Goal: Transaction & Acquisition: Purchase product/service

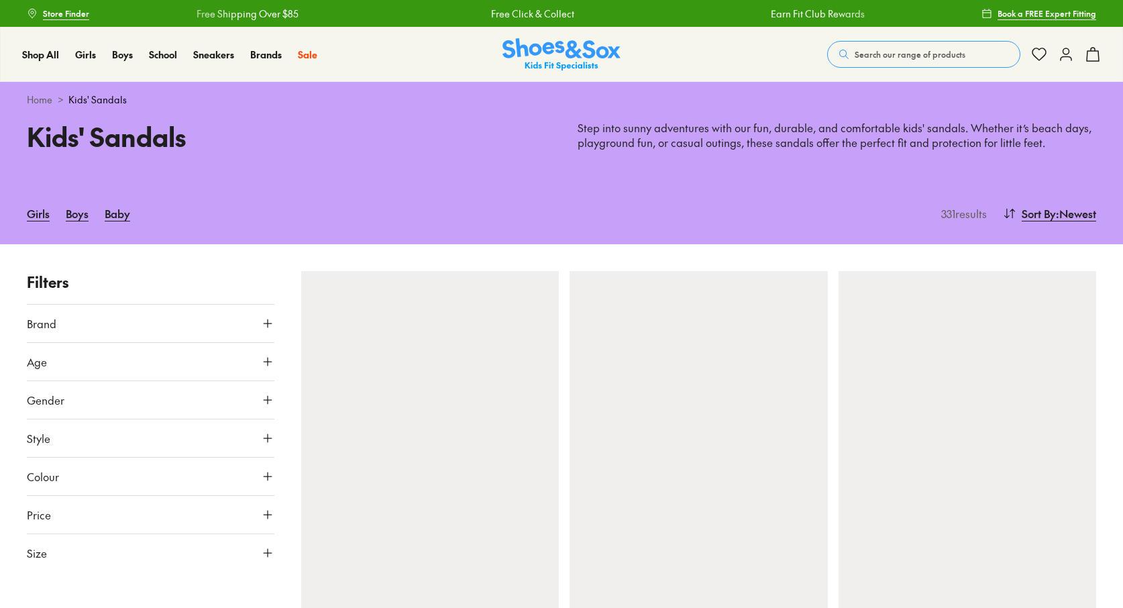
type input "***"
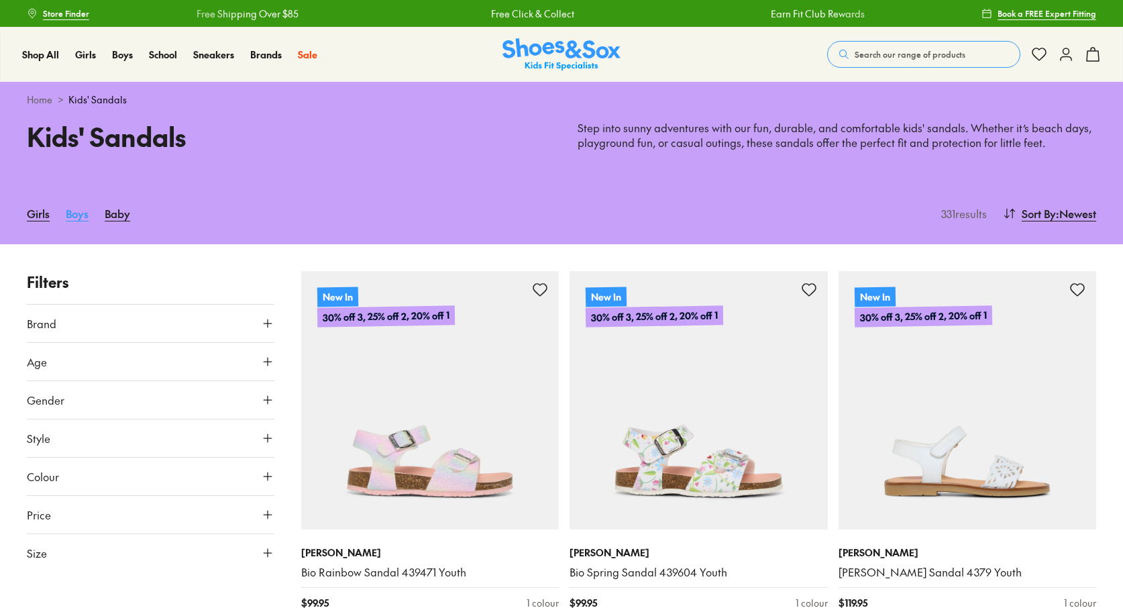
click at [76, 215] on link "Boys" at bounding box center [77, 214] width 23 height 30
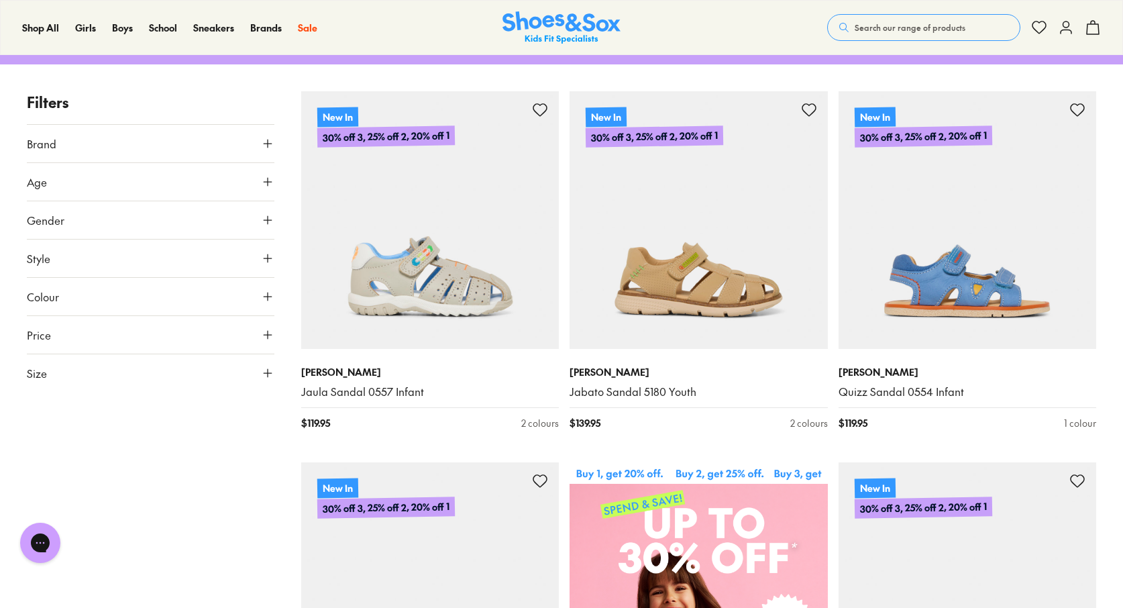
scroll to position [192, 0]
click at [270, 367] on icon at bounding box center [267, 372] width 13 height 13
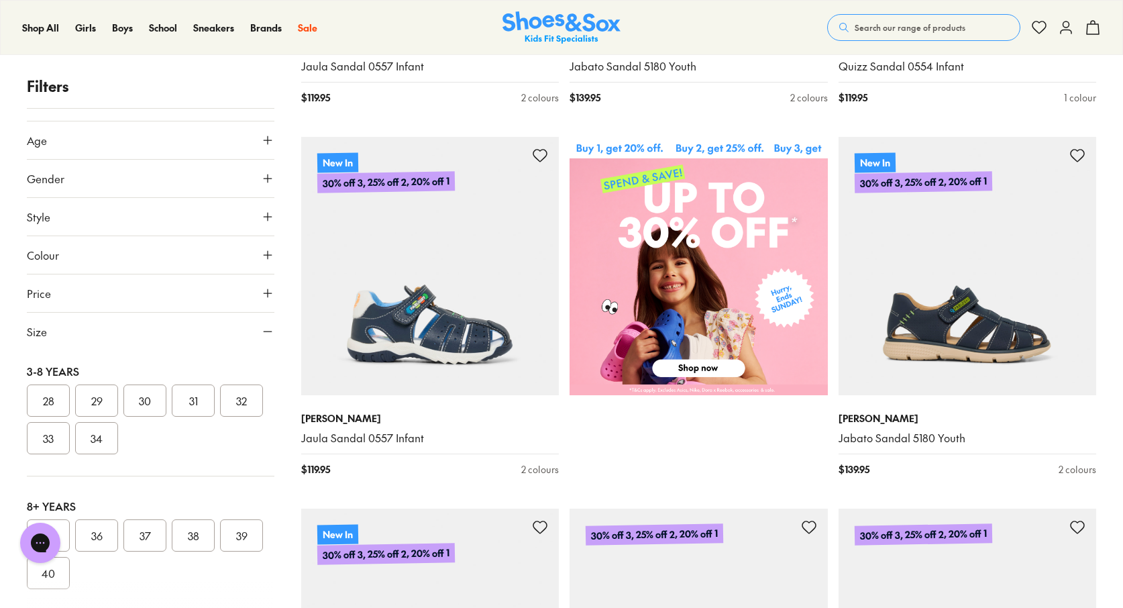
scroll to position [276, 0]
click at [220, 417] on button "32" at bounding box center [241, 401] width 43 height 32
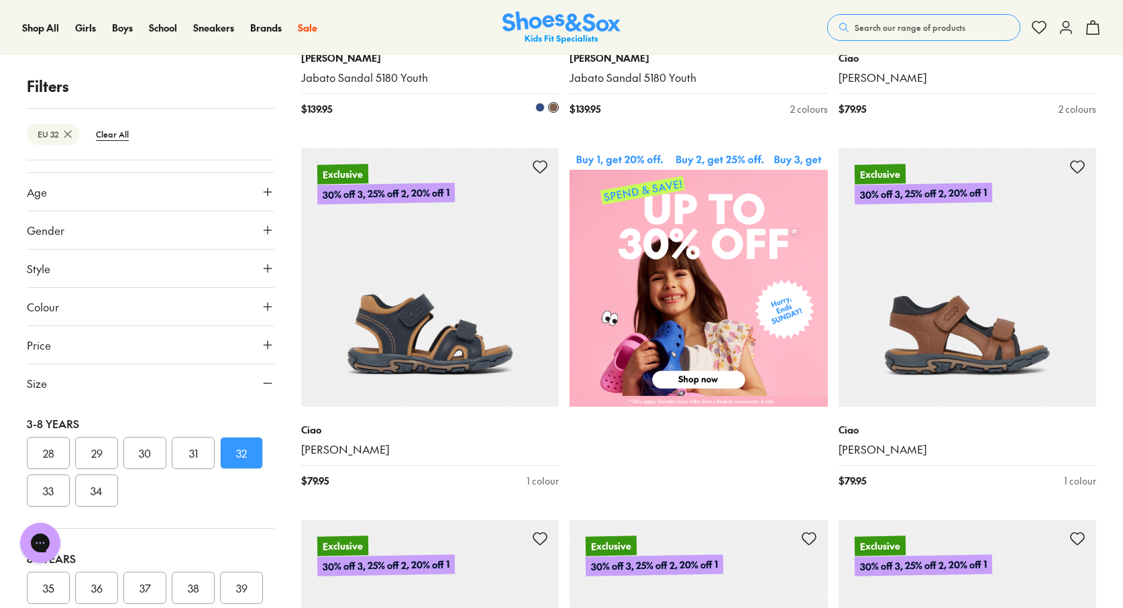
scroll to position [506, 0]
click at [261, 266] on icon at bounding box center [267, 268] width 13 height 13
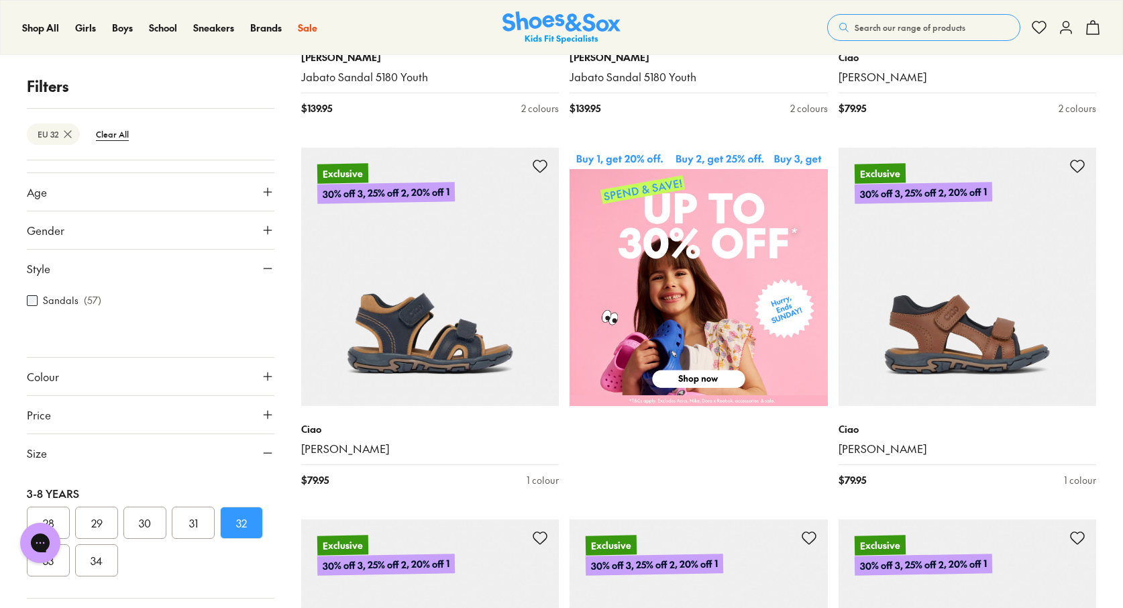
click at [261, 266] on icon at bounding box center [267, 268] width 13 height 13
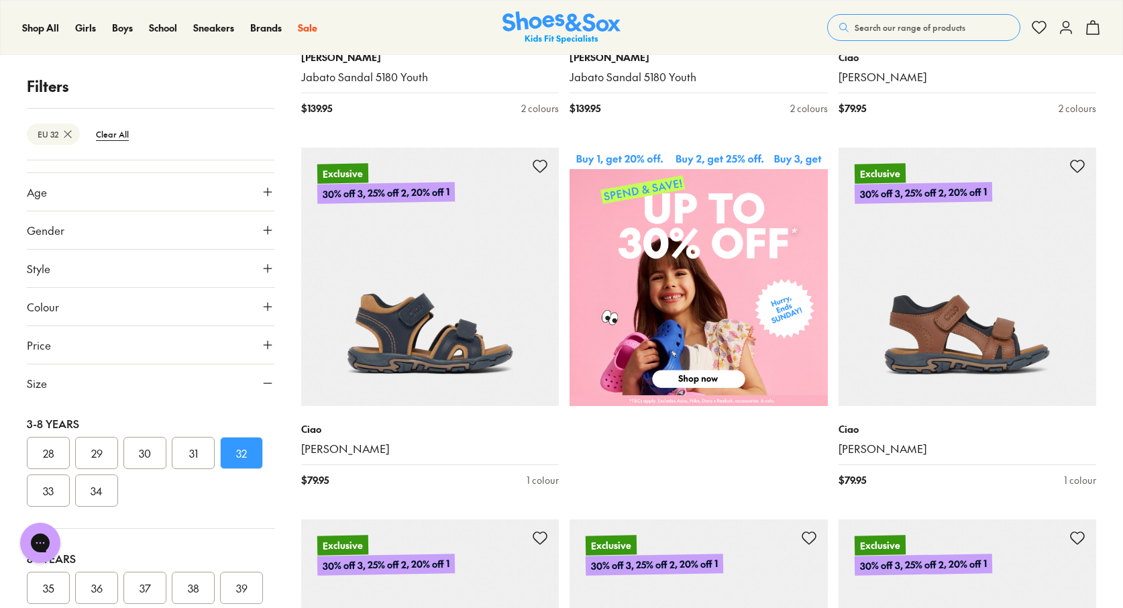
click at [261, 266] on icon at bounding box center [267, 268] width 13 height 13
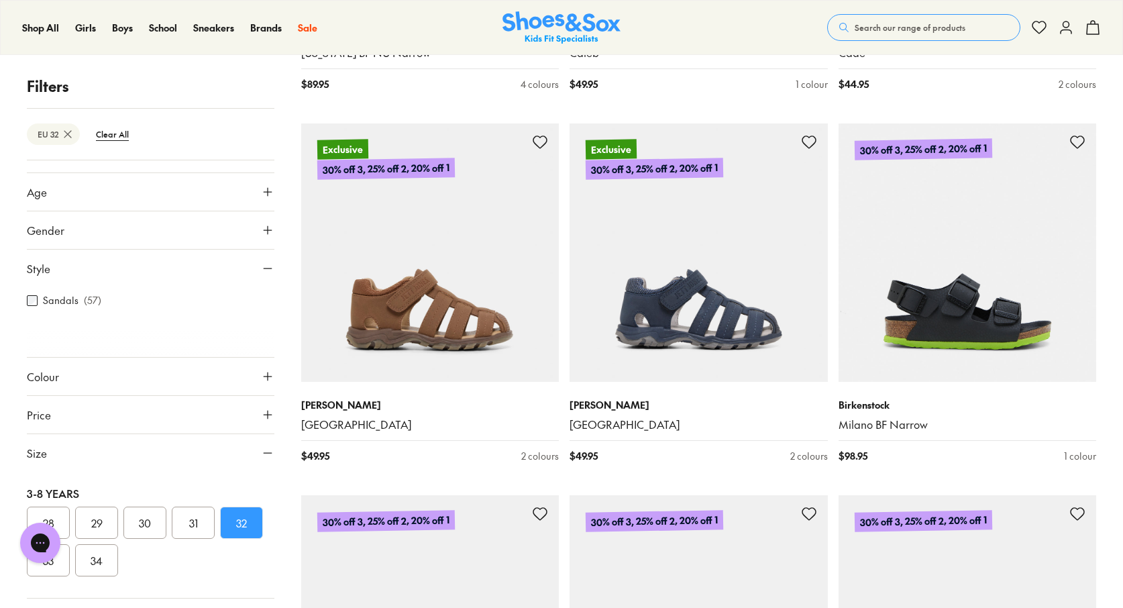
scroll to position [2388, 0]
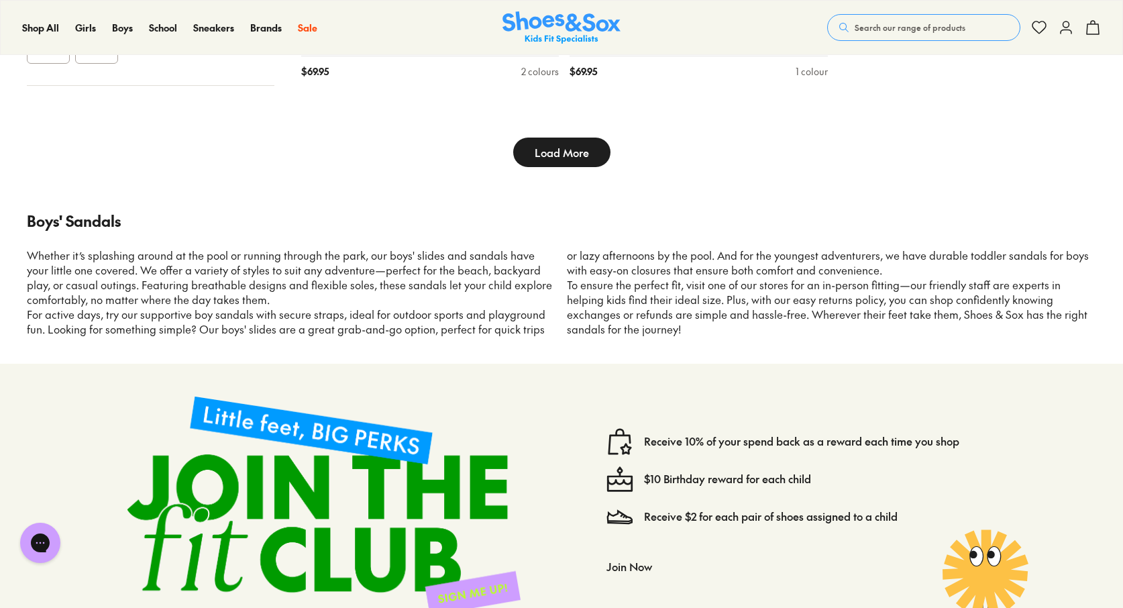
type input "***"
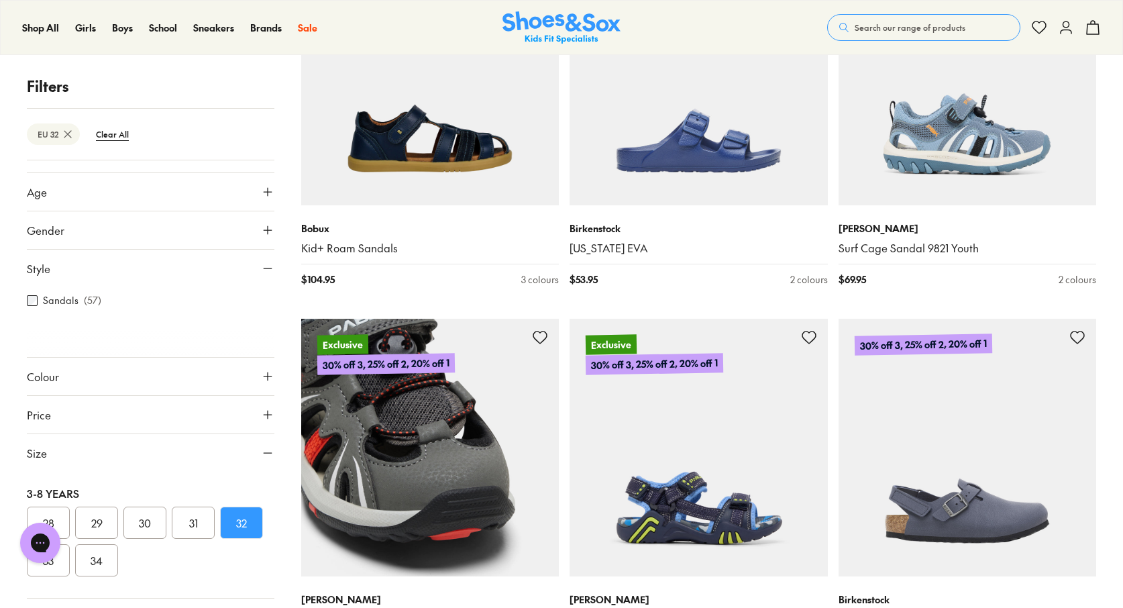
scroll to position [3673, 0]
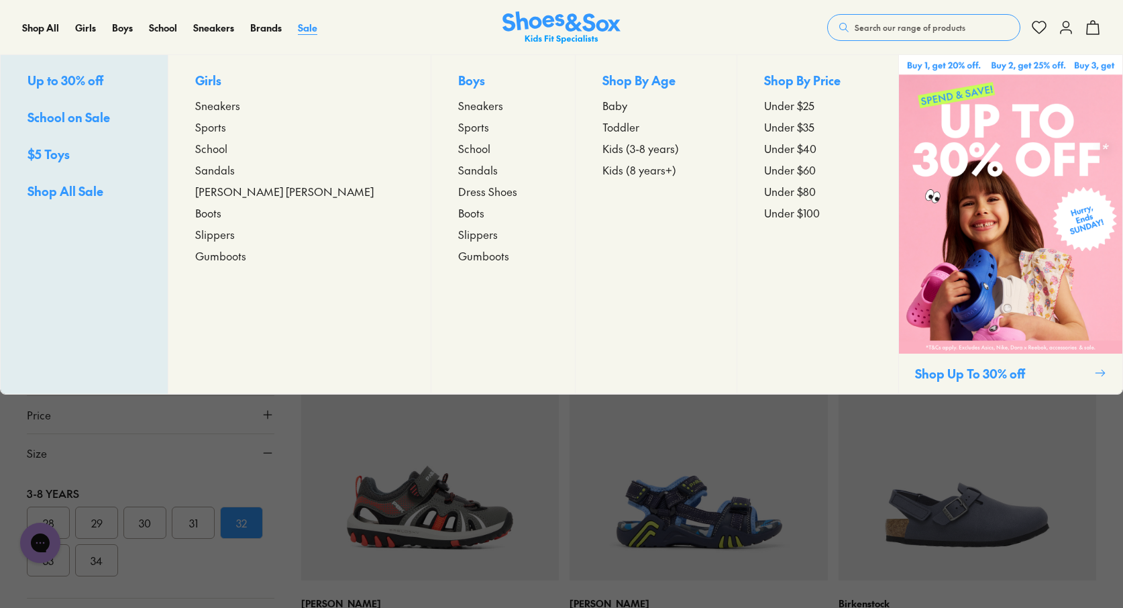
click at [308, 33] on span "Sale" at bounding box center [307, 27] width 19 height 13
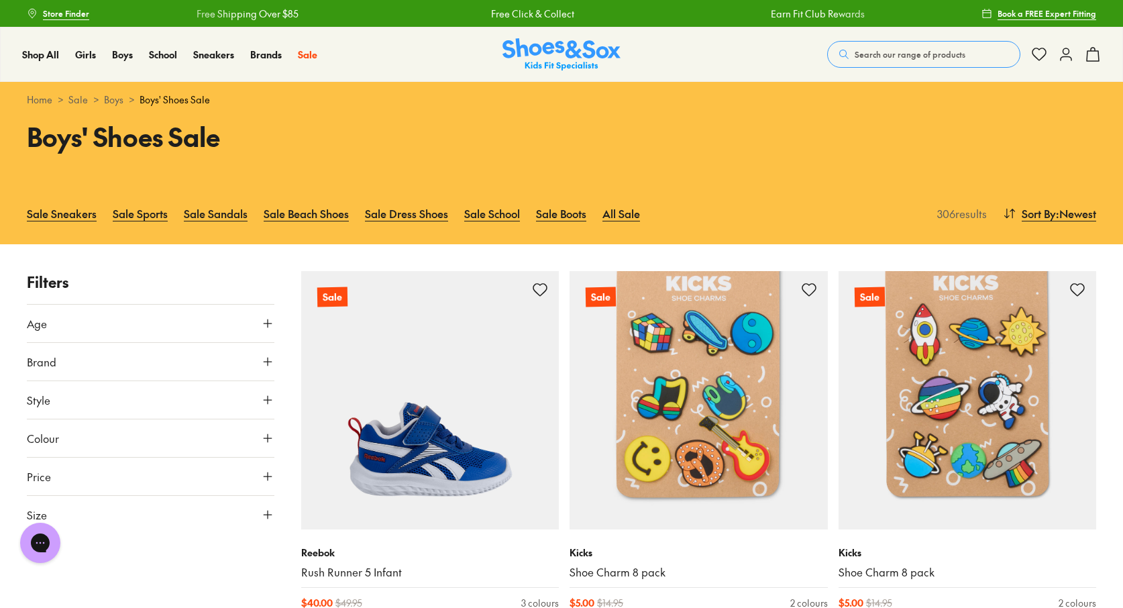
click at [270, 324] on icon at bounding box center [267, 323] width 13 height 13
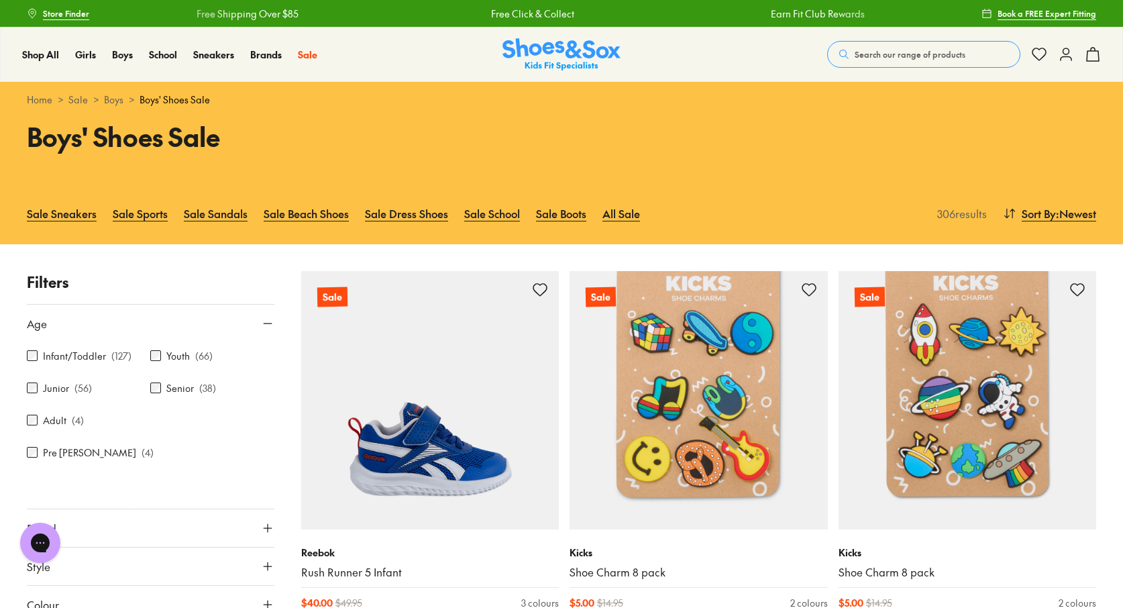
click at [268, 327] on icon at bounding box center [267, 323] width 13 height 13
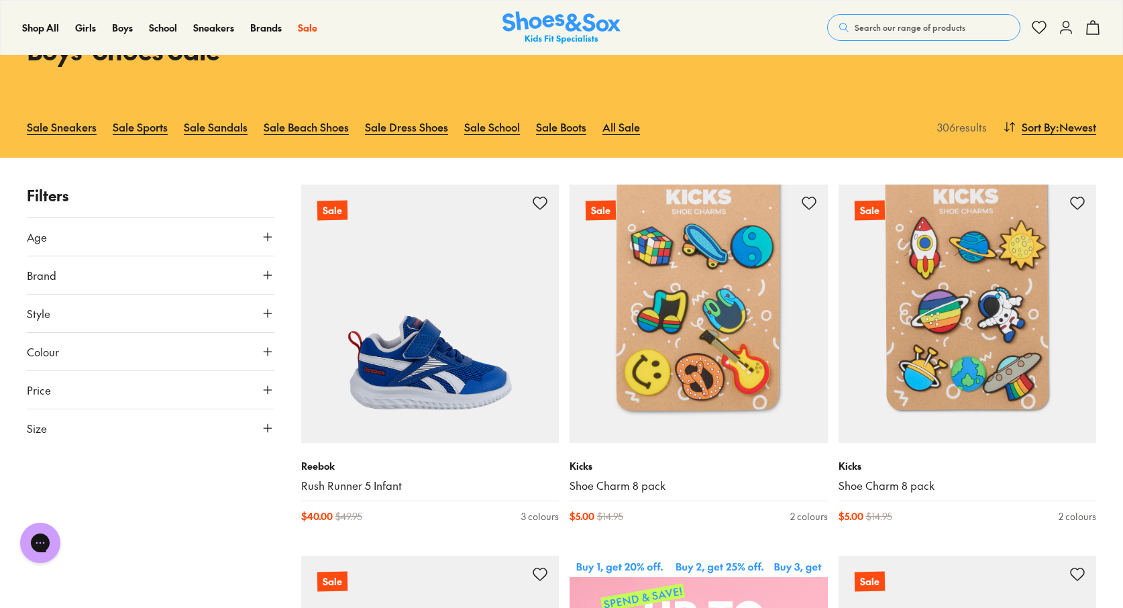
scroll to position [85, 0]
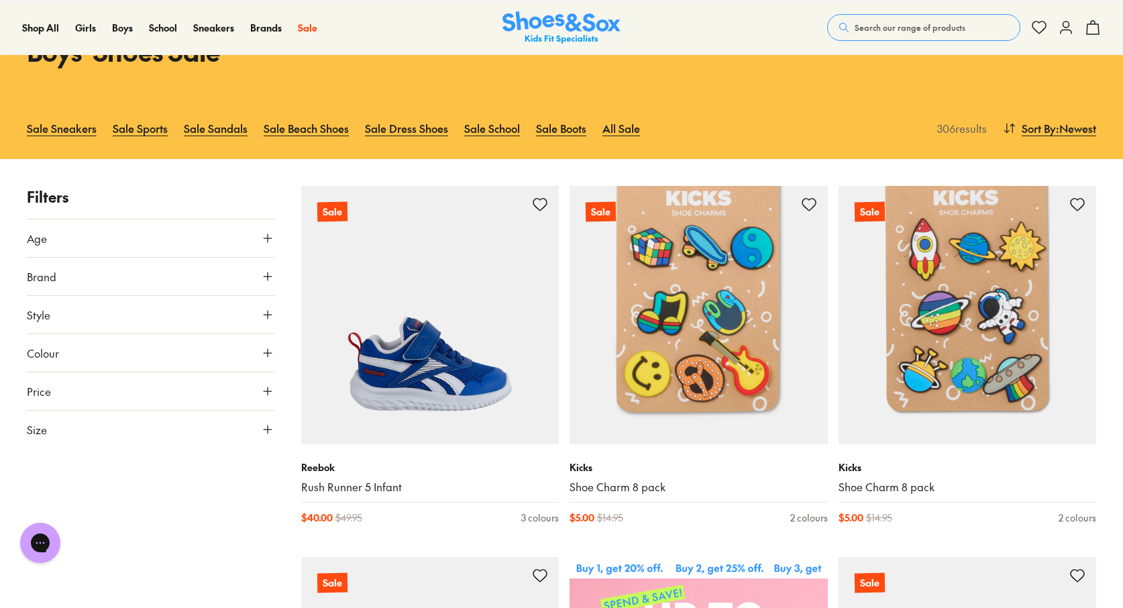
click at [269, 431] on icon at bounding box center [267, 429] width 13 height 13
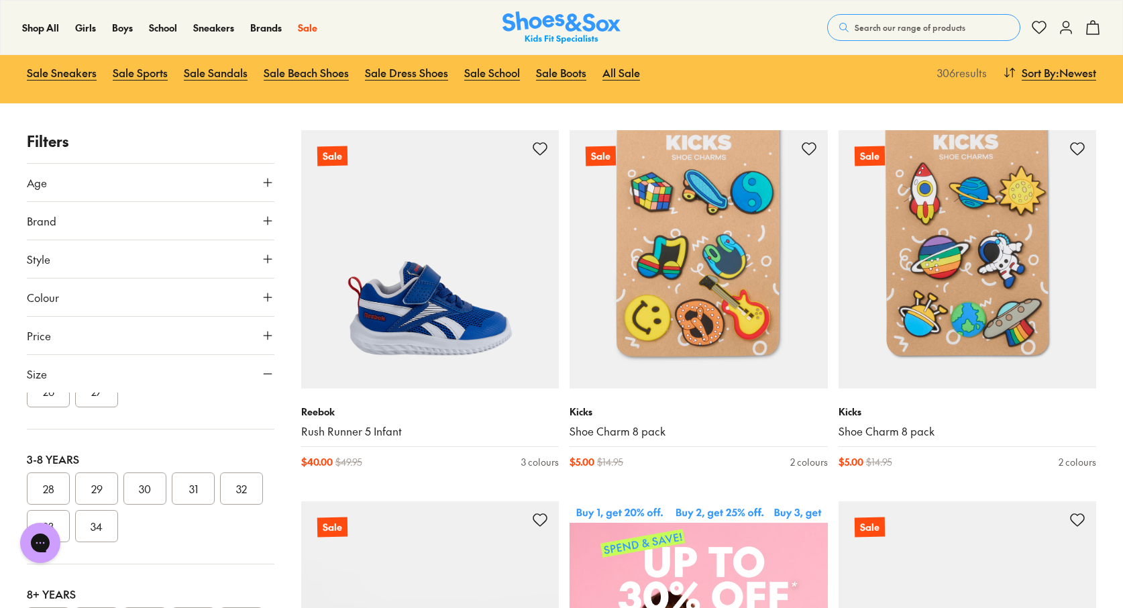
scroll to position [232, 0]
click at [239, 484] on button "32" at bounding box center [241, 488] width 43 height 32
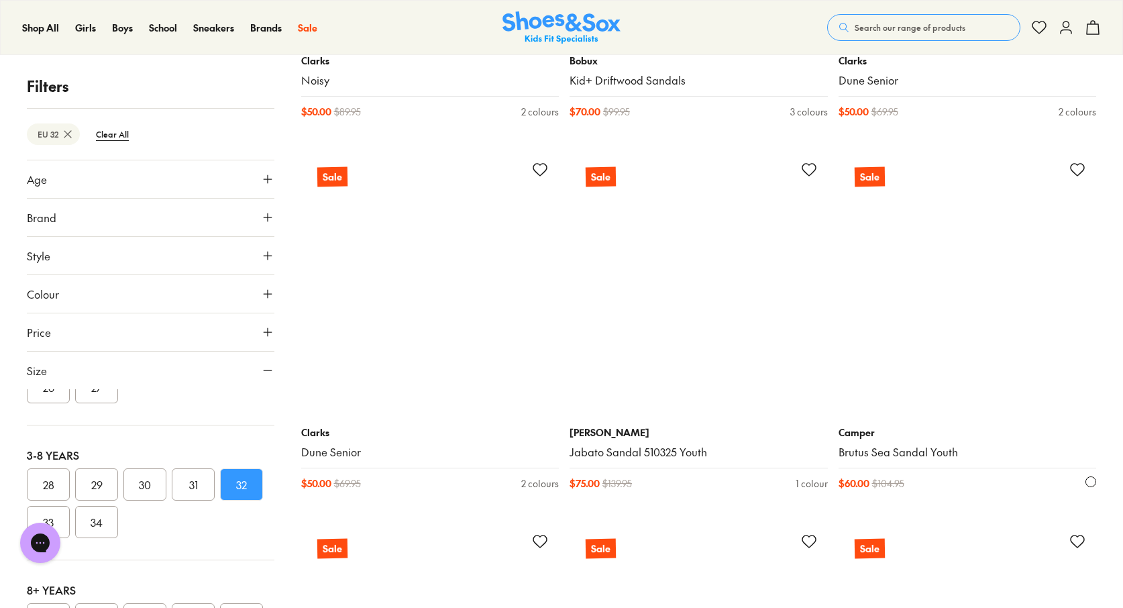
scroll to position [1982, 0]
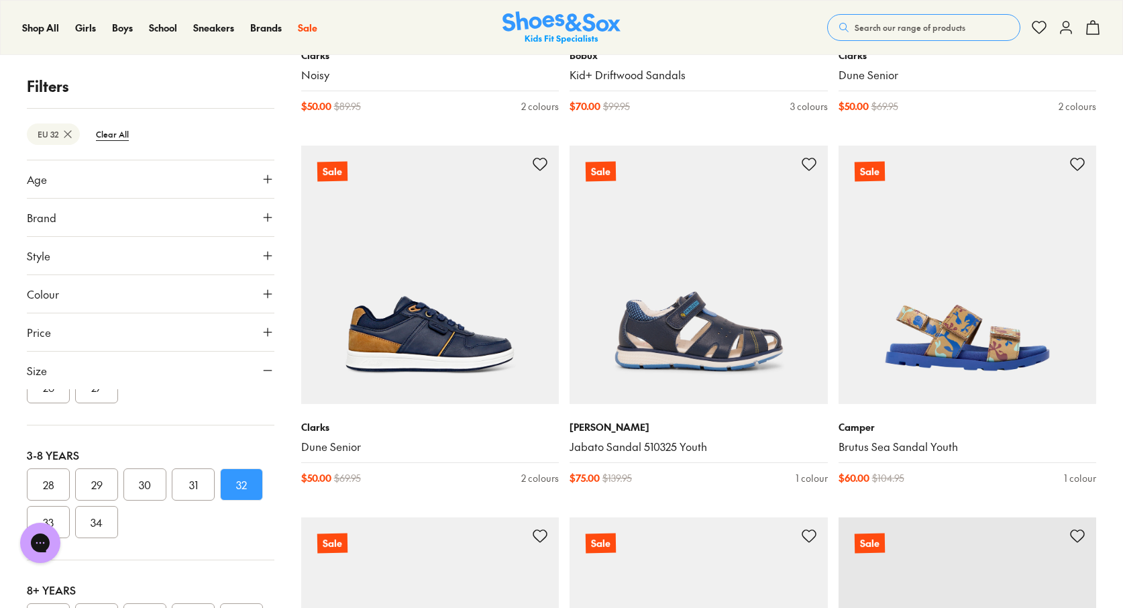
click at [264, 254] on icon at bounding box center [267, 255] width 13 height 13
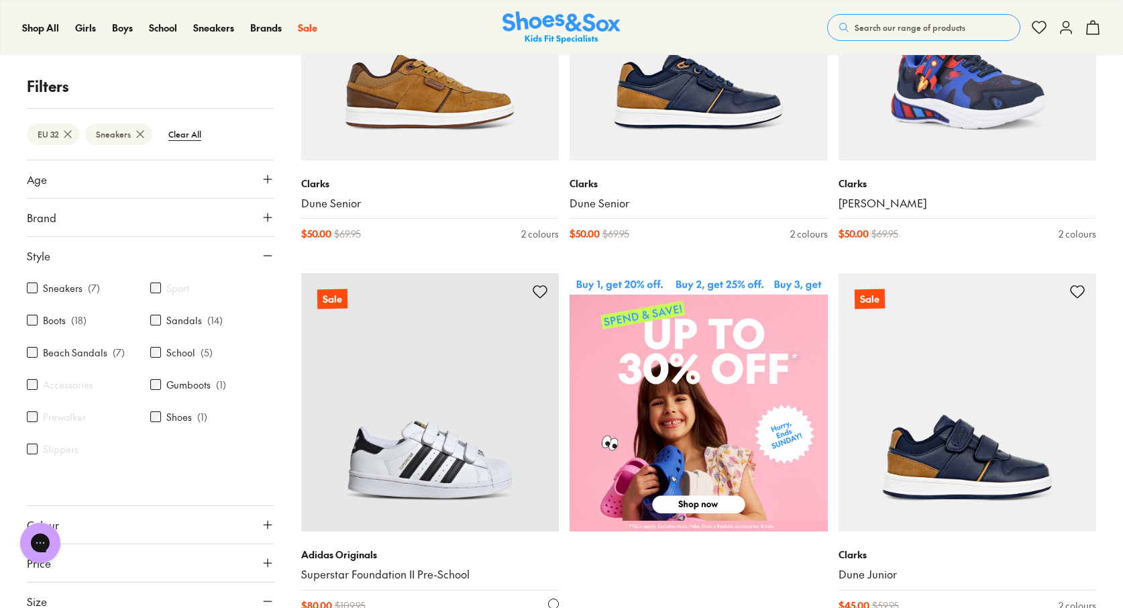
scroll to position [378, 0]
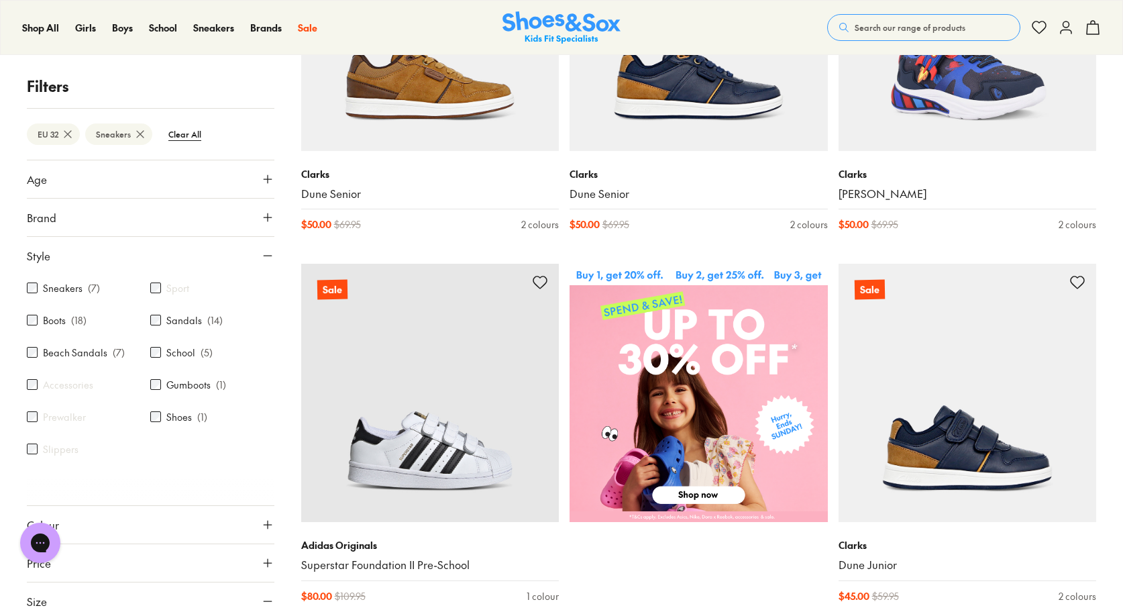
click at [694, 497] on img at bounding box center [699, 393] width 258 height 258
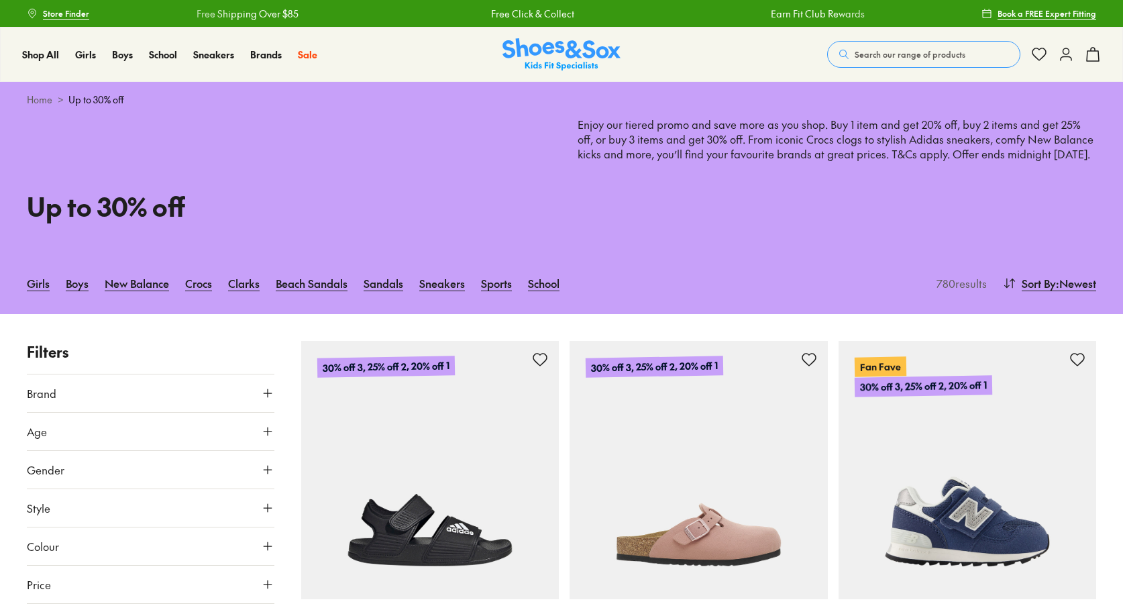
click at [270, 400] on icon at bounding box center [267, 393] width 13 height 13
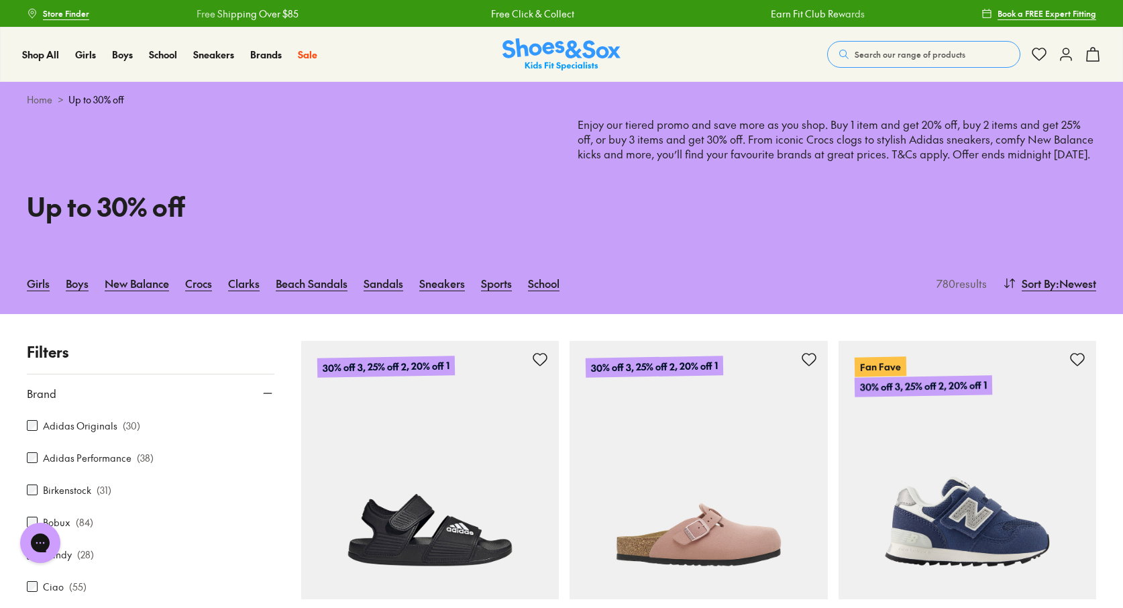
click at [56, 432] on label "Adidas Originals" at bounding box center [80, 426] width 74 height 14
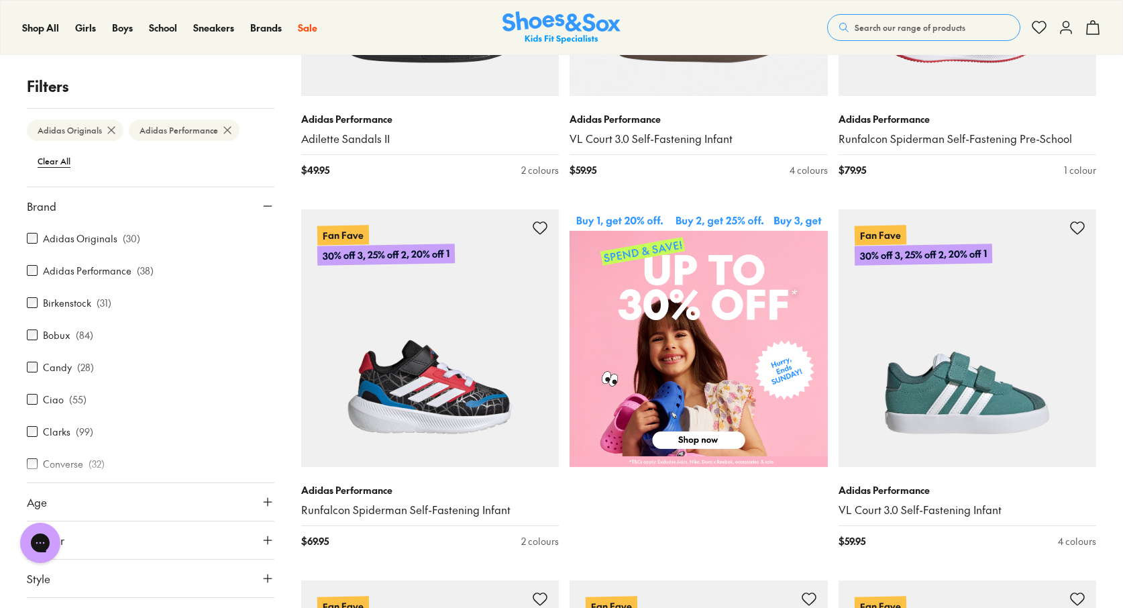
scroll to position [509, 0]
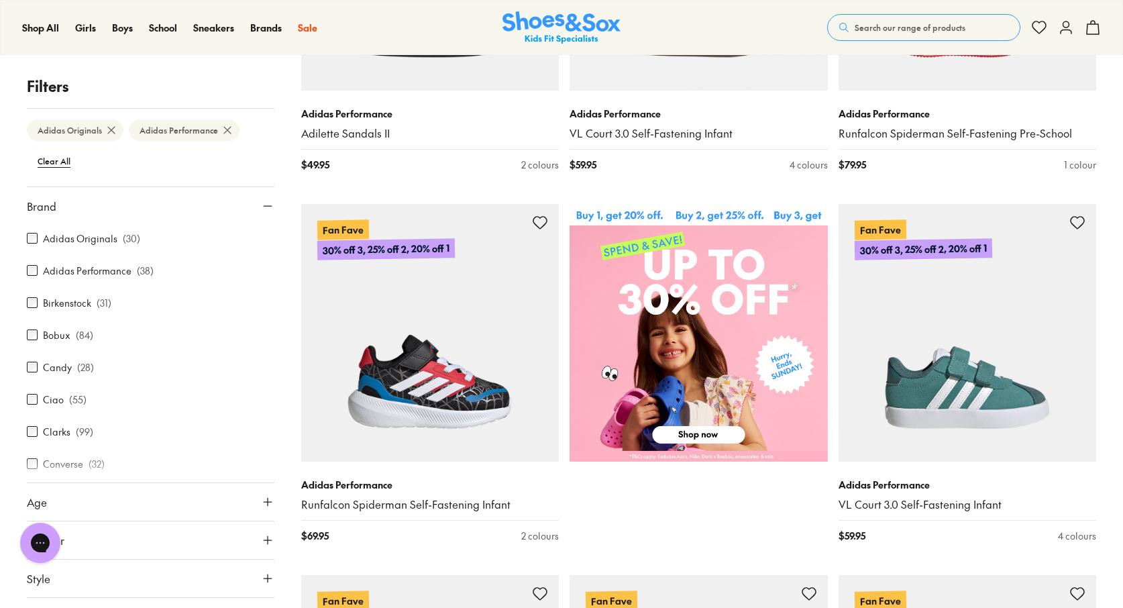
click at [261, 209] on icon at bounding box center [267, 205] width 13 height 13
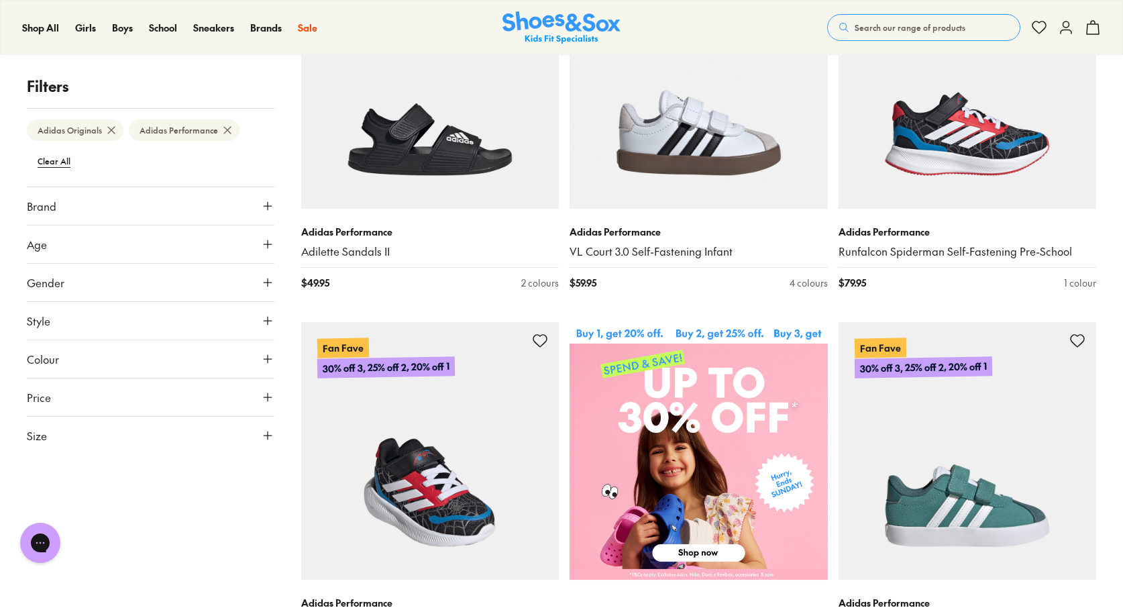
scroll to position [389, 0]
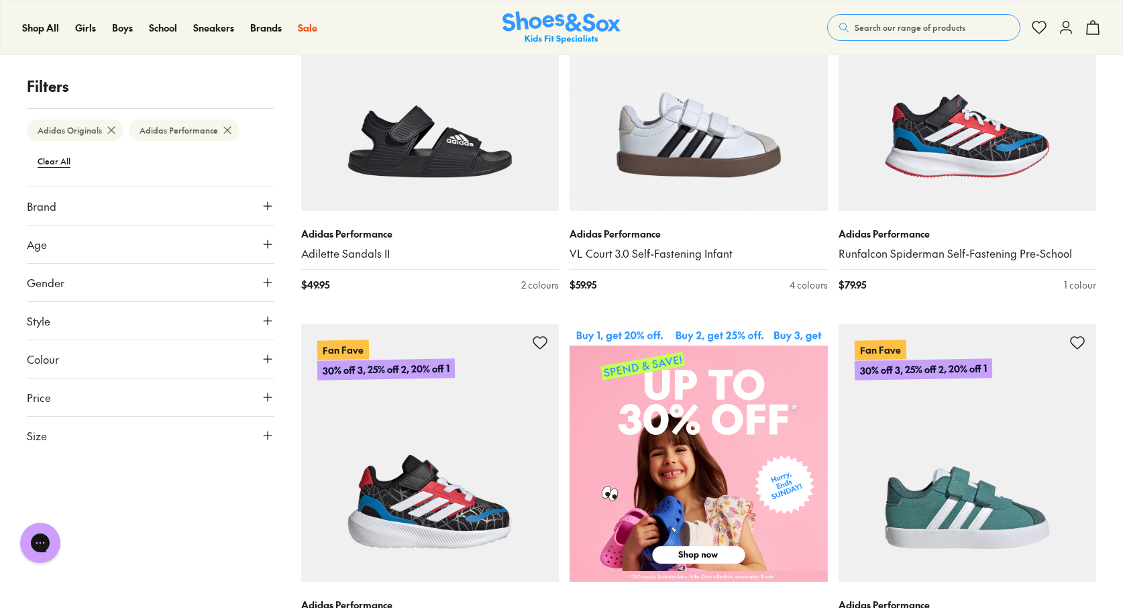
click at [266, 434] on icon at bounding box center [267, 435] width 13 height 13
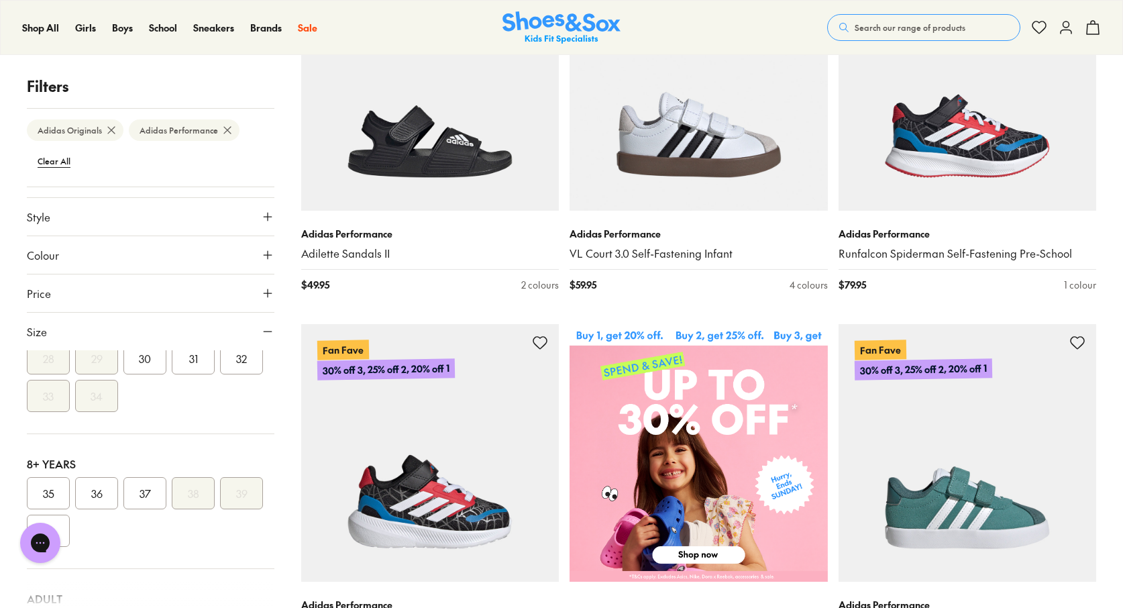
scroll to position [319, 0]
click at [220, 374] on button "32" at bounding box center [241, 358] width 43 height 32
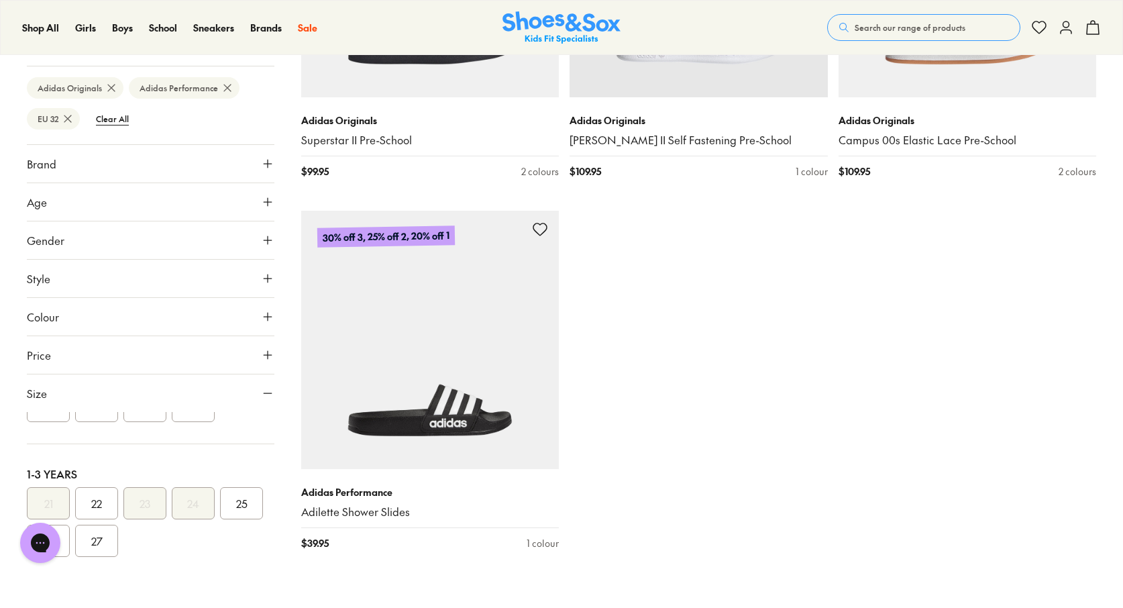
scroll to position [3470, 0]
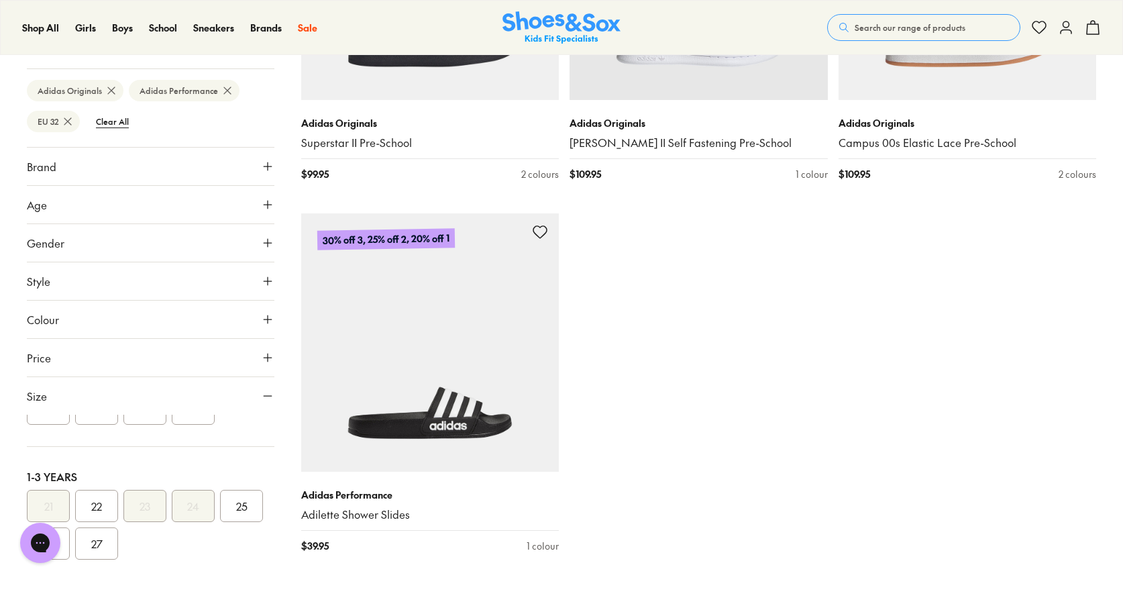
click at [261, 171] on icon at bounding box center [267, 166] width 13 height 13
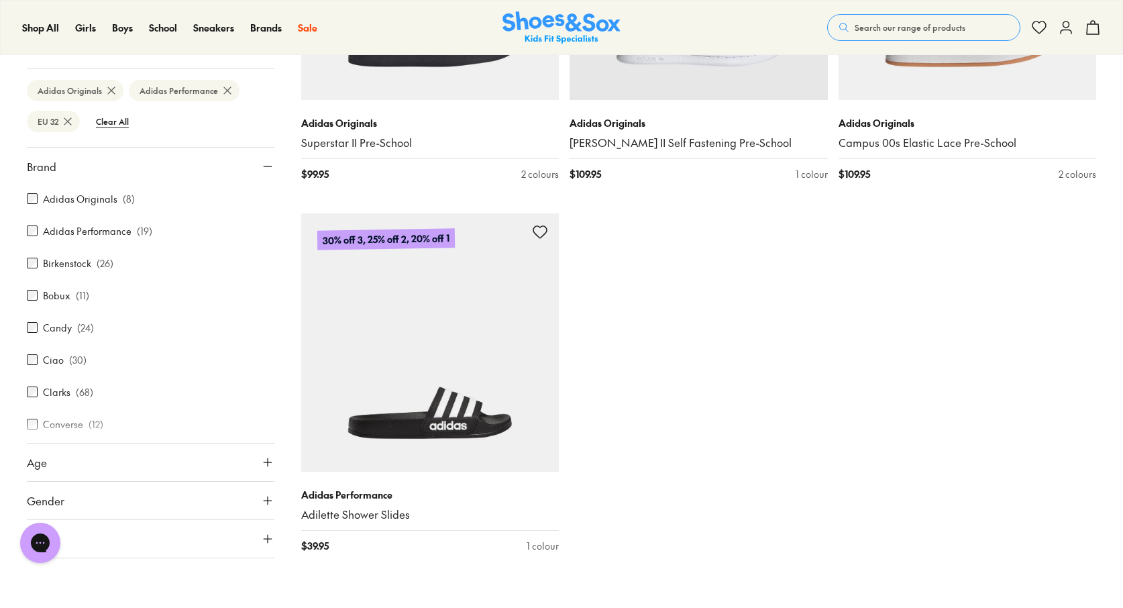
click at [67, 125] on use at bounding box center [67, 122] width 7 height 7
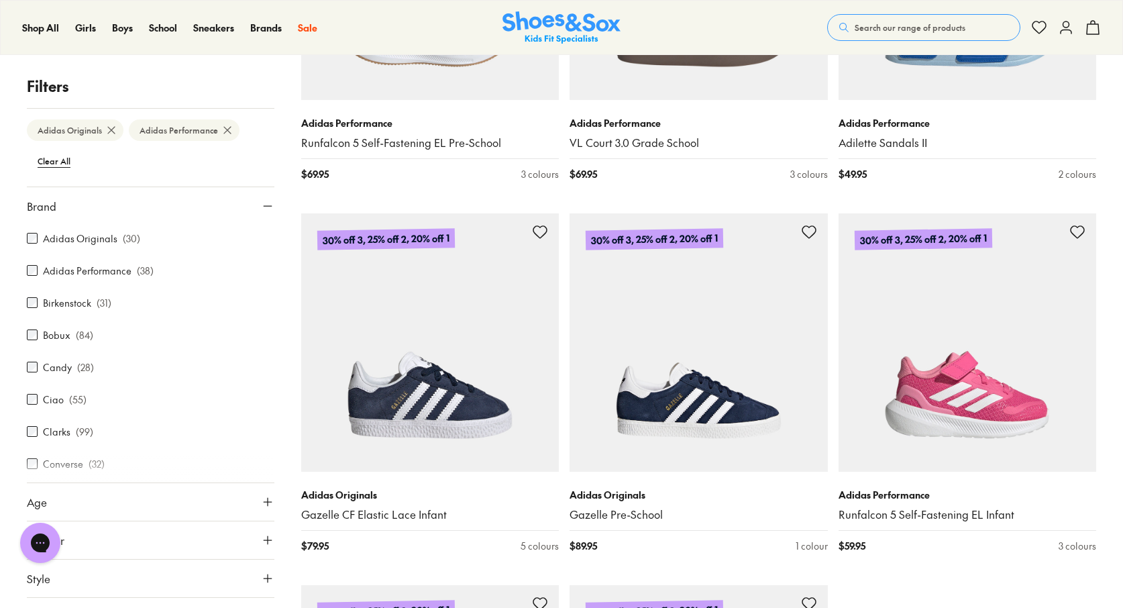
scroll to position [136, 0]
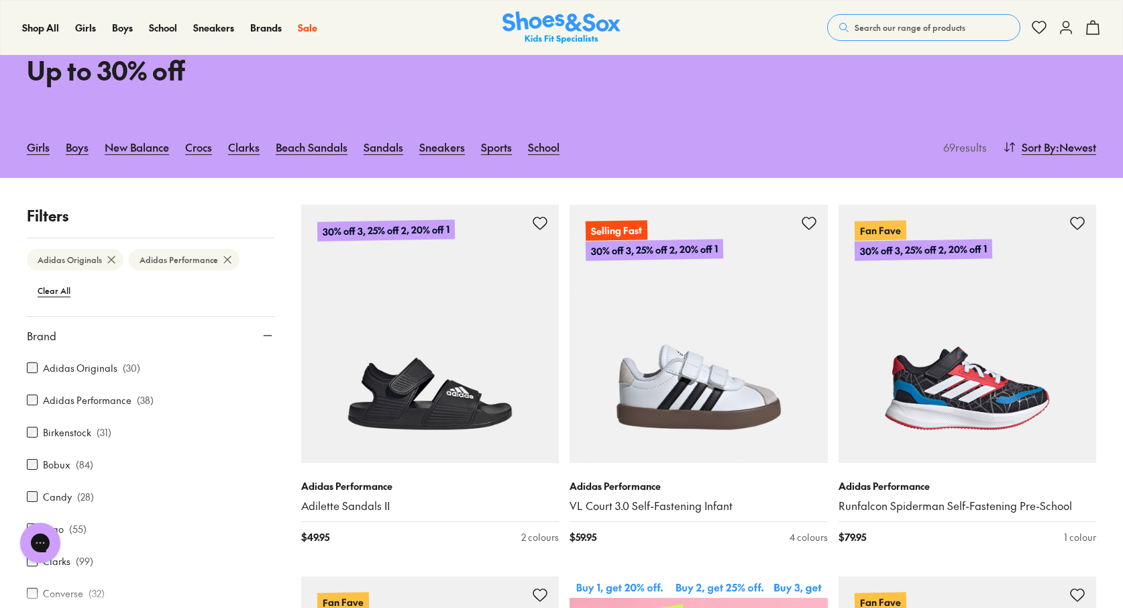
click at [107, 266] on icon at bounding box center [111, 259] width 13 height 13
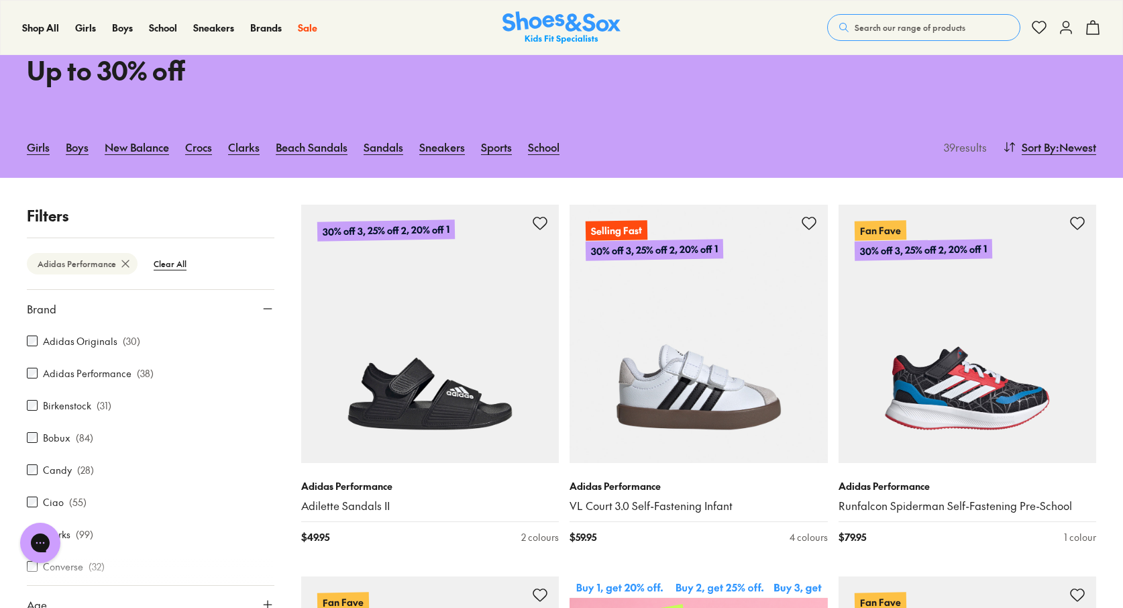
click at [124, 267] on use at bounding box center [125, 263] width 7 height 7
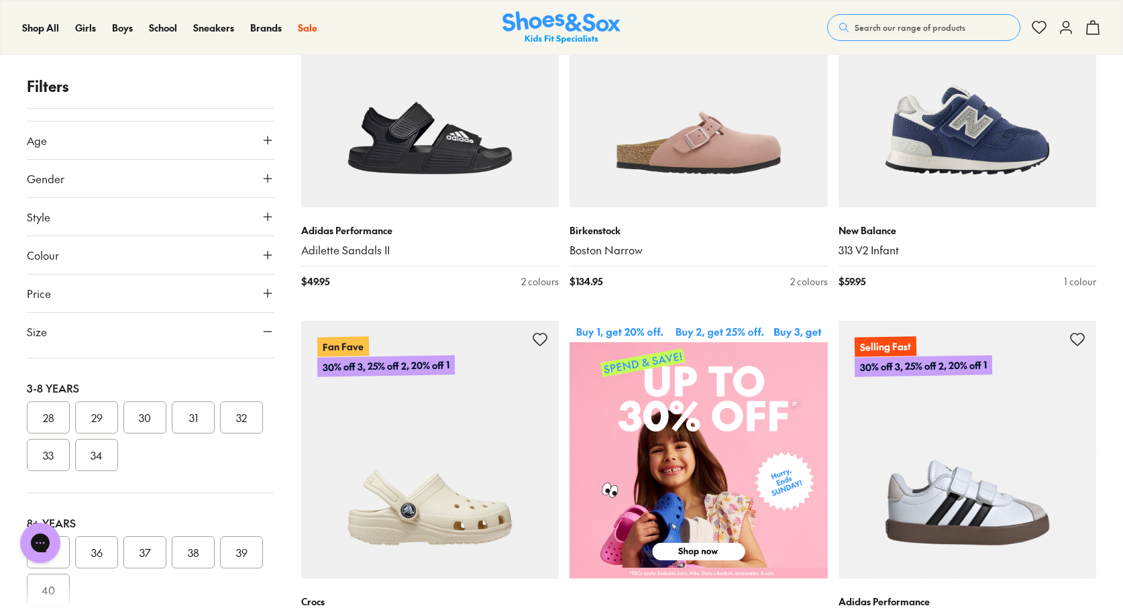
scroll to position [265, 0]
click at [70, 448] on button "33" at bounding box center [48, 449] width 43 height 32
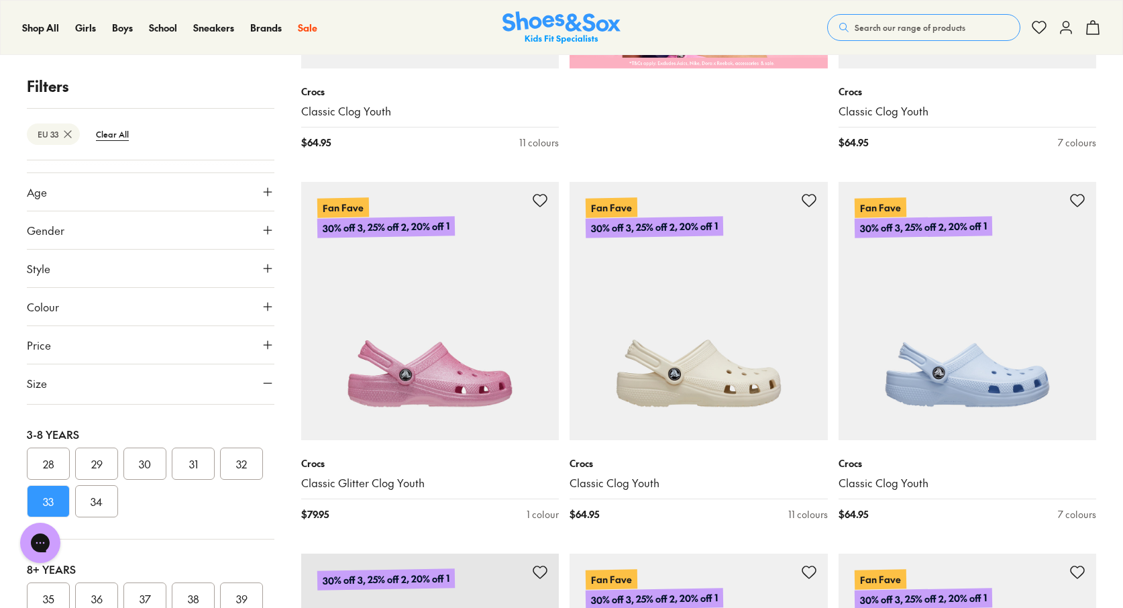
scroll to position [903, 0]
click at [261, 269] on icon at bounding box center [267, 268] width 13 height 13
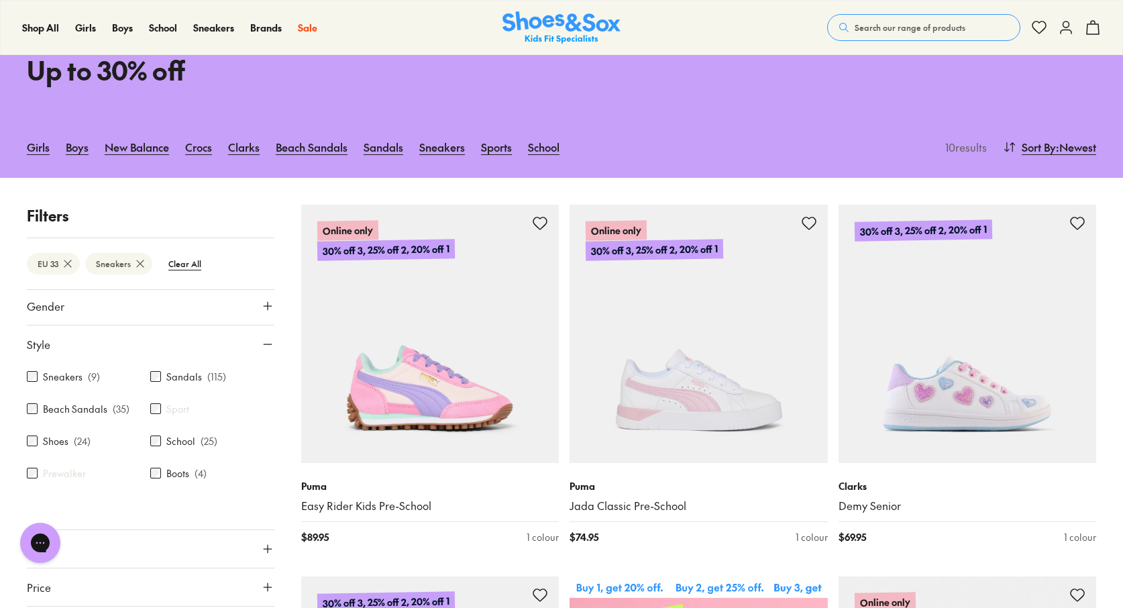
scroll to position [340, 0]
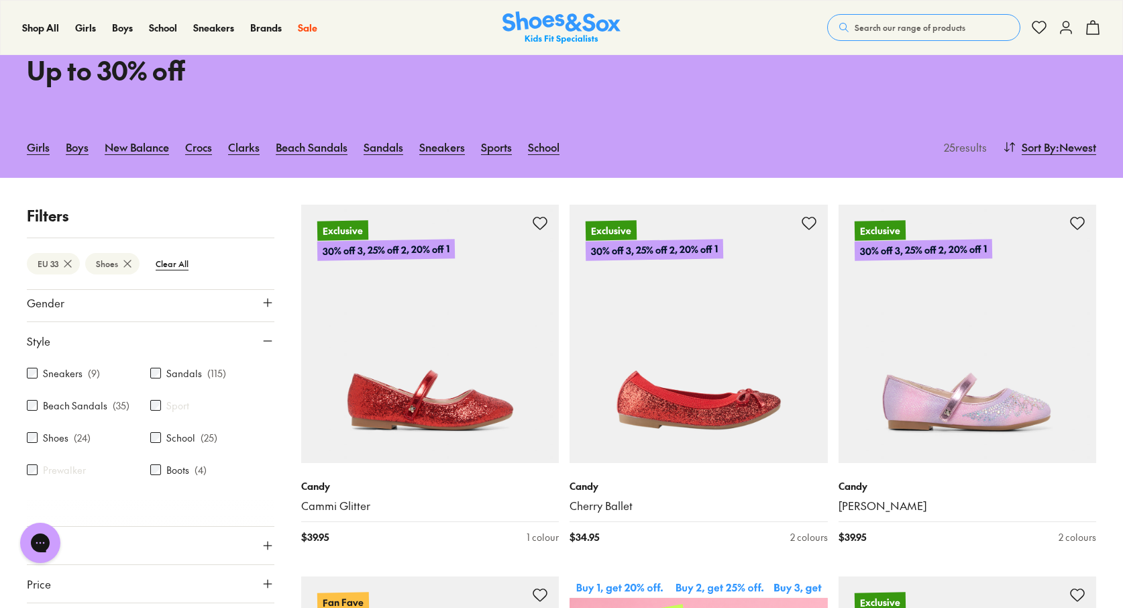
click at [264, 307] on use at bounding box center [268, 303] width 8 height 8
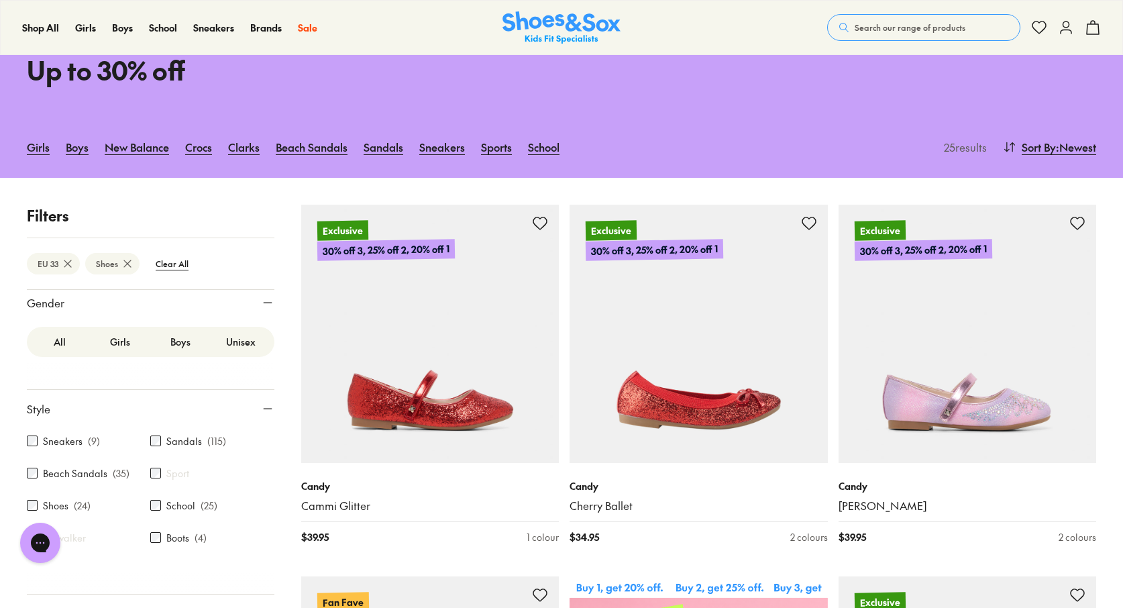
click at [178, 353] on label "Boys" at bounding box center [180, 341] width 60 height 25
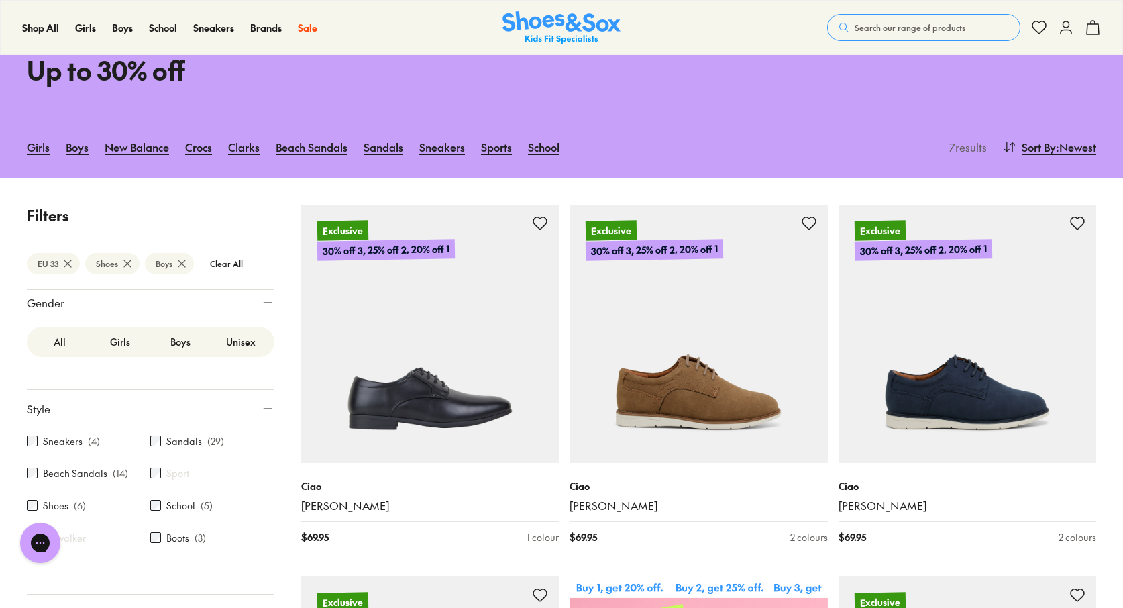
click at [240, 353] on label "Unisex" at bounding box center [241, 341] width 60 height 25
click at [230, 354] on label "Unisex" at bounding box center [241, 341] width 60 height 25
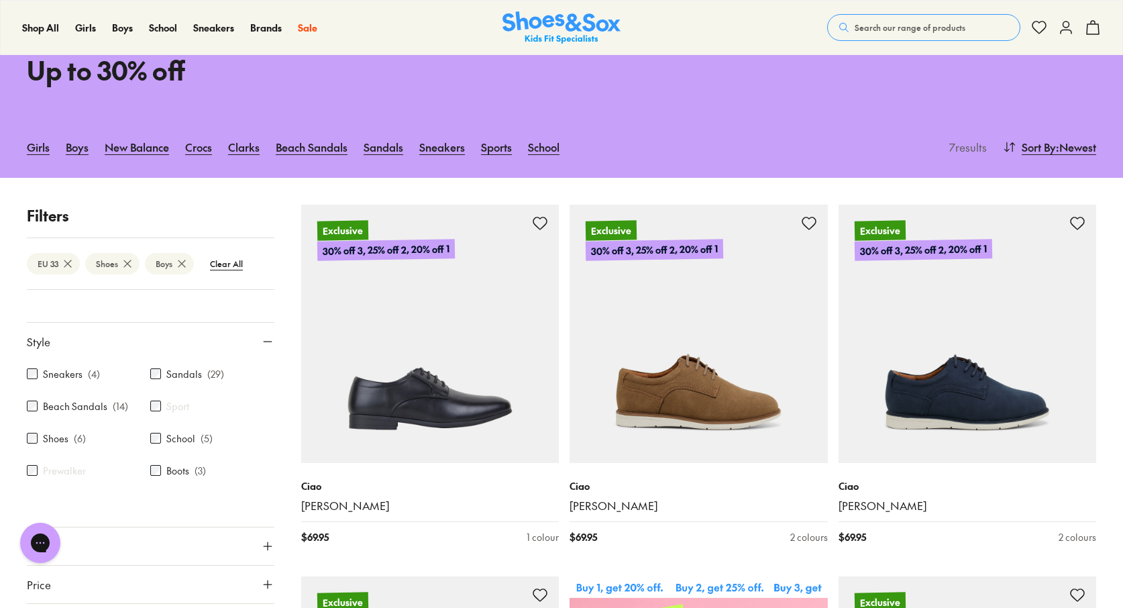
scroll to position [420, 0]
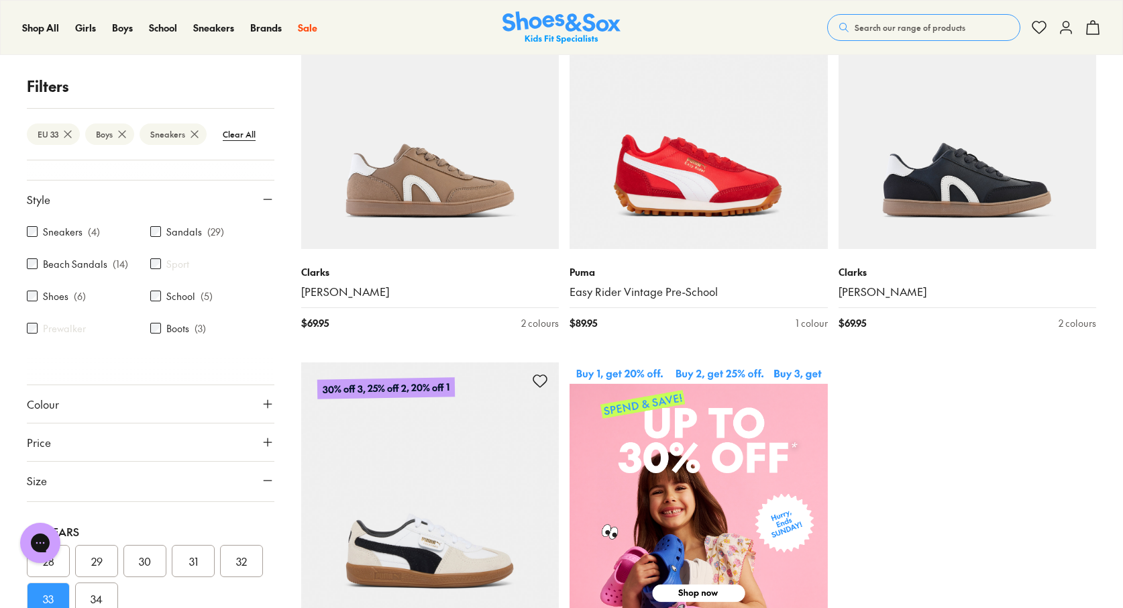
scroll to position [336, 0]
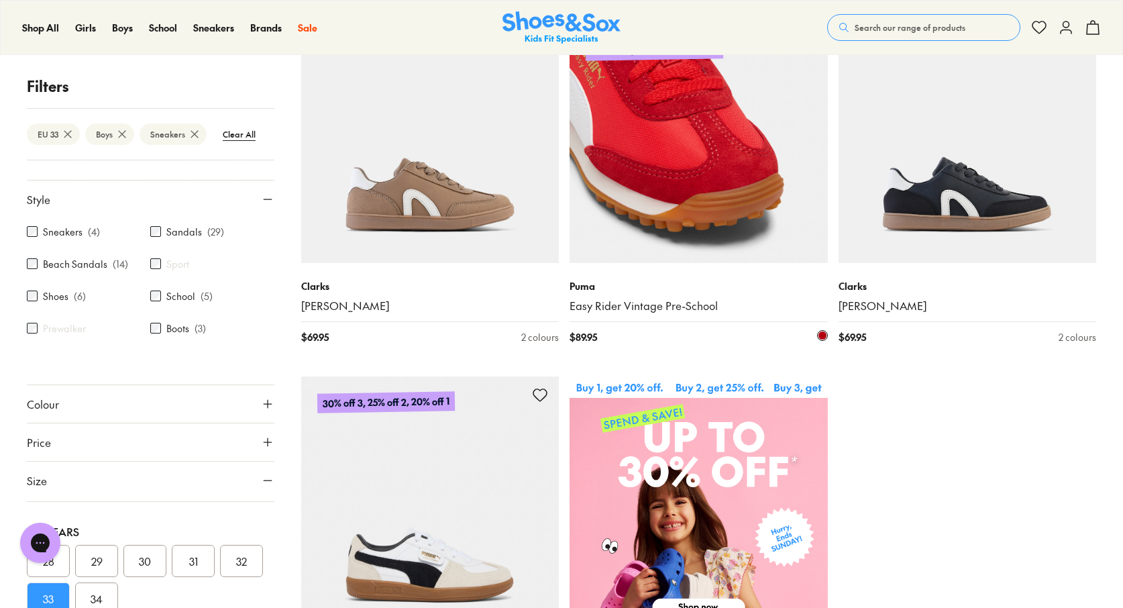
click at [680, 189] on img at bounding box center [699, 134] width 258 height 258
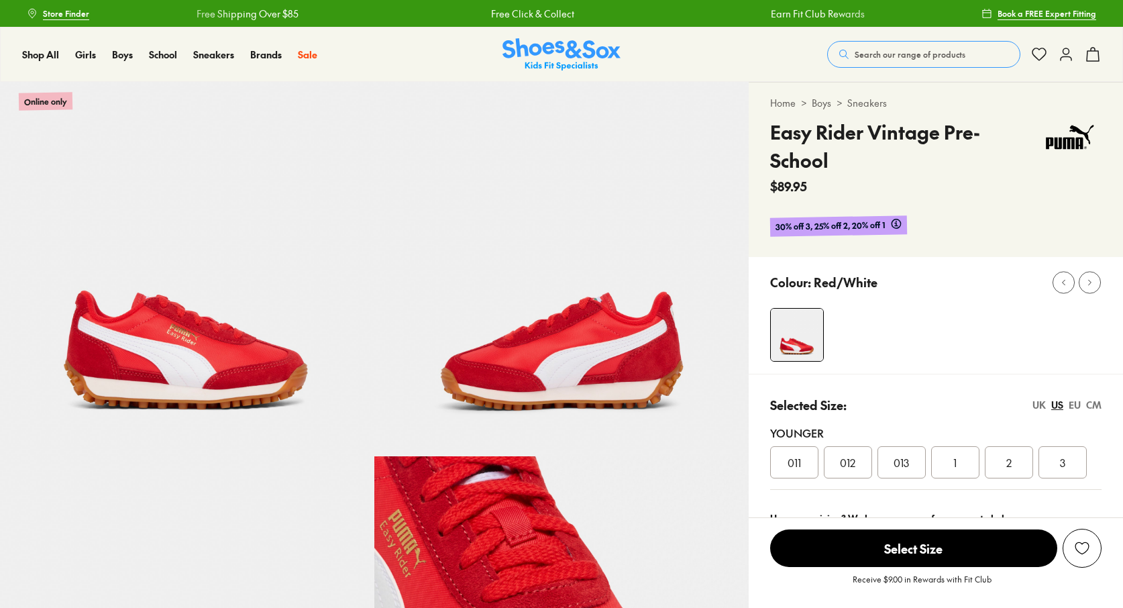
select select "*"
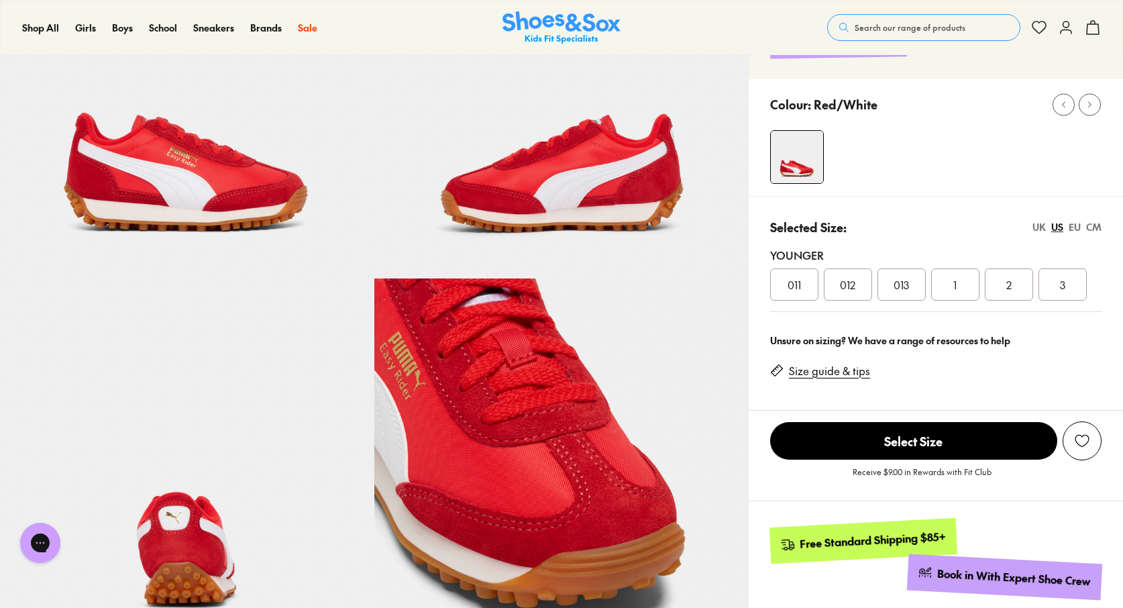
scroll to position [187, 0]
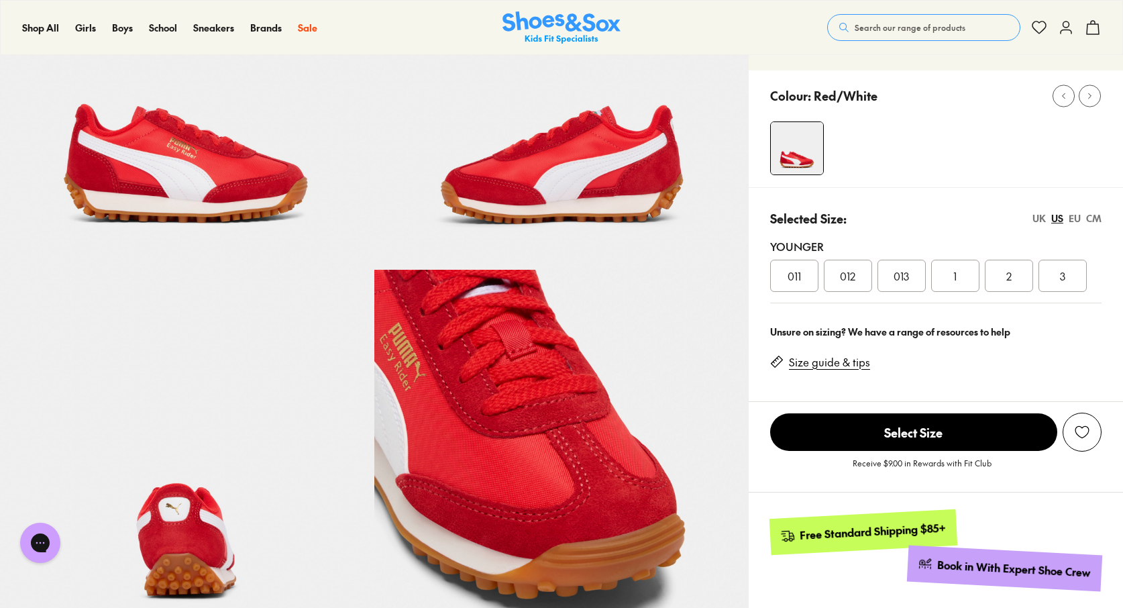
click at [1077, 211] on div "EU" at bounding box center [1075, 218] width 12 height 14
click at [1013, 268] on span "33" at bounding box center [1009, 276] width 11 height 16
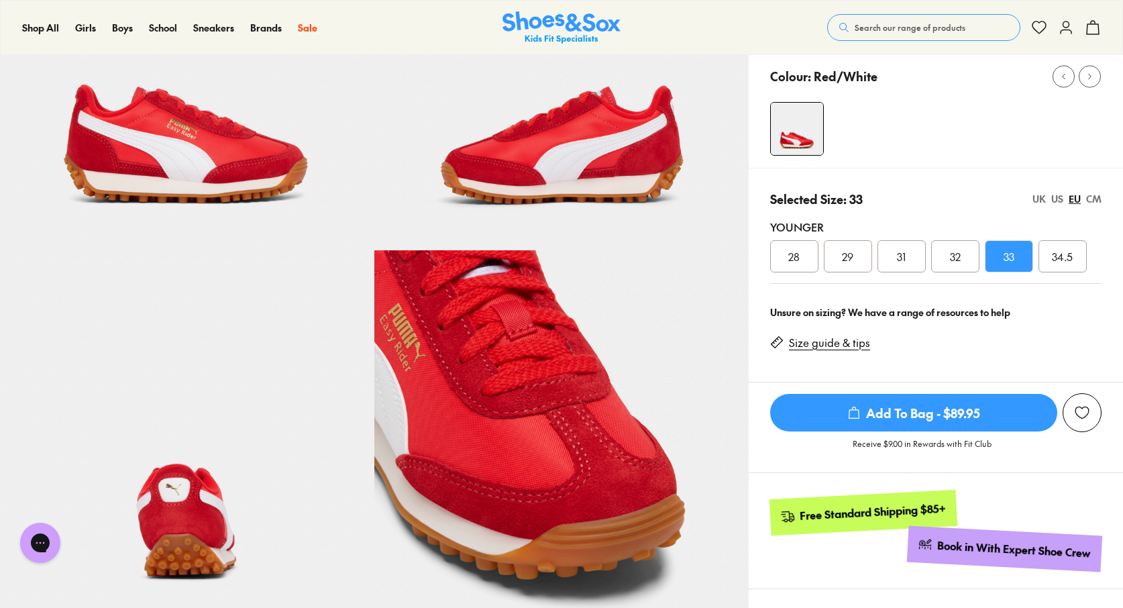
scroll to position [205, 0]
click at [1058, 193] on div "US" at bounding box center [1058, 200] width 12 height 14
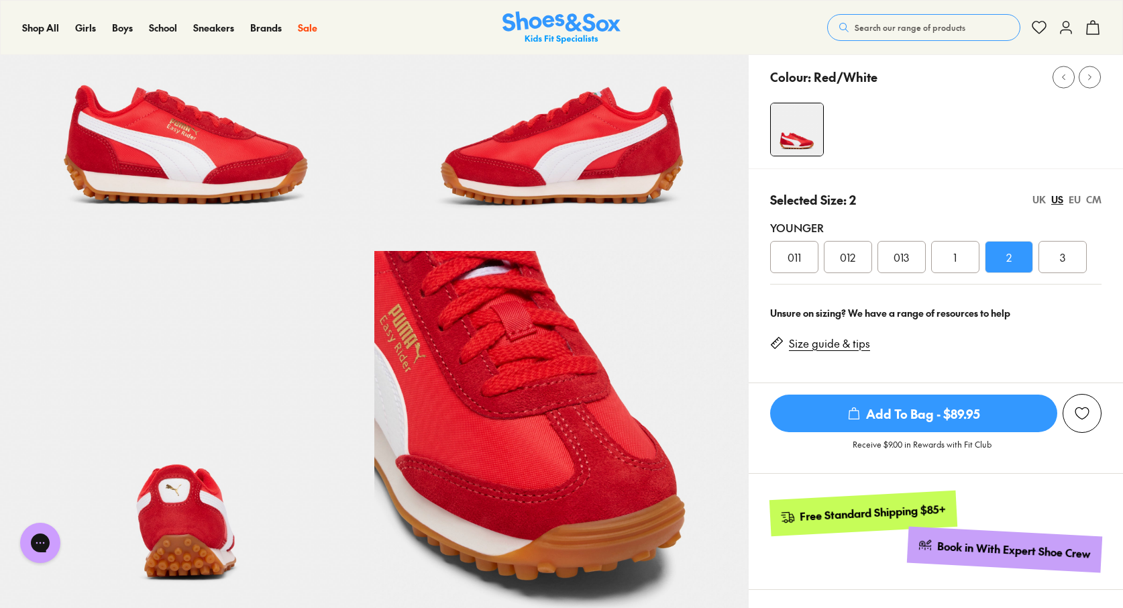
click at [827, 336] on link "Size guide & tips" at bounding box center [829, 343] width 81 height 15
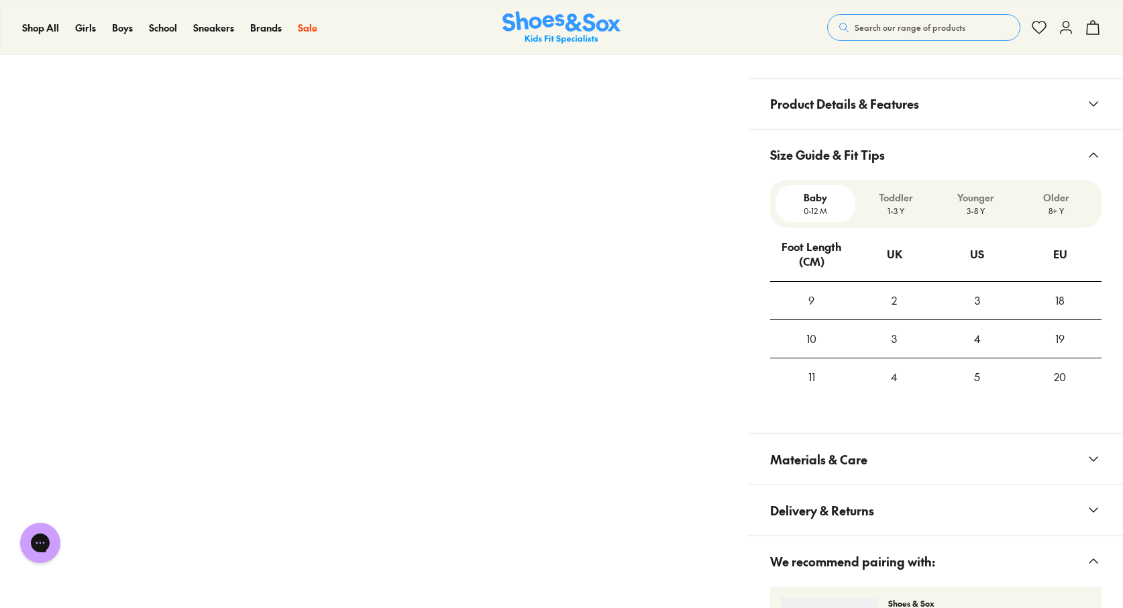
scroll to position [909, 0]
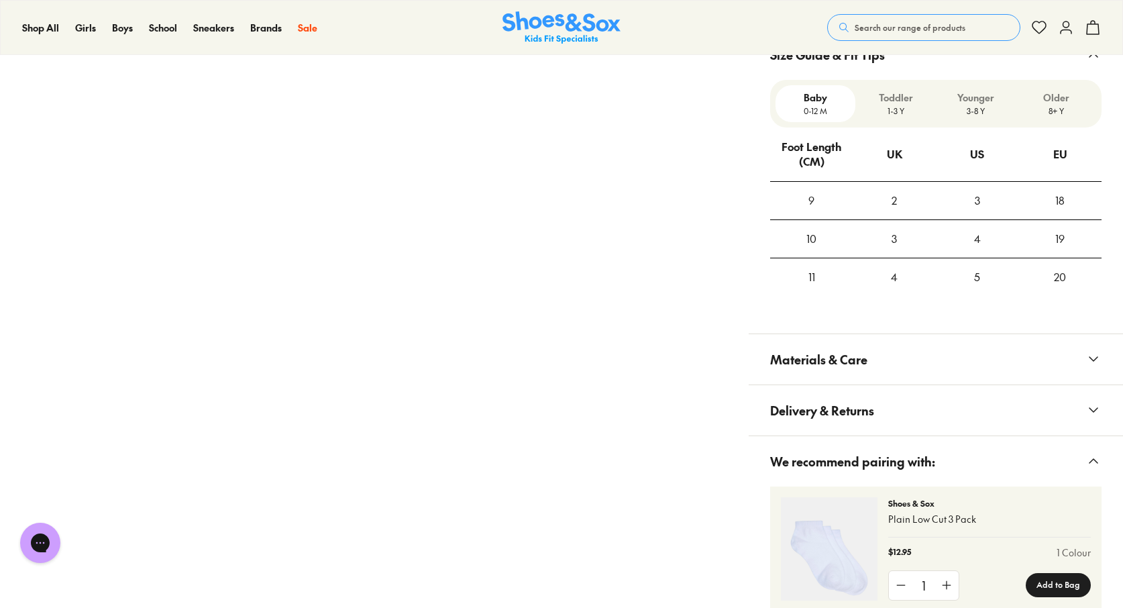
click at [901, 105] on p "1-3 Y" at bounding box center [896, 111] width 70 height 12
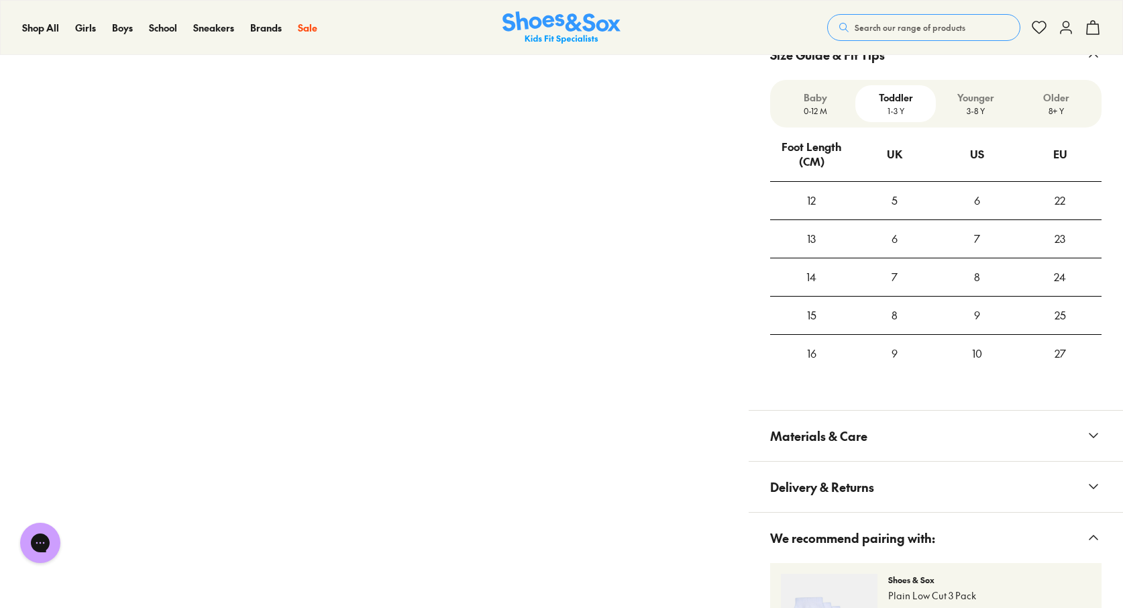
click at [984, 105] on p "3-8 Y" at bounding box center [976, 111] width 70 height 12
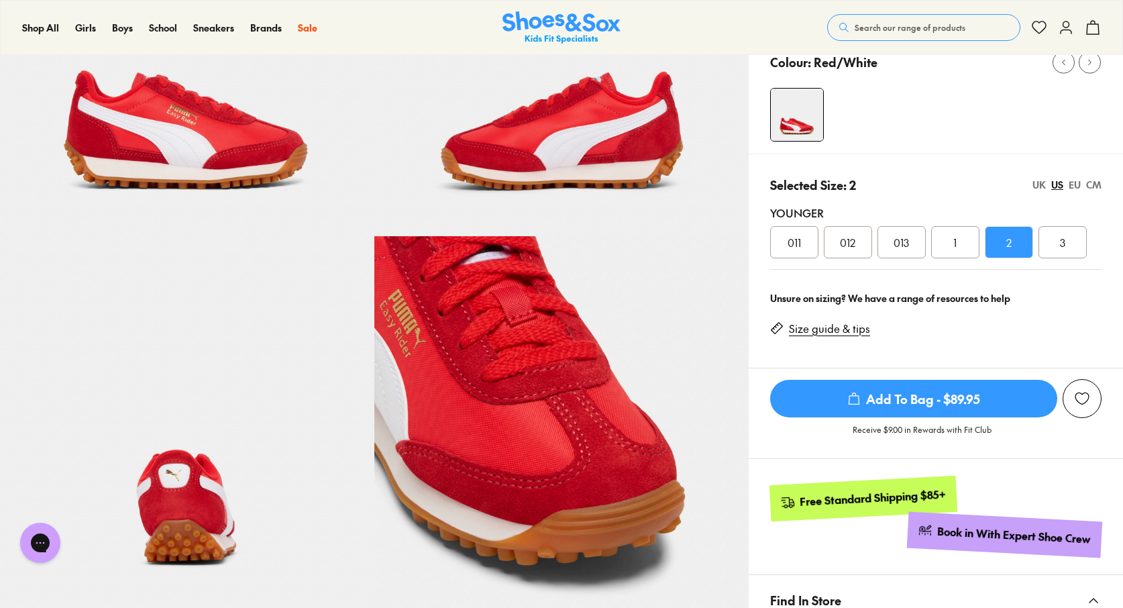
scroll to position [222, 0]
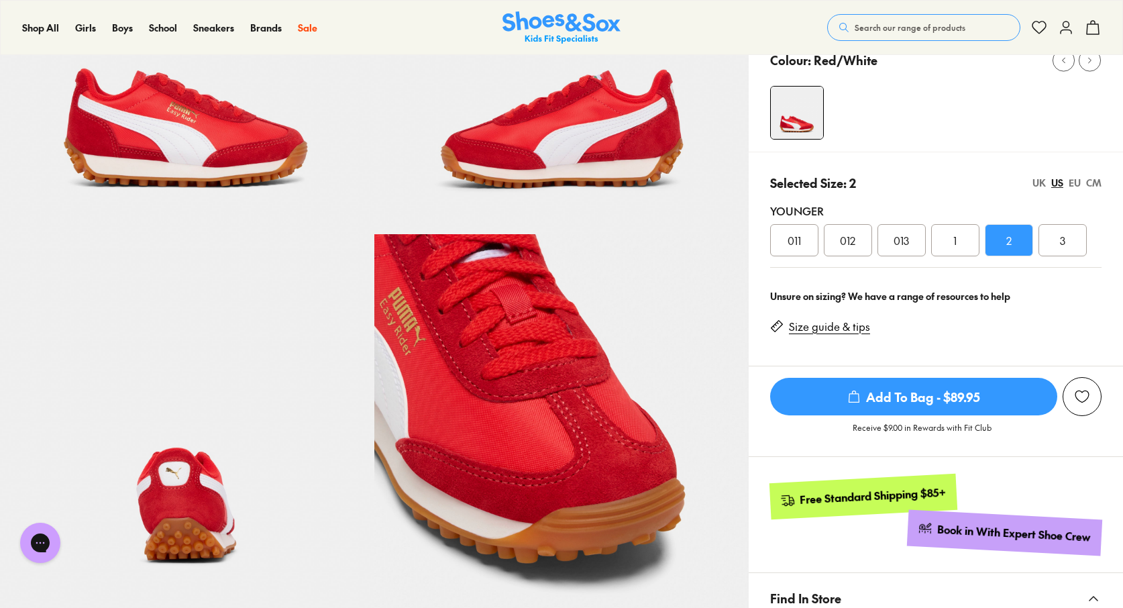
click at [854, 319] on link "Size guide & tips" at bounding box center [829, 326] width 81 height 15
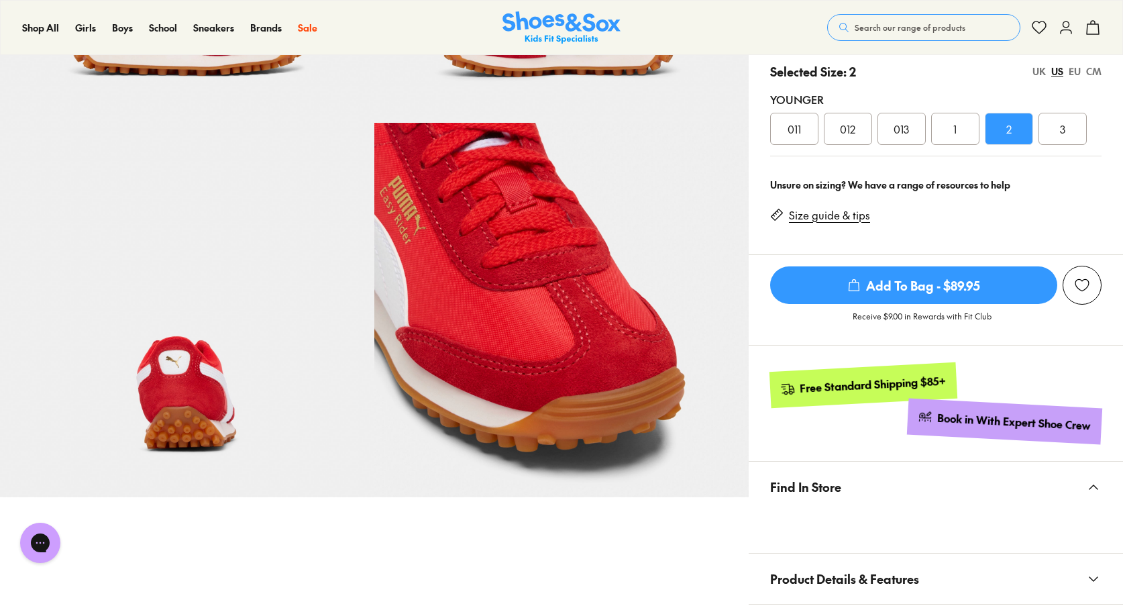
scroll to position [175, 0]
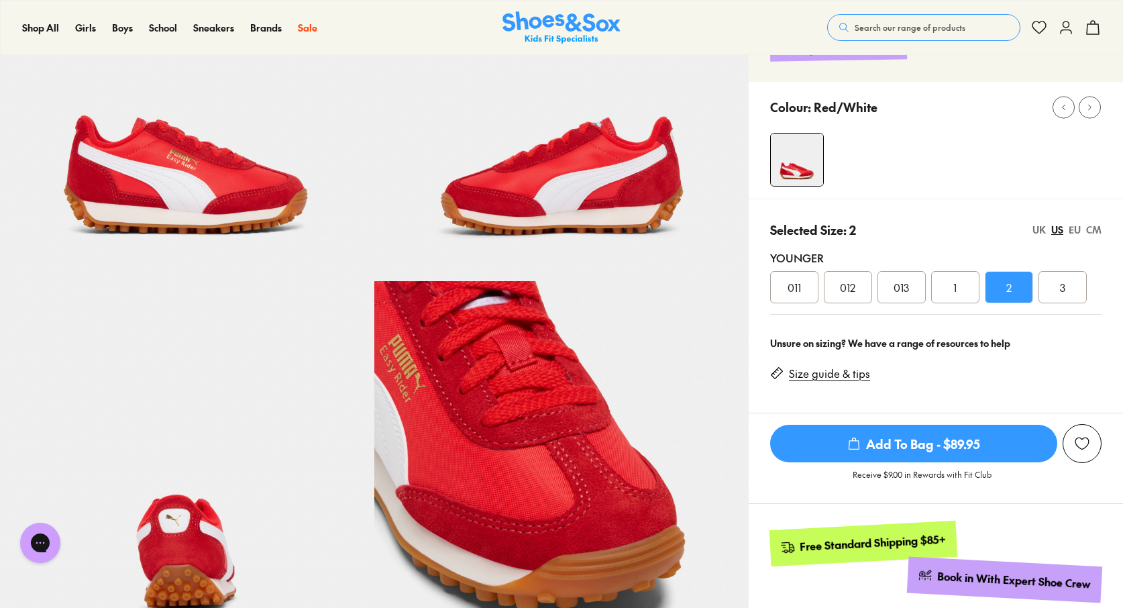
click at [1076, 223] on div "EU" at bounding box center [1075, 230] width 12 height 14
click at [955, 425] on span "Add To Bag - $89.95" at bounding box center [913, 444] width 287 height 38
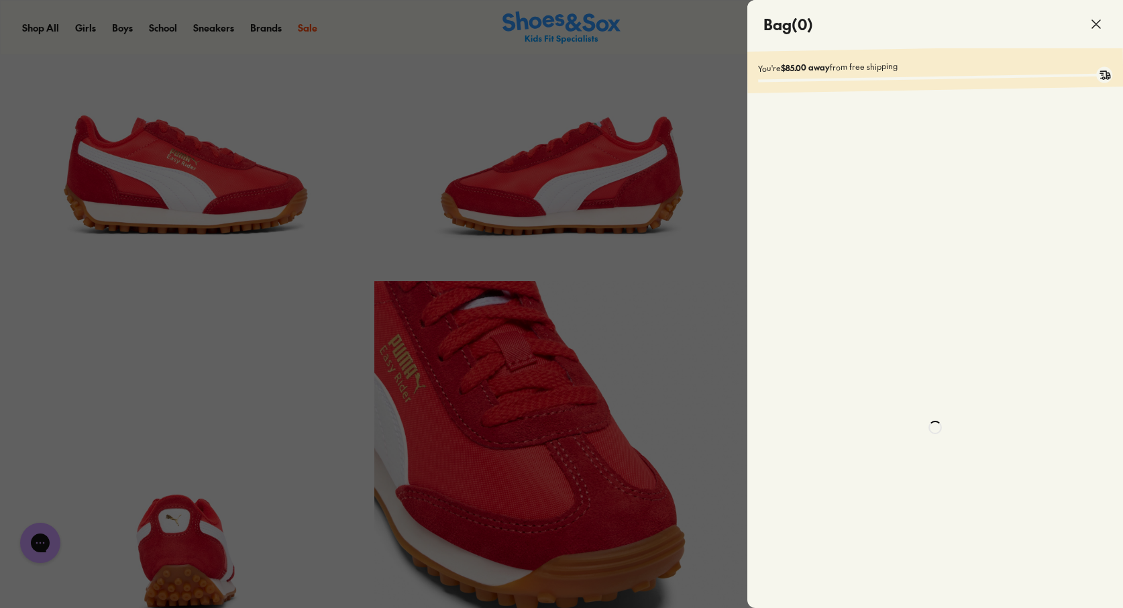
scroll to position [0, 0]
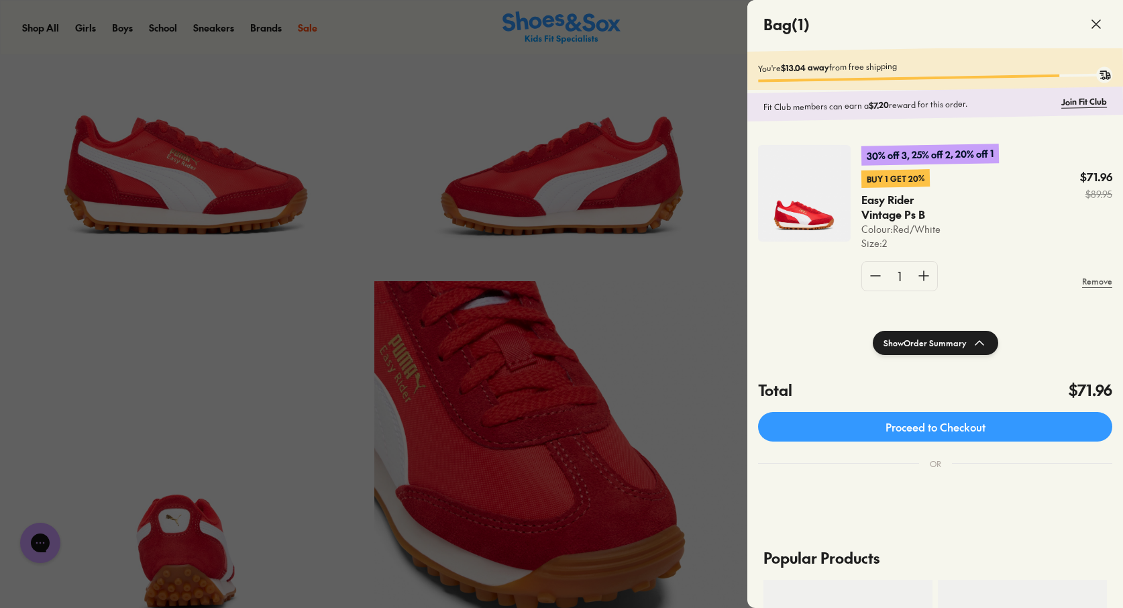
click at [423, 118] on div at bounding box center [561, 304] width 1123 height 608
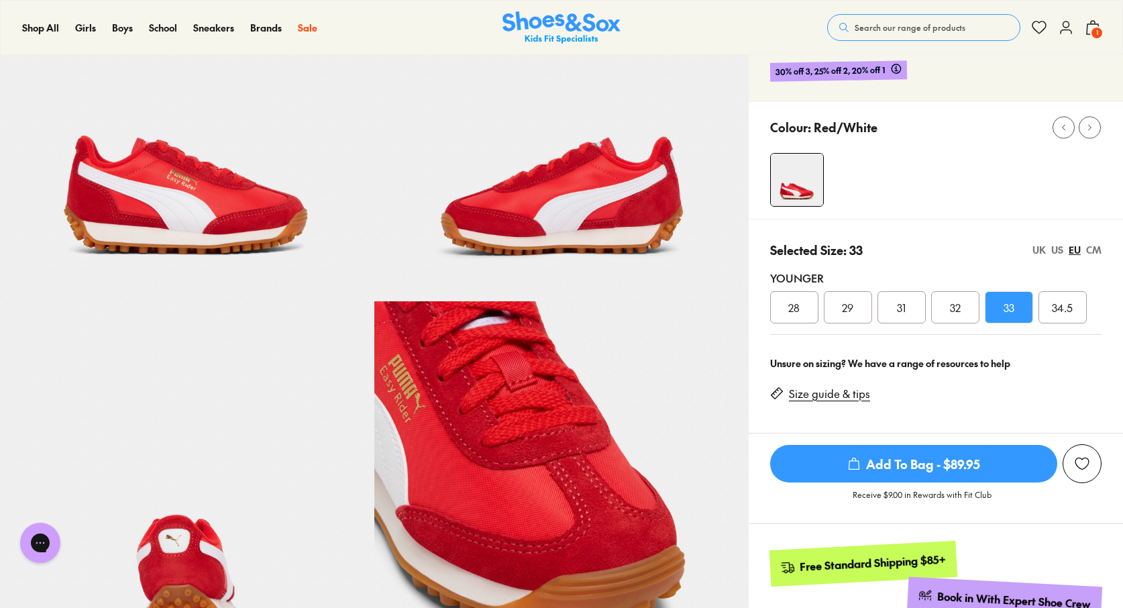
scroll to position [152, 0]
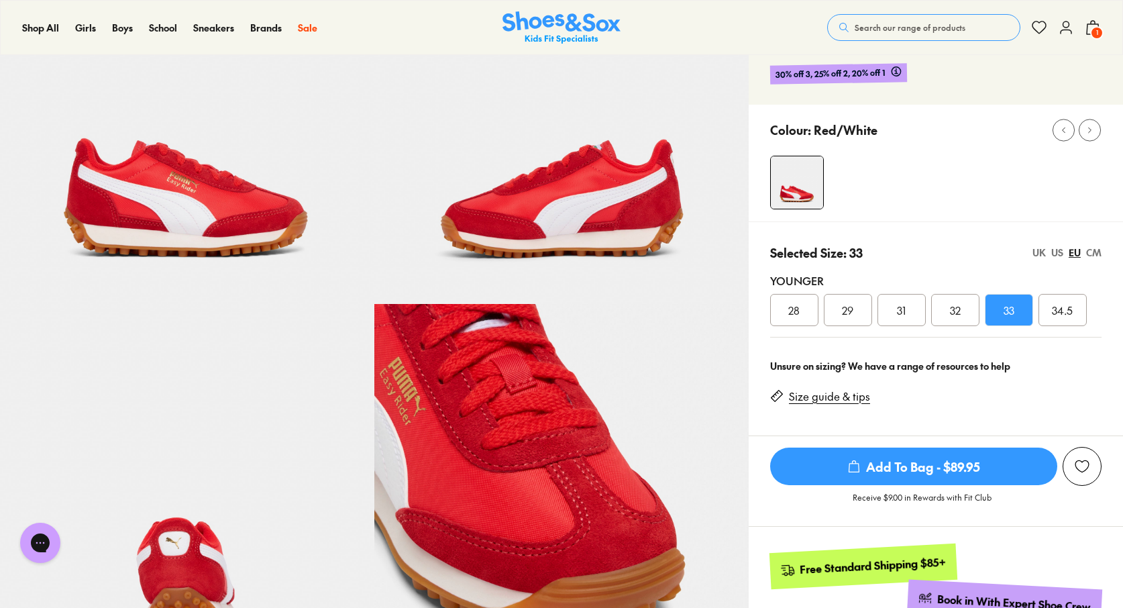
click at [522, 144] on img at bounding box center [561, 117] width 374 height 374
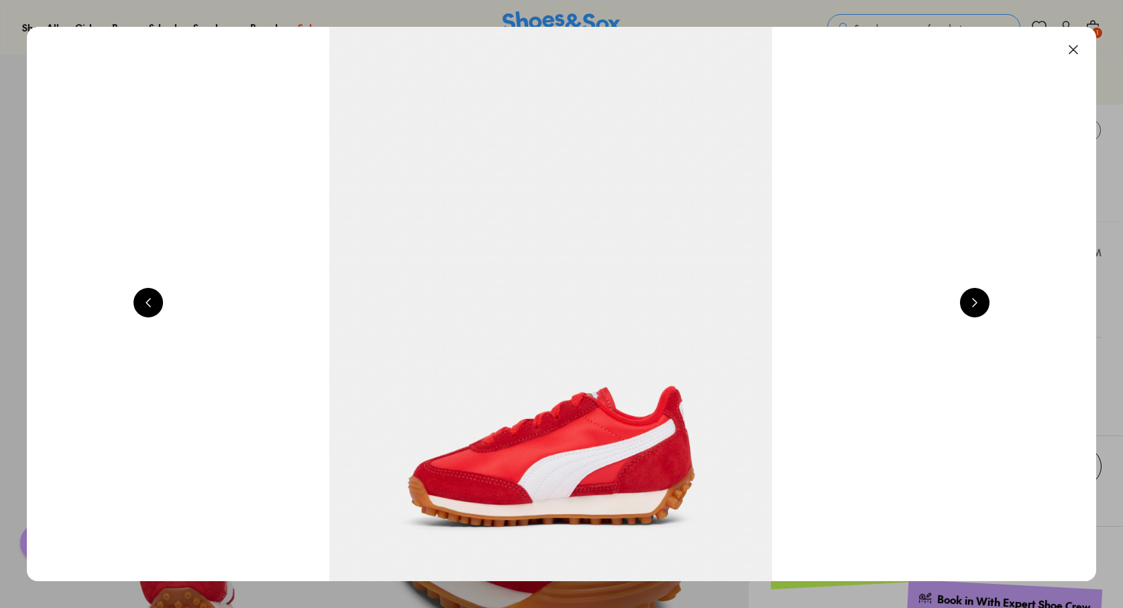
click at [1080, 48] on button at bounding box center [1074, 50] width 30 height 30
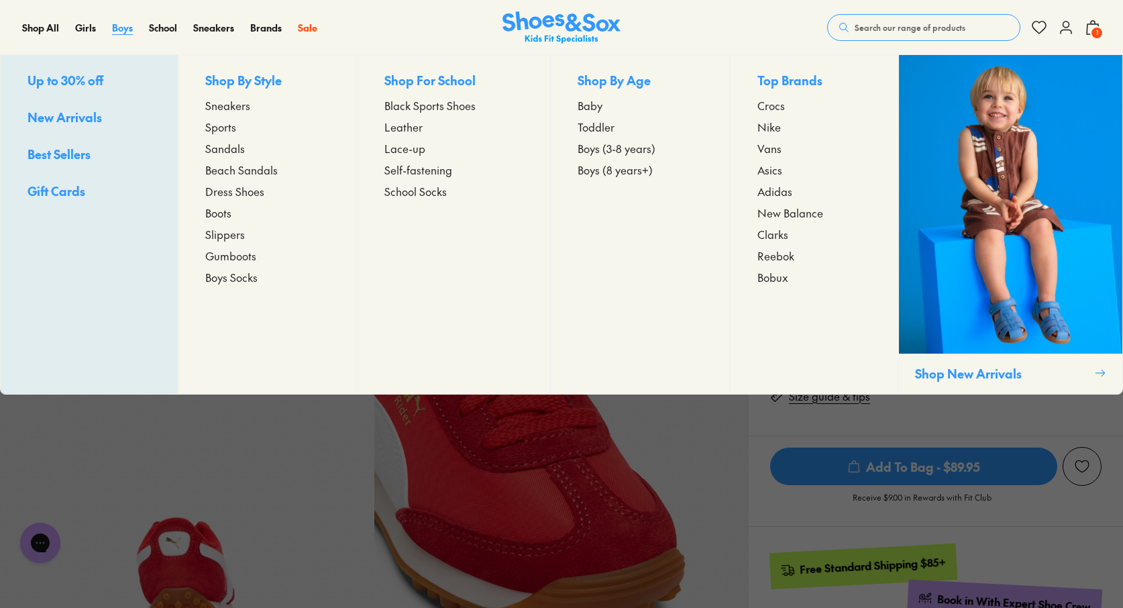
click at [125, 30] on span "Boys" at bounding box center [122, 27] width 21 height 13
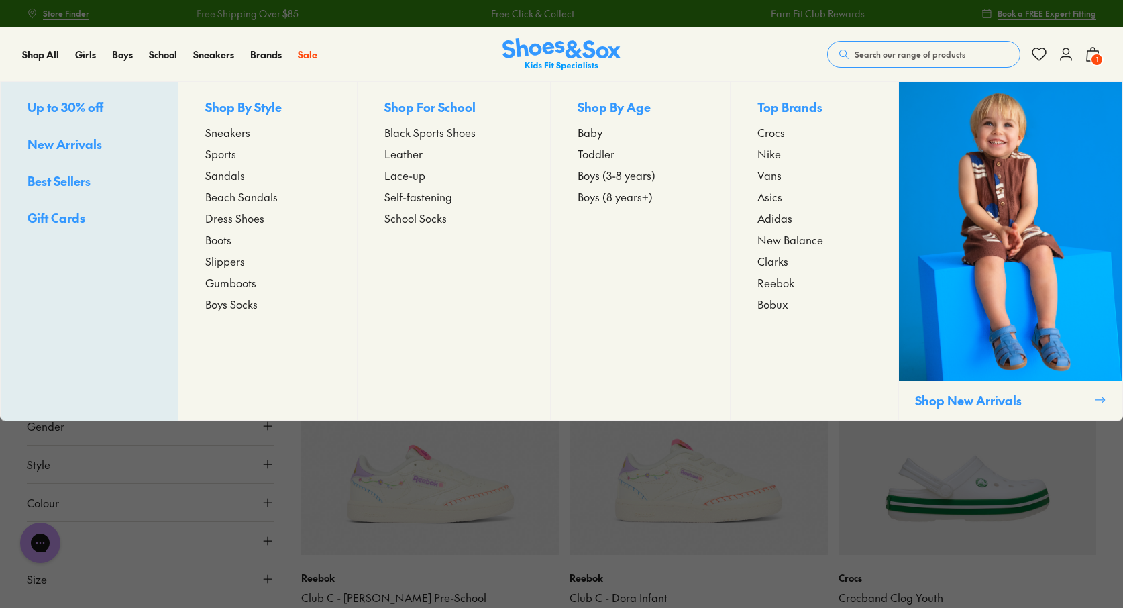
click at [234, 197] on span "Beach Sandals" at bounding box center [241, 197] width 72 height 16
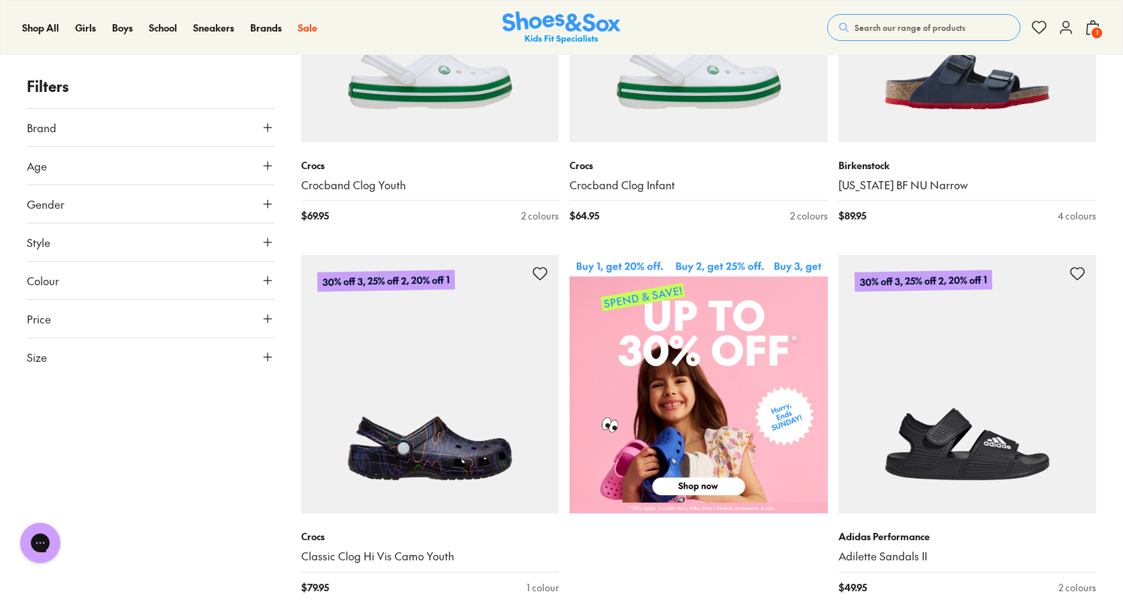
scroll to position [388, 0]
click at [270, 362] on icon at bounding box center [267, 356] width 13 height 13
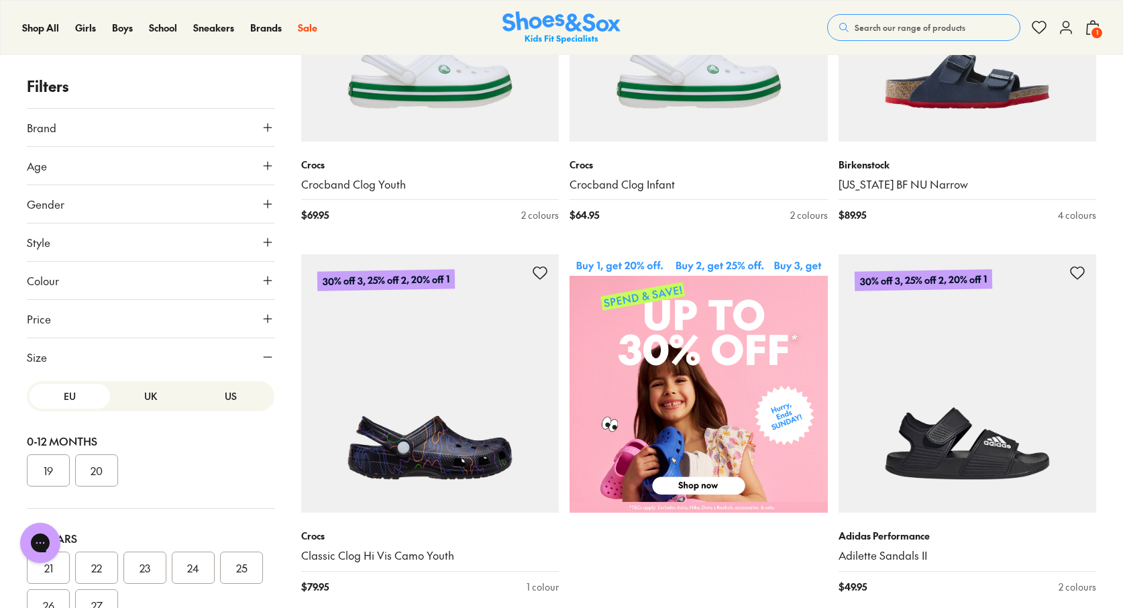
click at [70, 598] on button "26" at bounding box center [48, 605] width 43 height 32
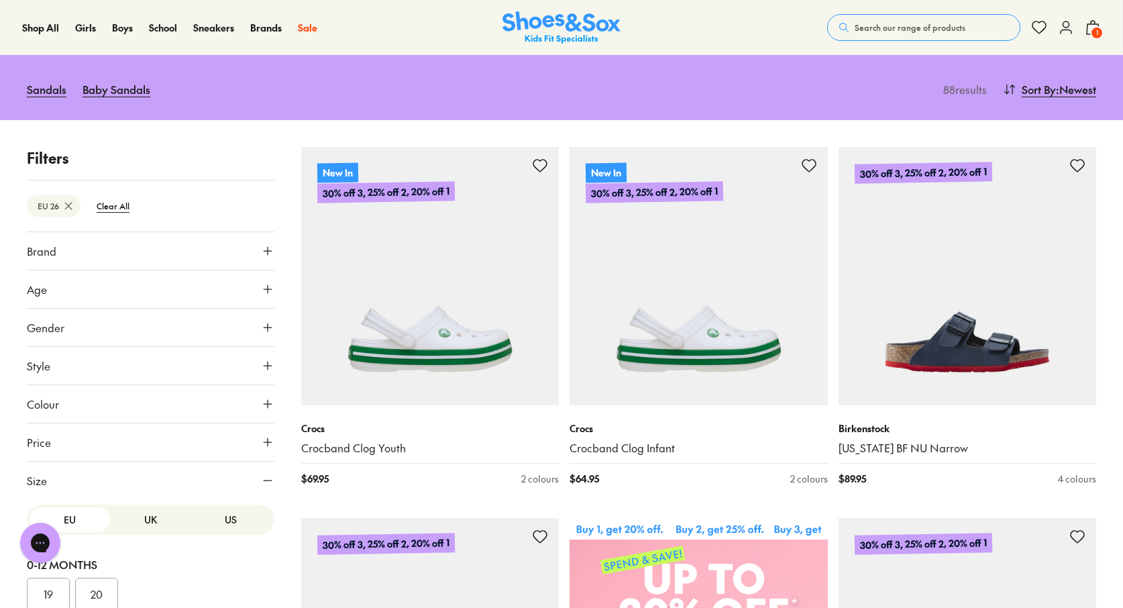
type input "***"
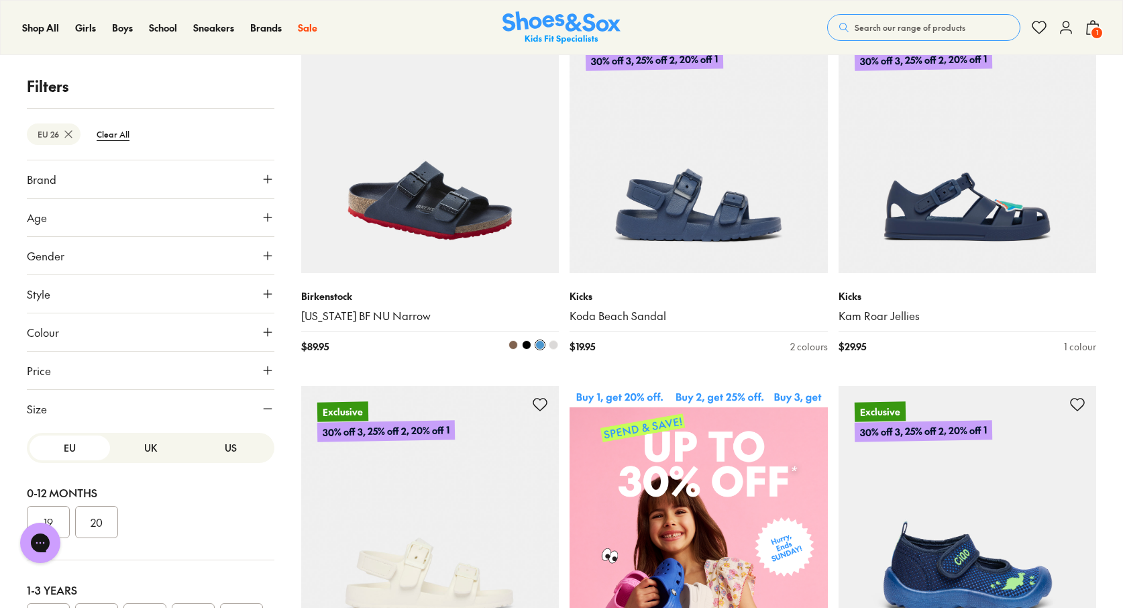
scroll to position [262, 0]
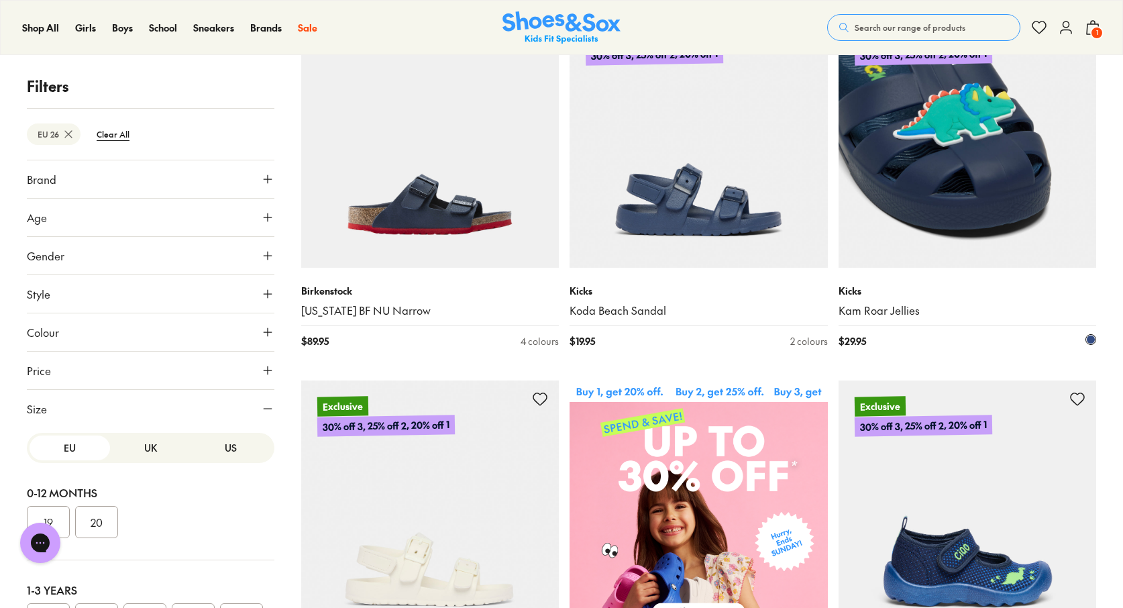
click at [998, 158] on img at bounding box center [968, 138] width 258 height 258
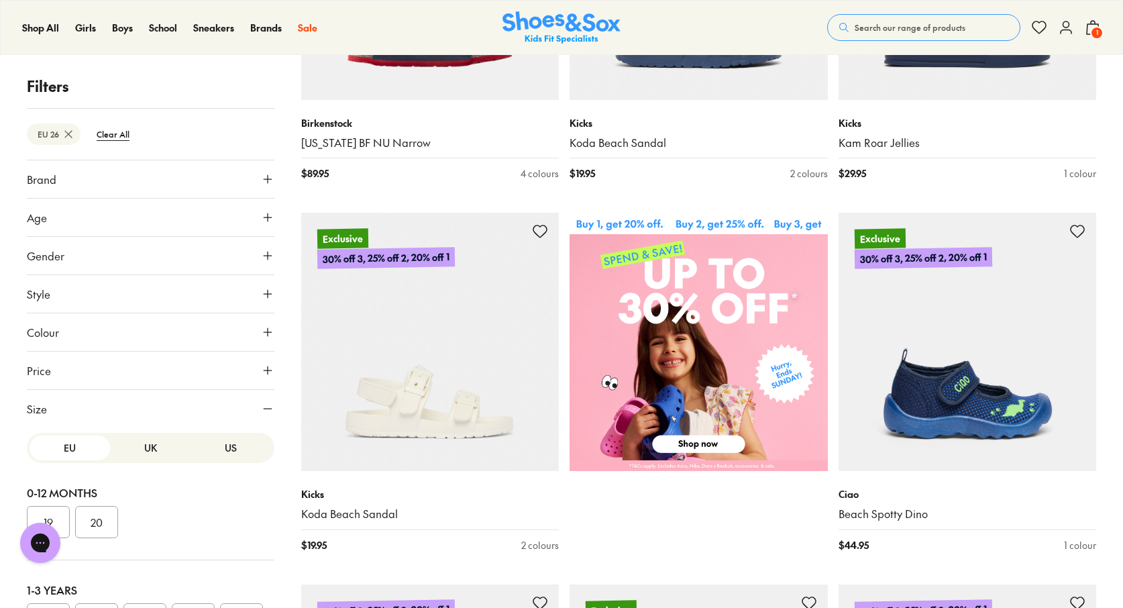
scroll to position [398, 0]
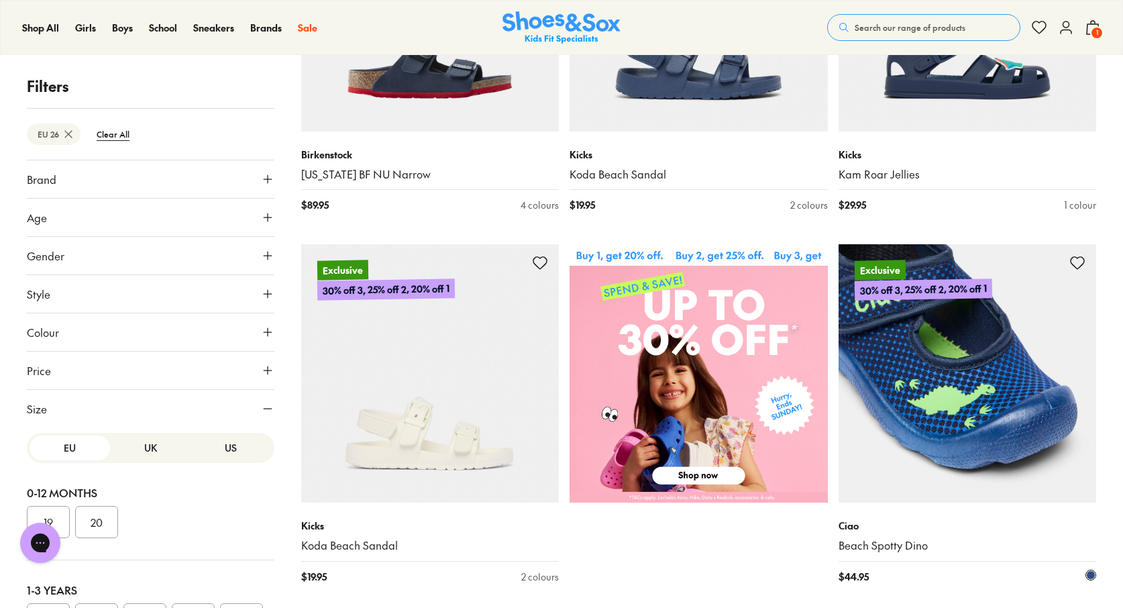
click at [1056, 432] on img at bounding box center [968, 373] width 258 height 258
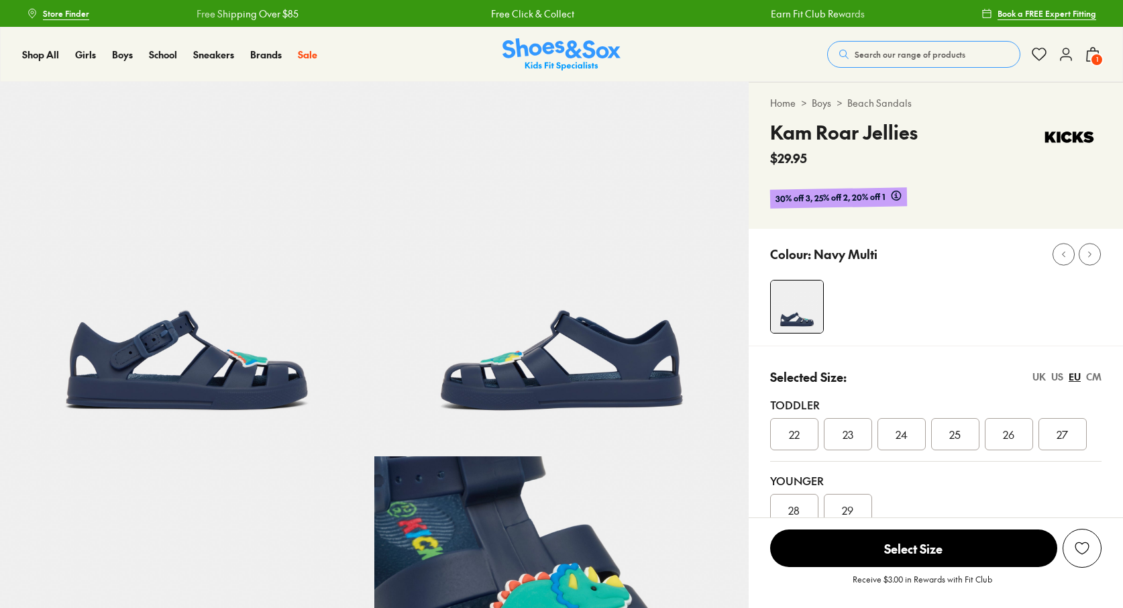
select select "*"
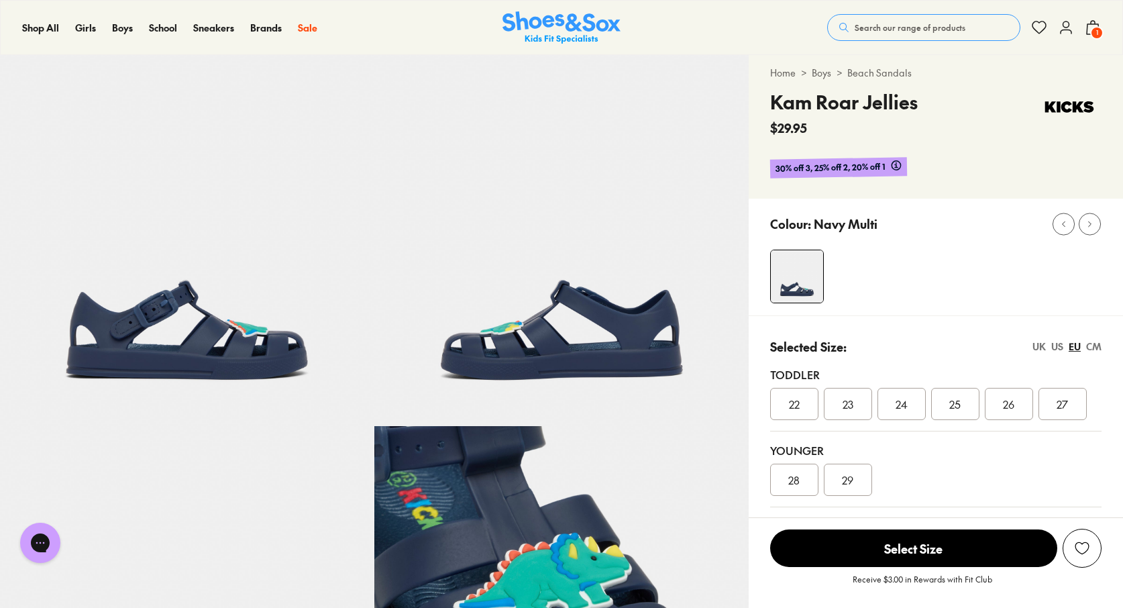
scroll to position [61, 0]
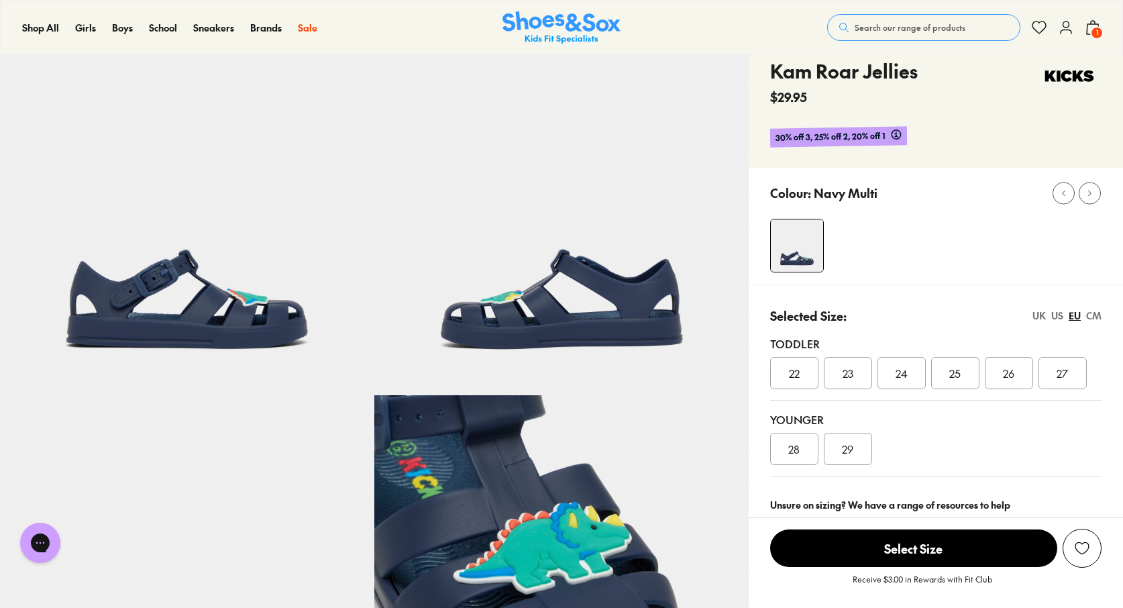
click at [684, 369] on img at bounding box center [561, 208] width 374 height 374
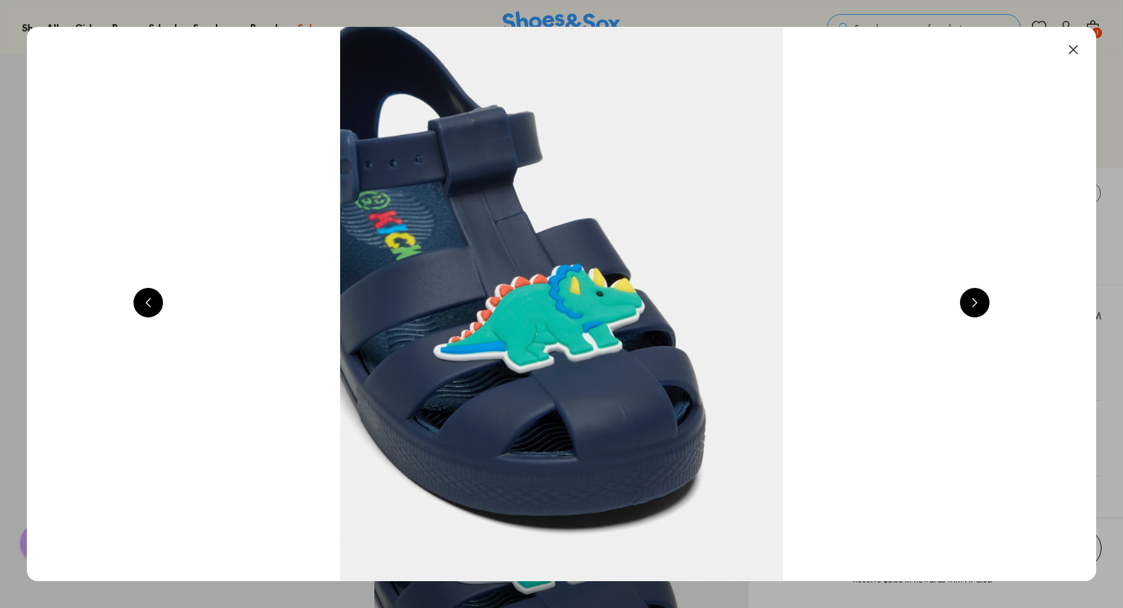
scroll to position [0, 2150]
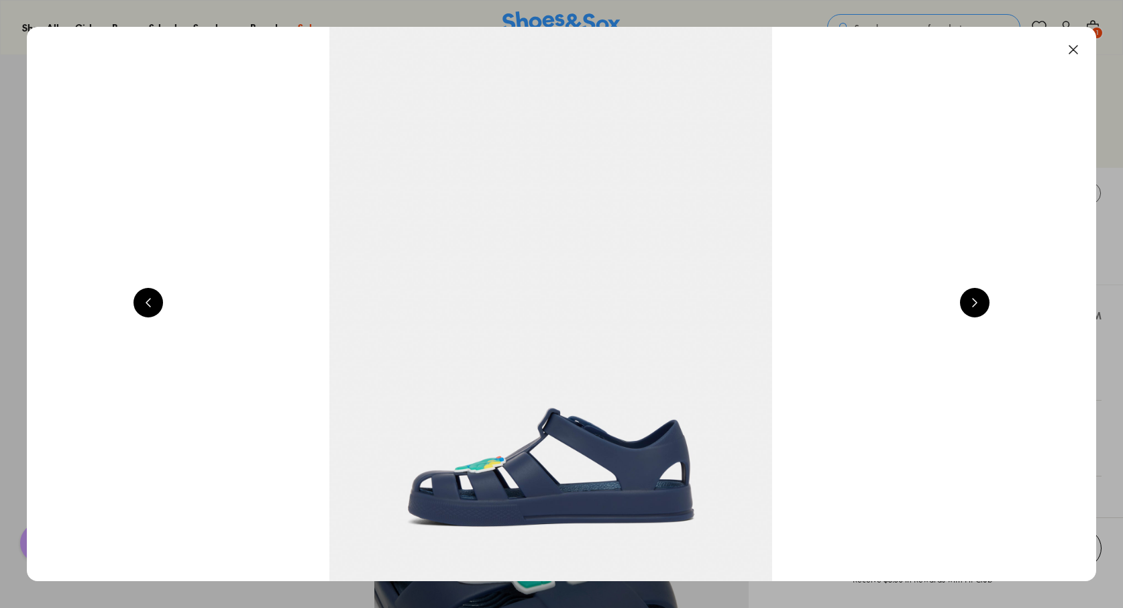
click at [976, 301] on button at bounding box center [975, 303] width 30 height 30
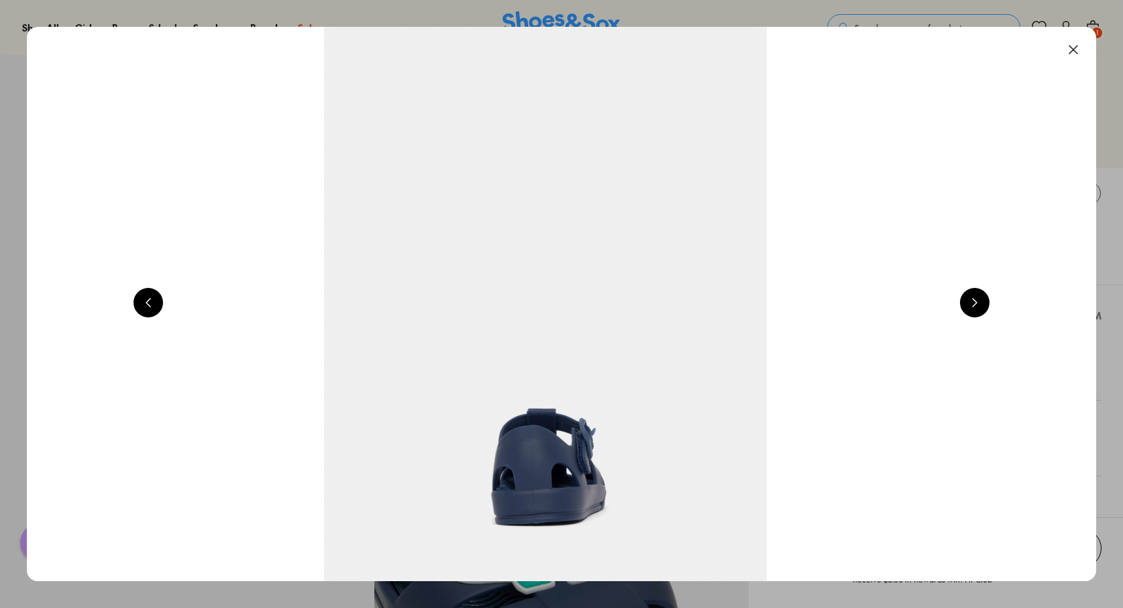
click at [976, 301] on button at bounding box center [975, 303] width 30 height 30
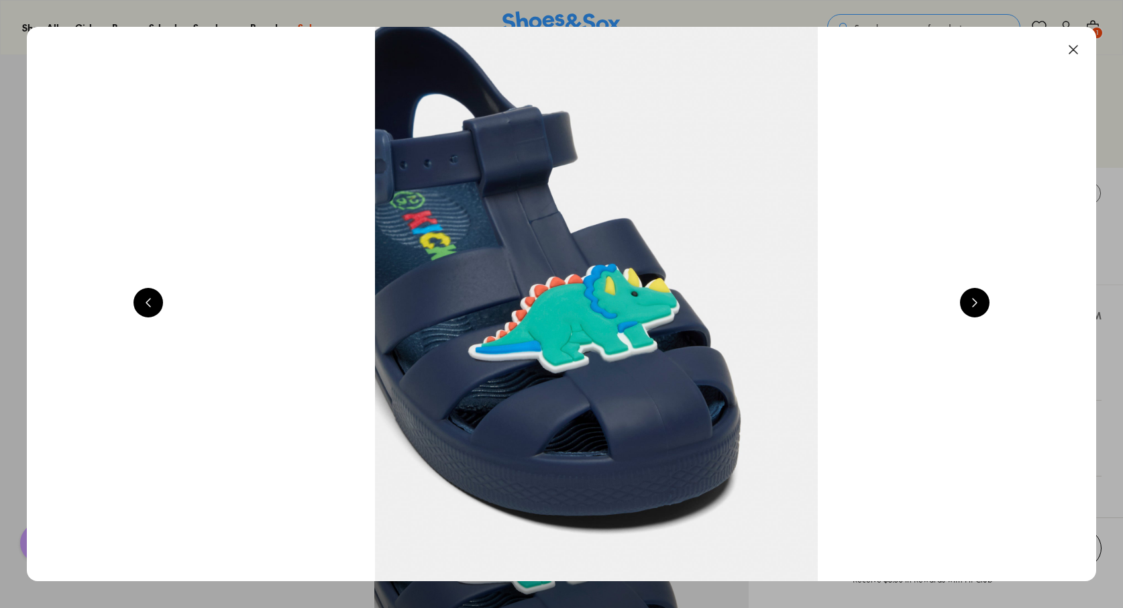
scroll to position [0, 4300]
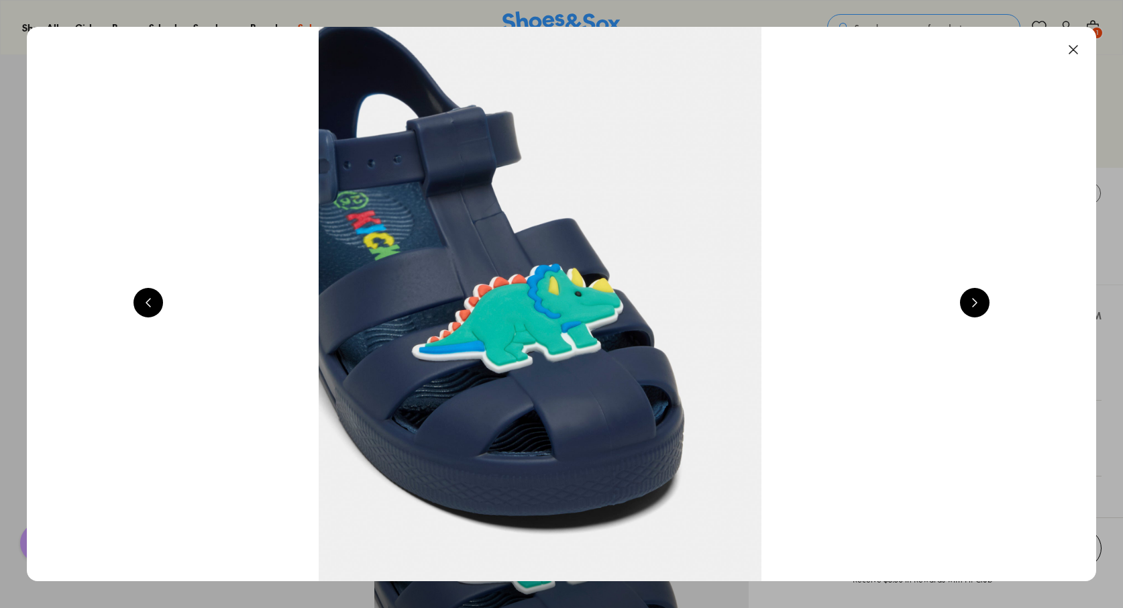
click at [976, 301] on button at bounding box center [975, 303] width 30 height 30
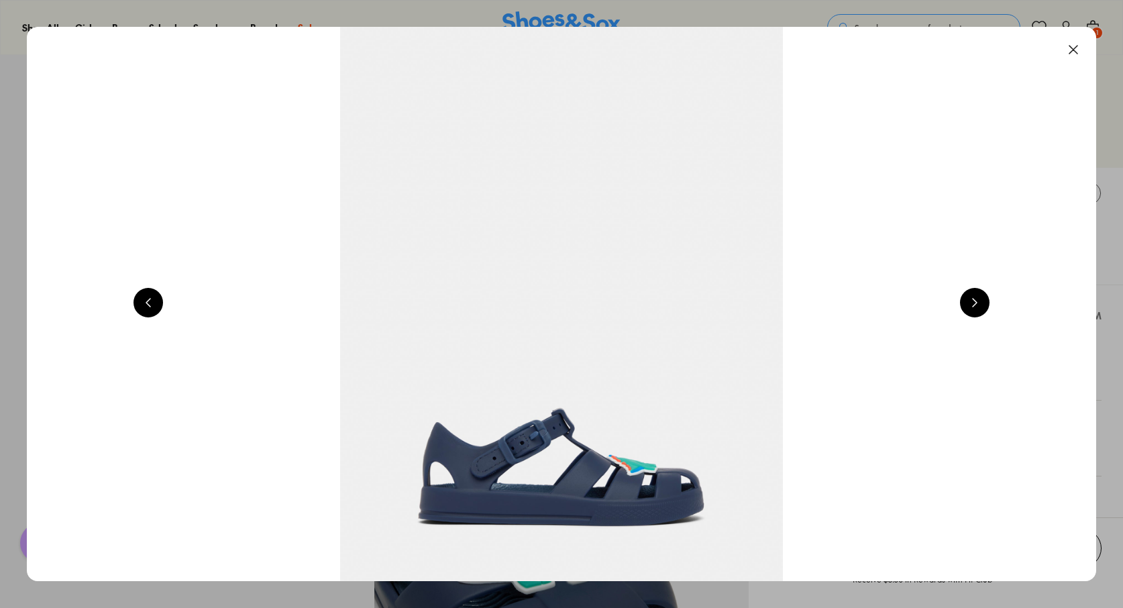
click at [976, 301] on button at bounding box center [975, 303] width 30 height 30
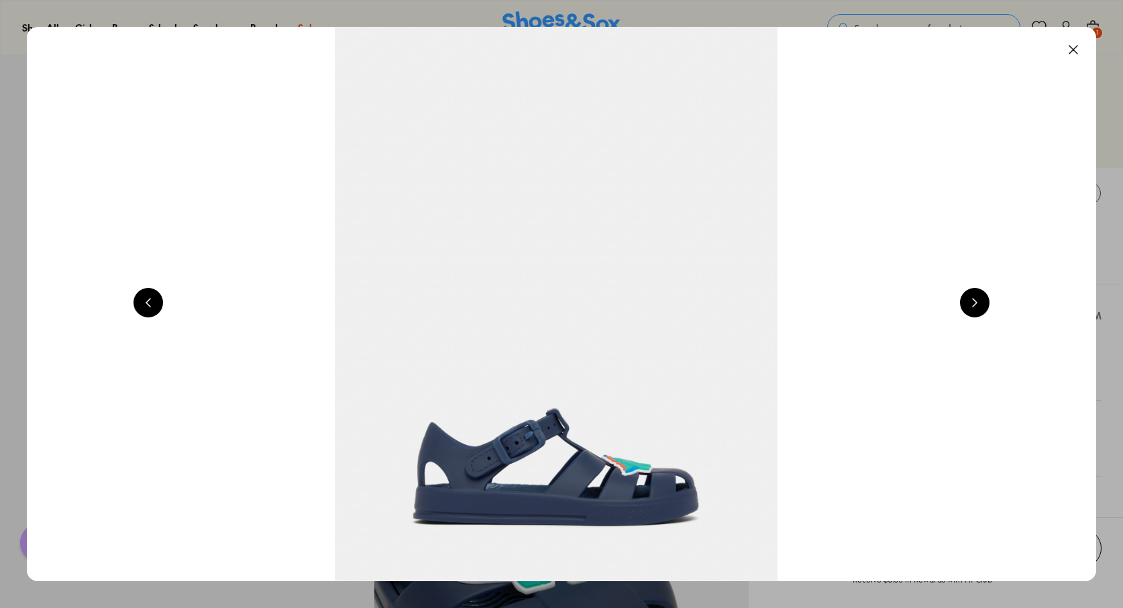
click at [1078, 52] on button at bounding box center [1074, 50] width 30 height 30
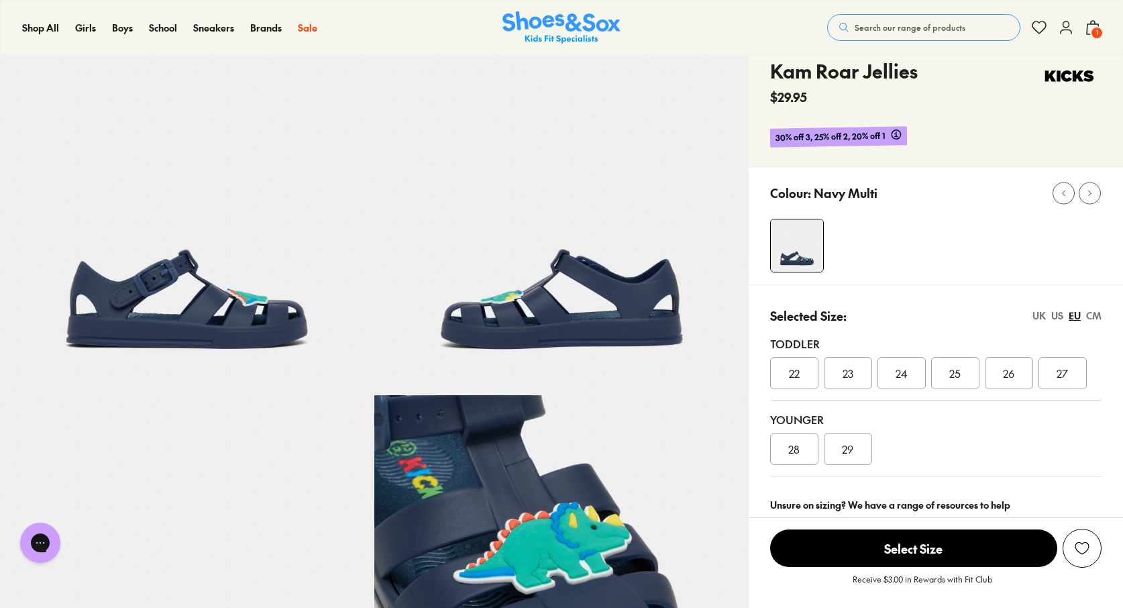
click at [1013, 375] on span "26" at bounding box center [1008, 373] width 11 height 16
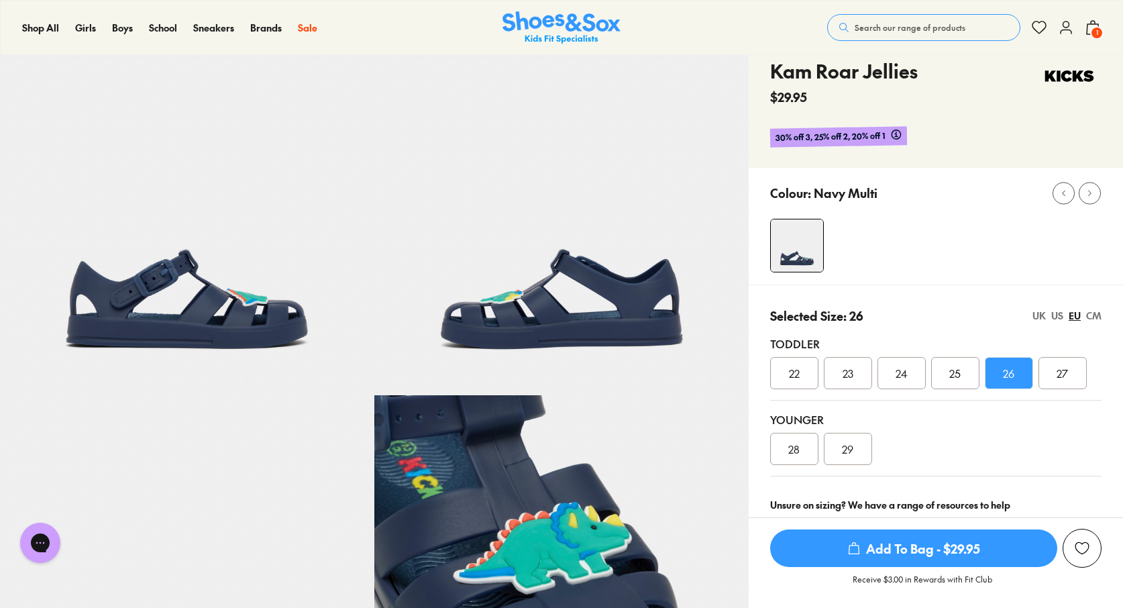
click at [891, 545] on span "Add To Bag - $29.95" at bounding box center [913, 548] width 287 height 38
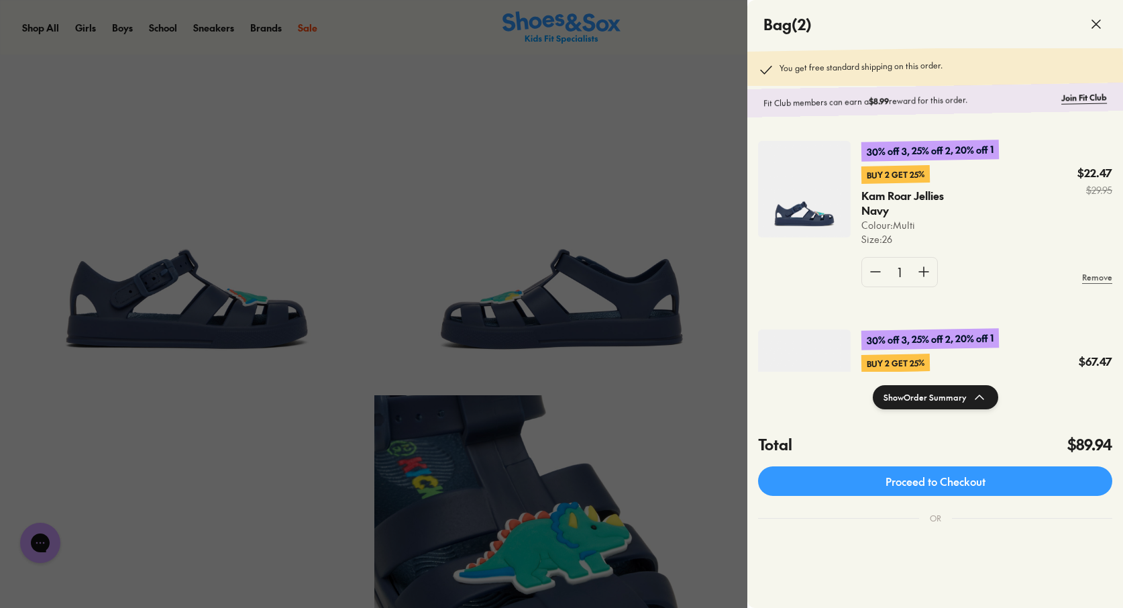
click at [342, 135] on div at bounding box center [561, 304] width 1123 height 608
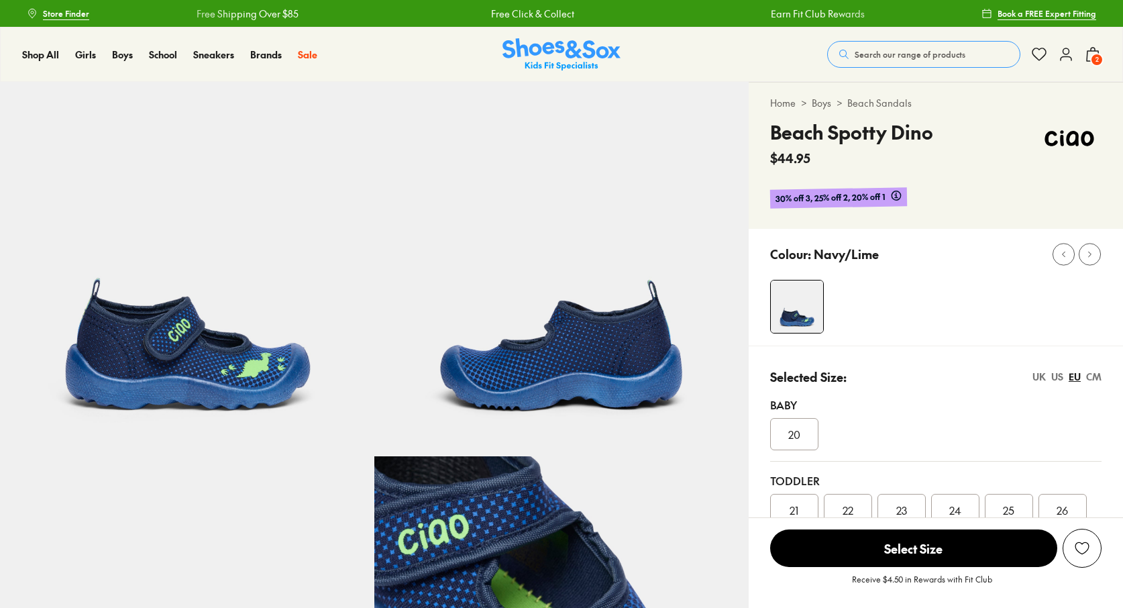
click at [852, 569] on div "Receive $4.50 in Rewards with Fit Club" at bounding box center [936, 583] width 374 height 30
select select "*"
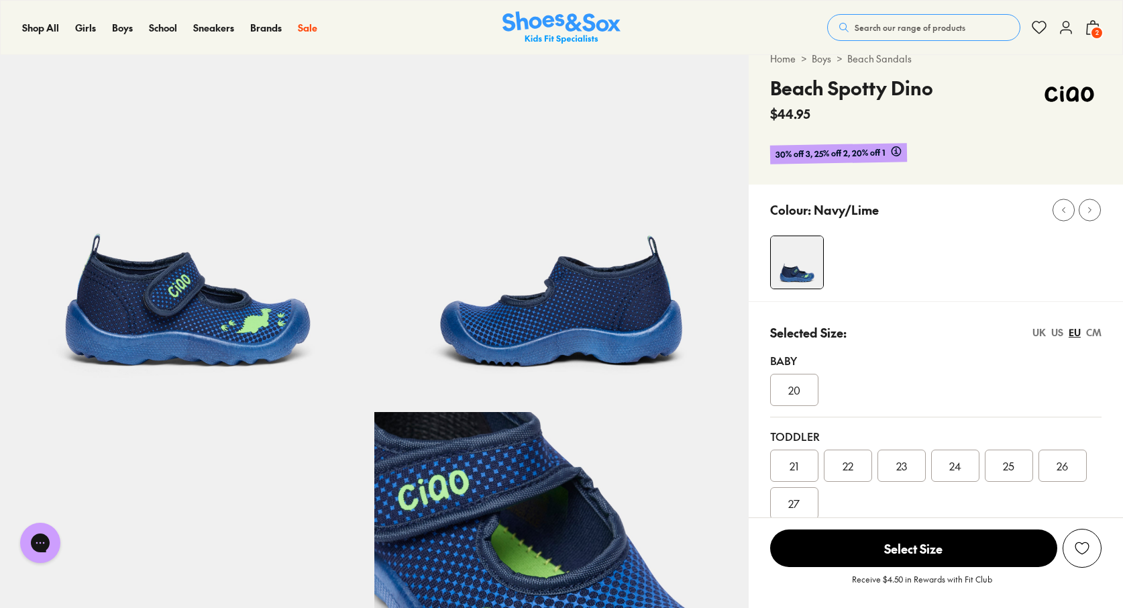
scroll to position [44, 0]
click at [1079, 478] on div "26" at bounding box center [1063, 466] width 48 height 32
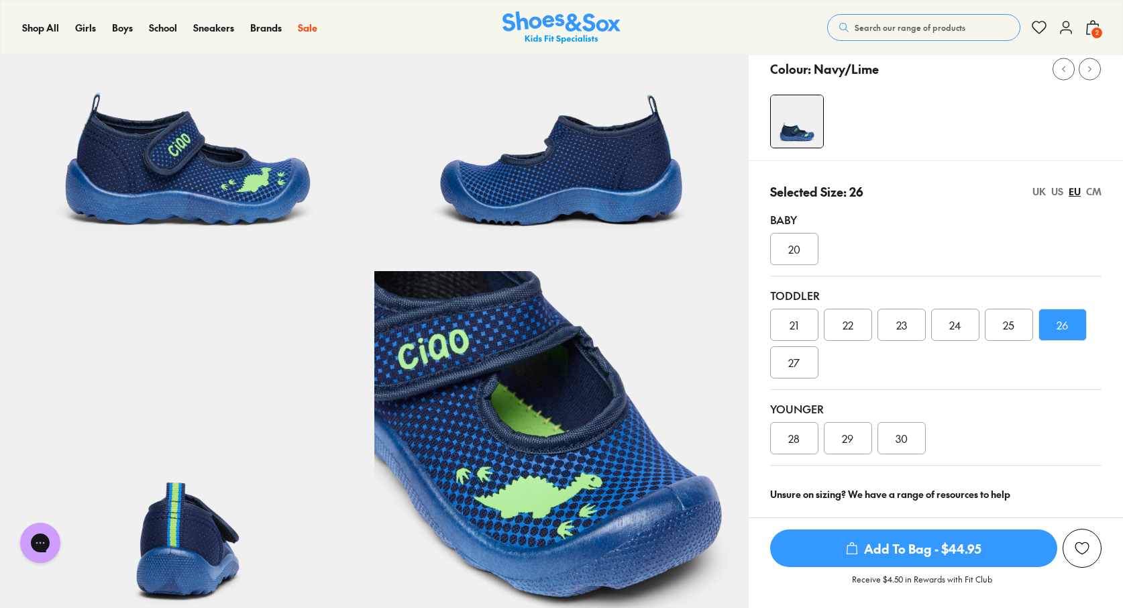
scroll to position [186, 0]
click at [903, 556] on span "Add To Bag - $44.95" at bounding box center [913, 548] width 287 height 38
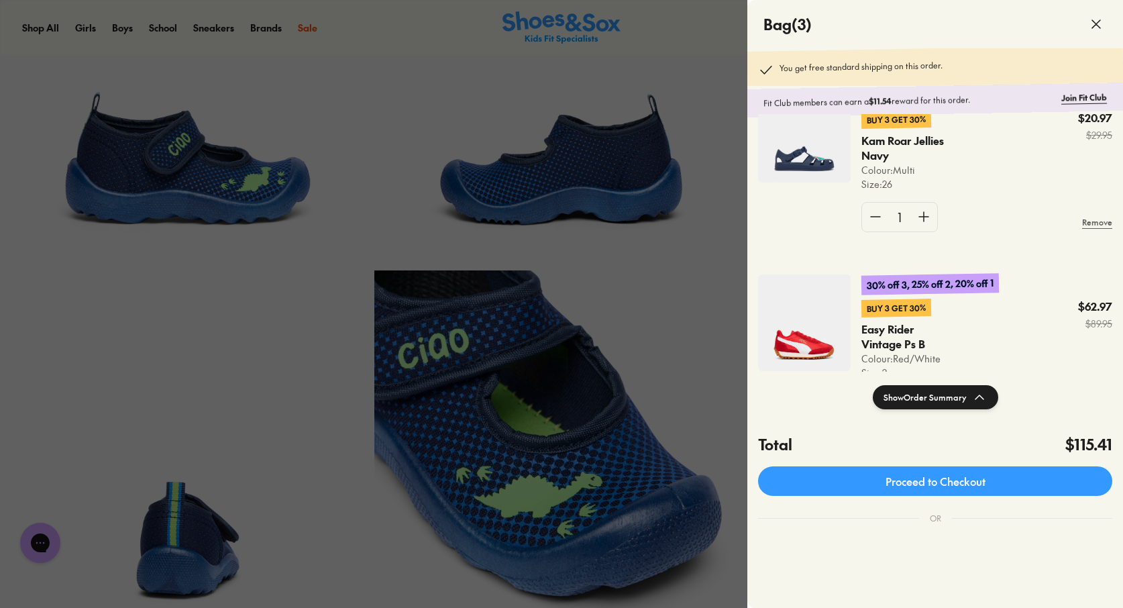
scroll to position [247, 0]
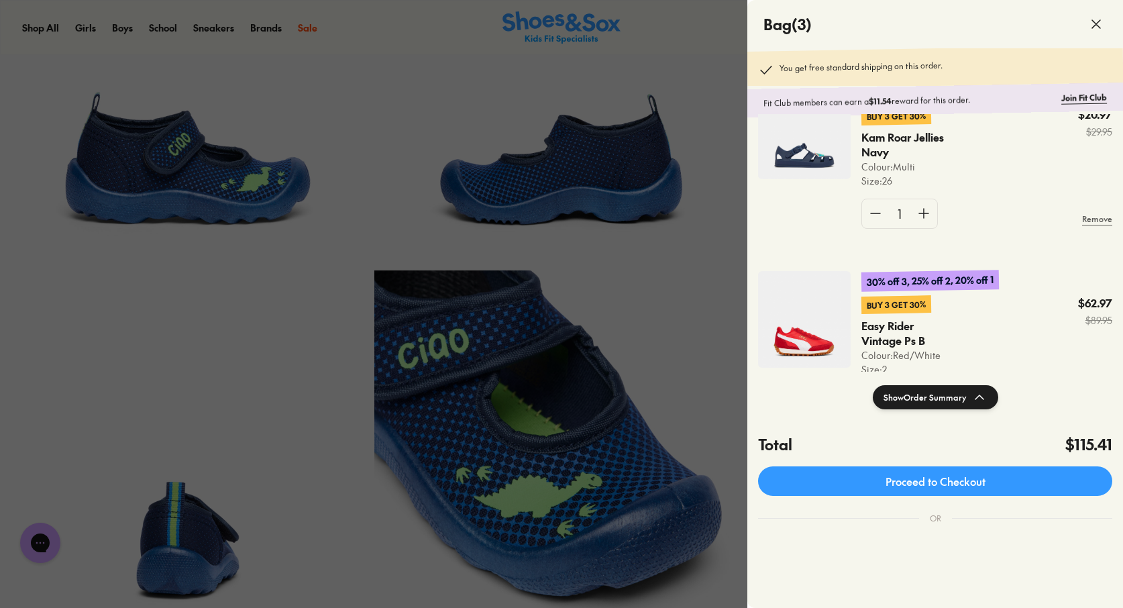
click at [1119, 289] on div "30% off 3, 25% off 2, 20% off 1 Buy 3 Get 30% Beach Spotty Dino B Colour: Navy/…" at bounding box center [936, 243] width 376 height 258
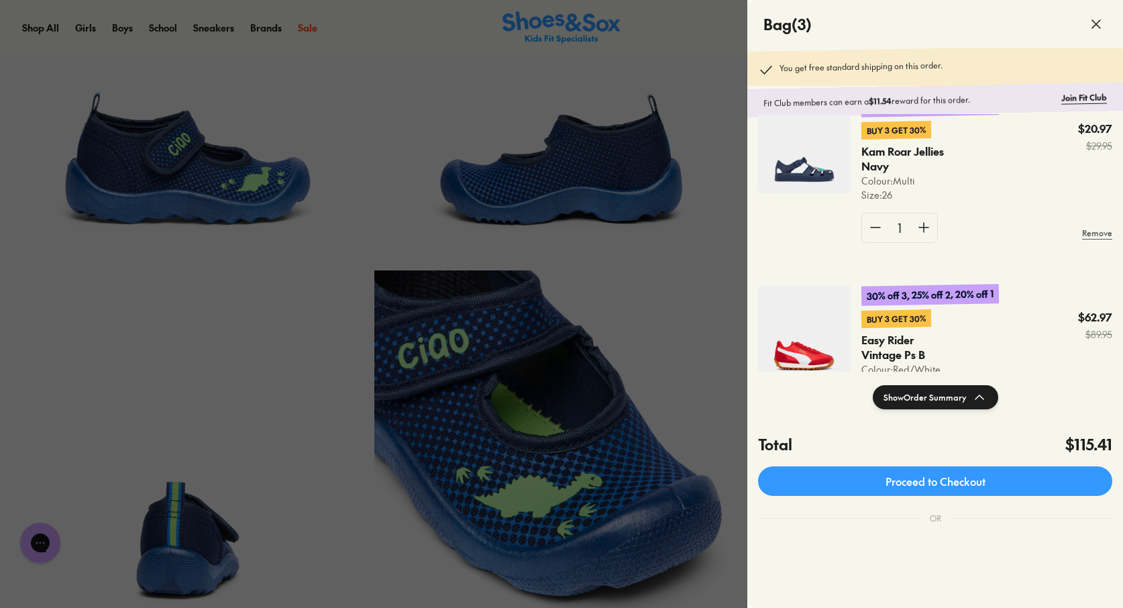
scroll to position [232, 0]
click at [1097, 21] on icon at bounding box center [1096, 24] width 16 height 16
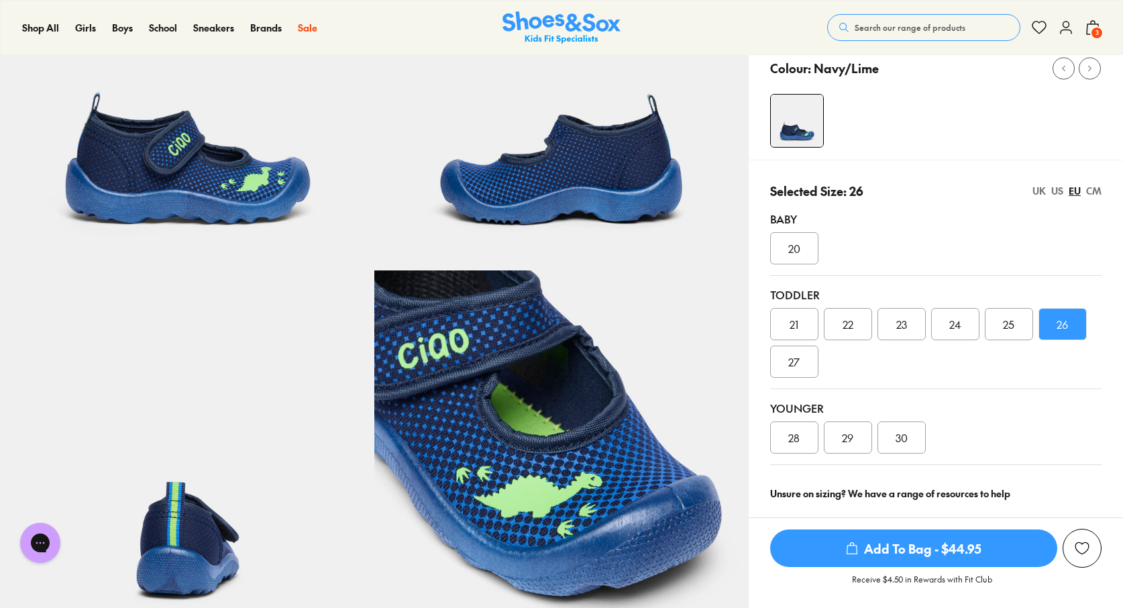
click at [1039, 190] on div "UK" at bounding box center [1039, 191] width 13 height 14
click at [1093, 30] on span "3" at bounding box center [1096, 32] width 13 height 13
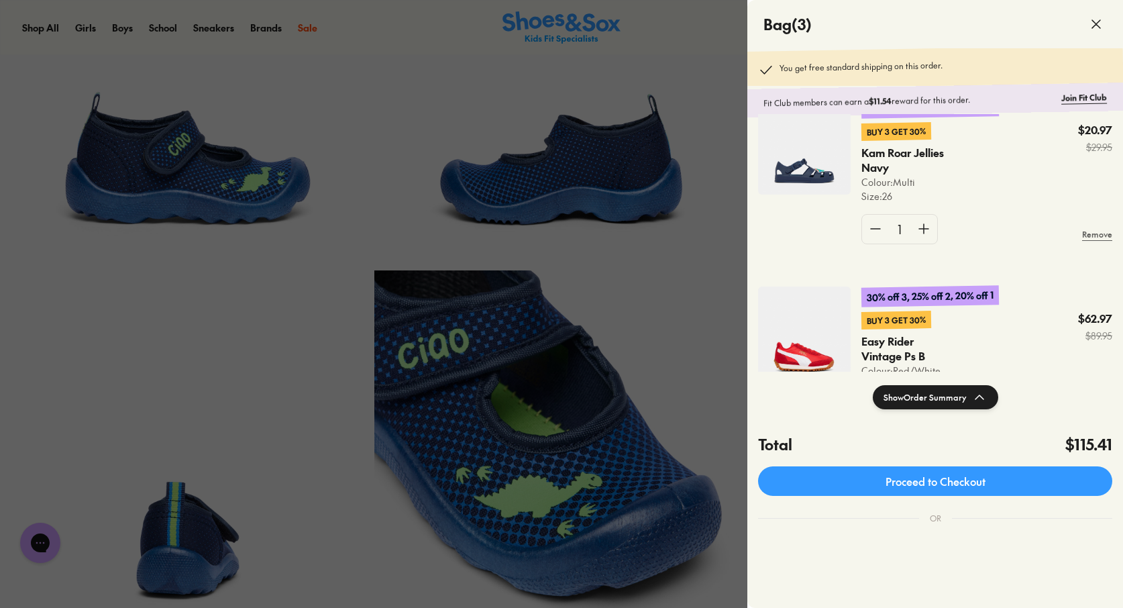
click at [800, 150] on img at bounding box center [804, 146] width 93 height 97
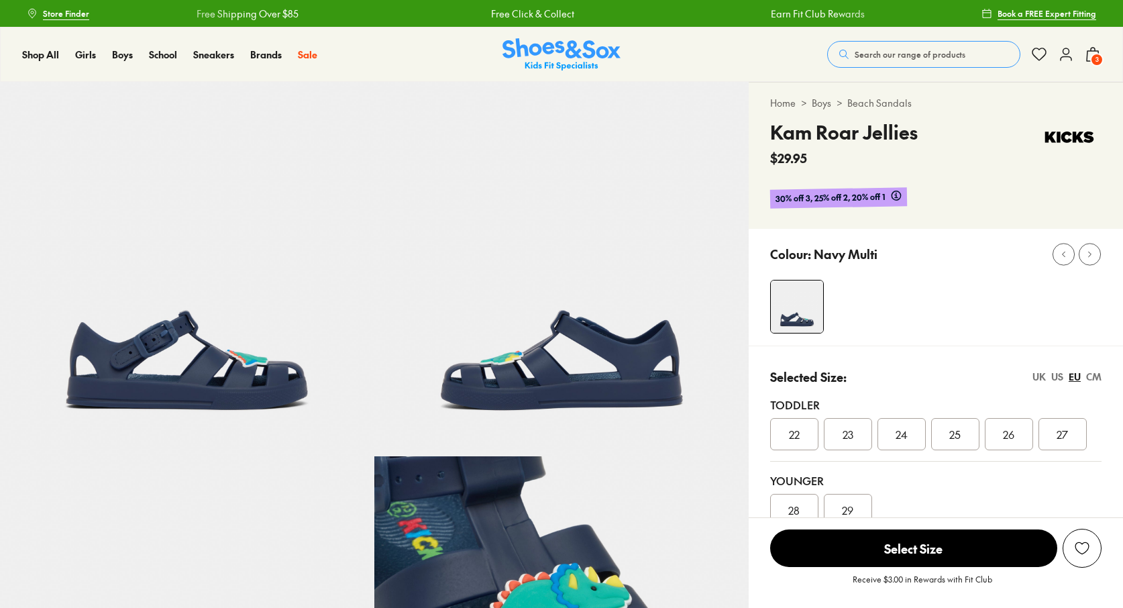
select select "*"
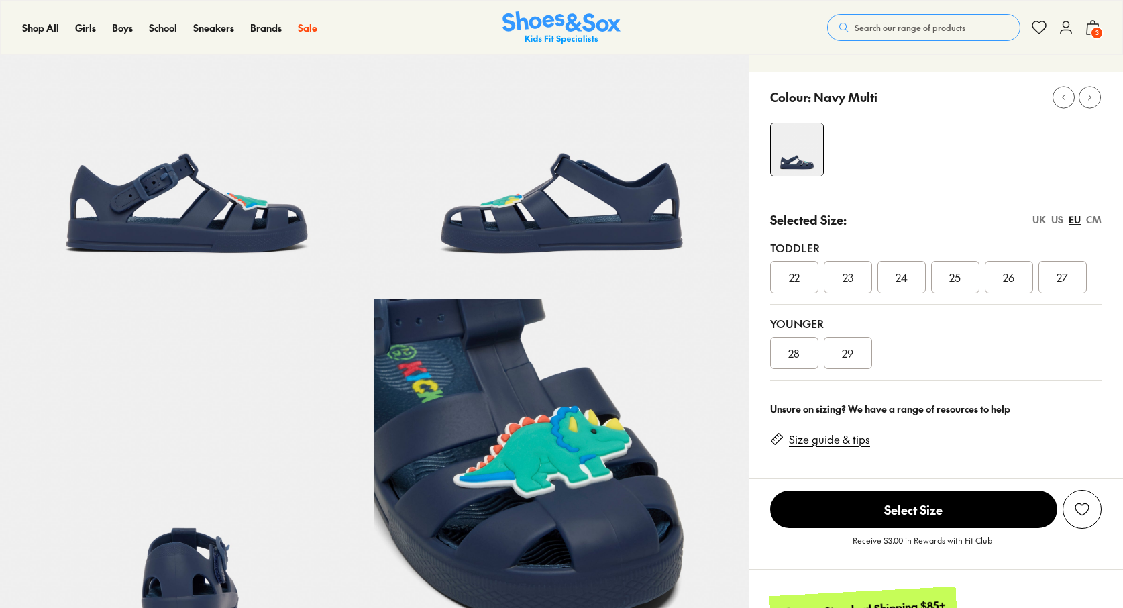
scroll to position [169, 0]
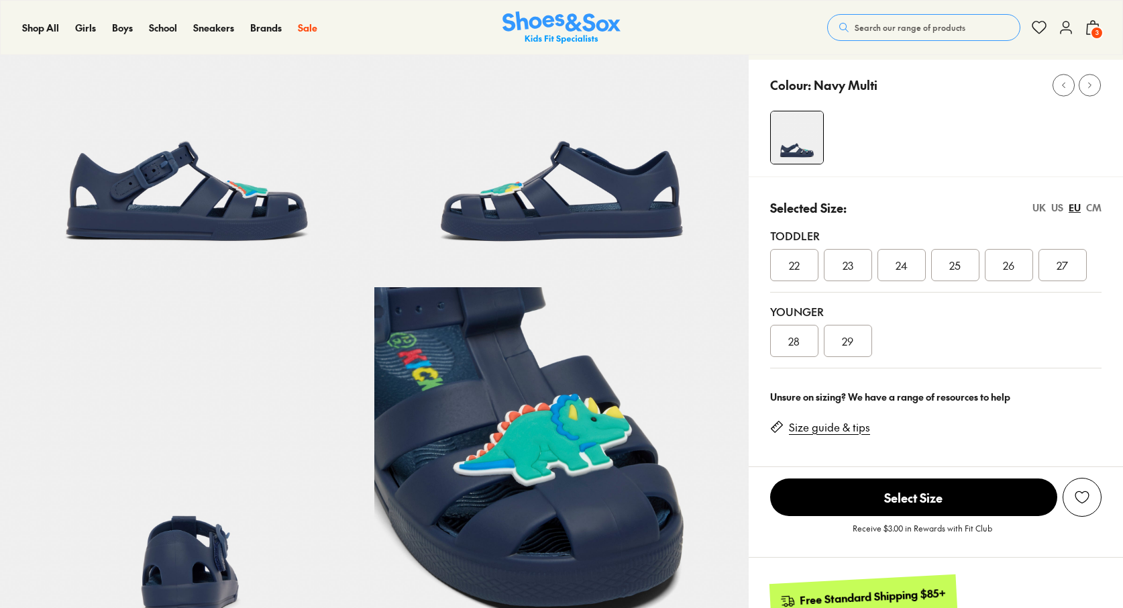
click at [1037, 207] on div "UK" at bounding box center [1039, 208] width 13 height 14
click at [859, 264] on div "06" at bounding box center [848, 265] width 48 height 32
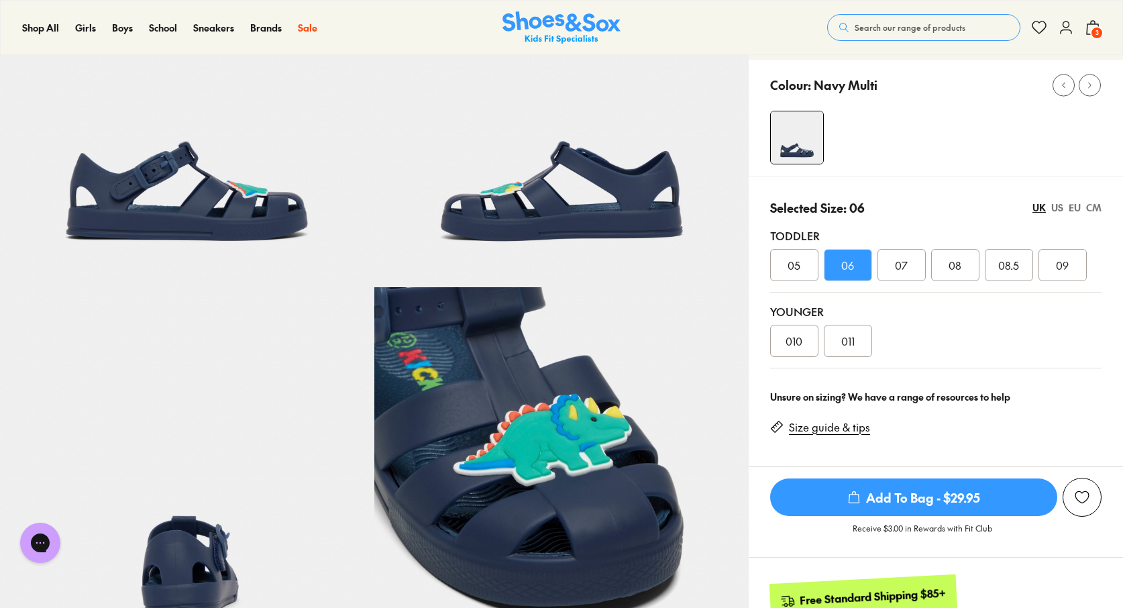
click at [1074, 207] on div "EU" at bounding box center [1075, 208] width 12 height 14
click at [1039, 206] on div "UK" at bounding box center [1039, 208] width 13 height 14
click at [856, 272] on div "06" at bounding box center [848, 265] width 48 height 32
click at [821, 423] on link "Size guide & tips" at bounding box center [829, 427] width 81 height 15
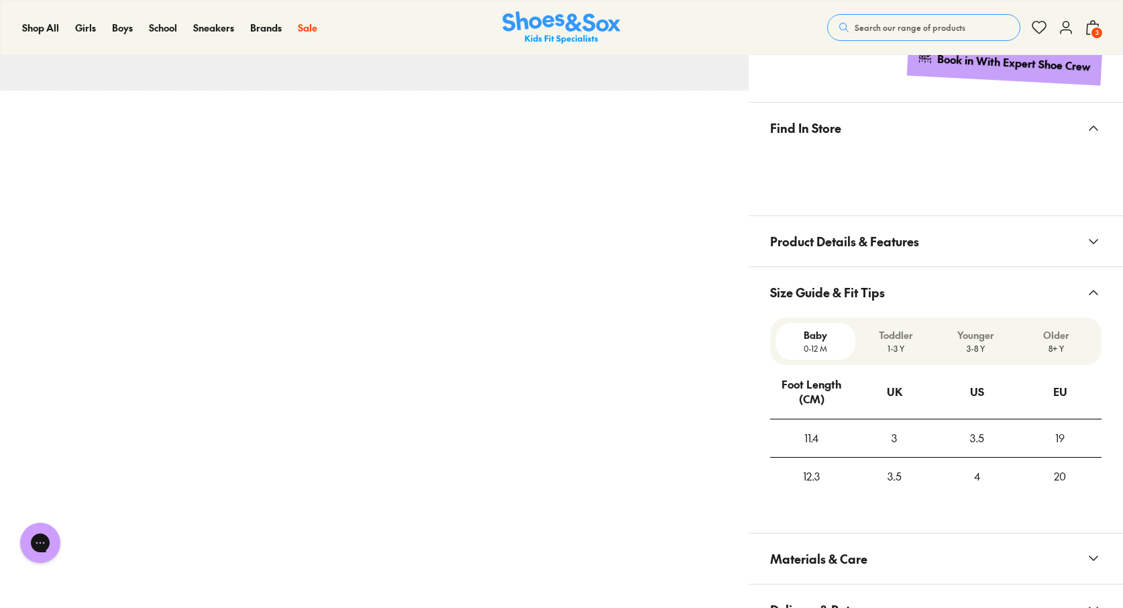
scroll to position [1006, 0]
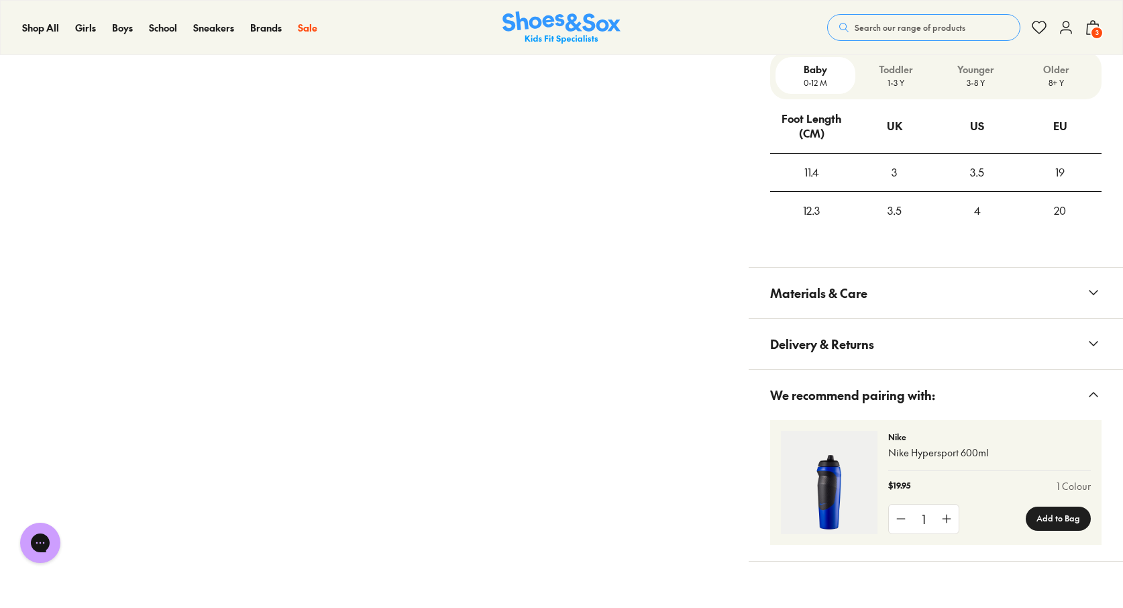
click at [941, 339] on button "Delivery & Returns" at bounding box center [936, 344] width 374 height 50
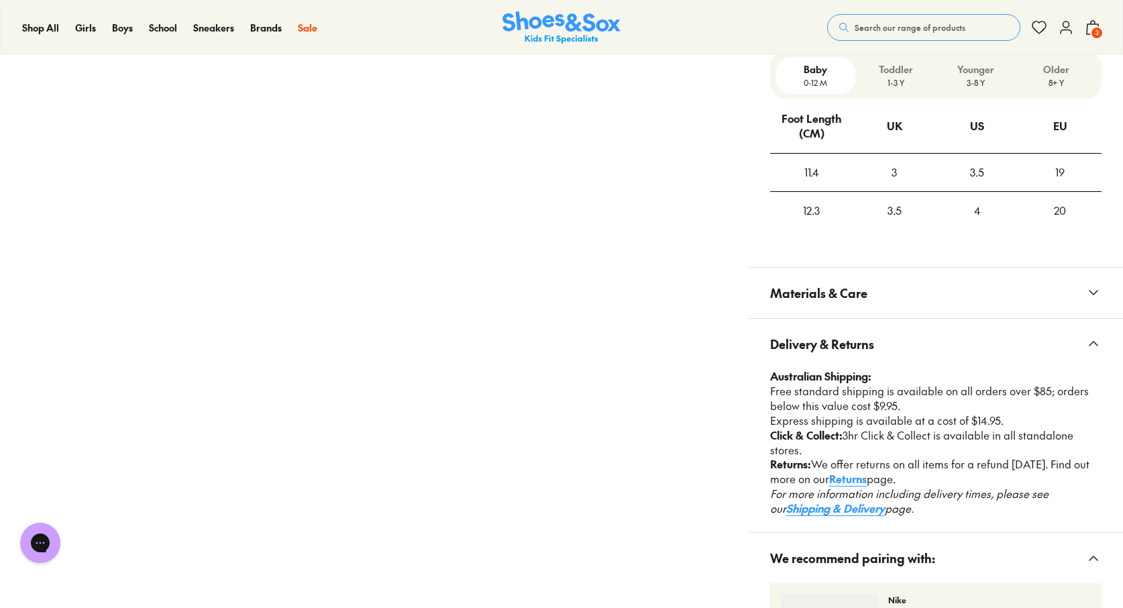
click at [867, 471] on link "Returns" at bounding box center [848, 478] width 38 height 15
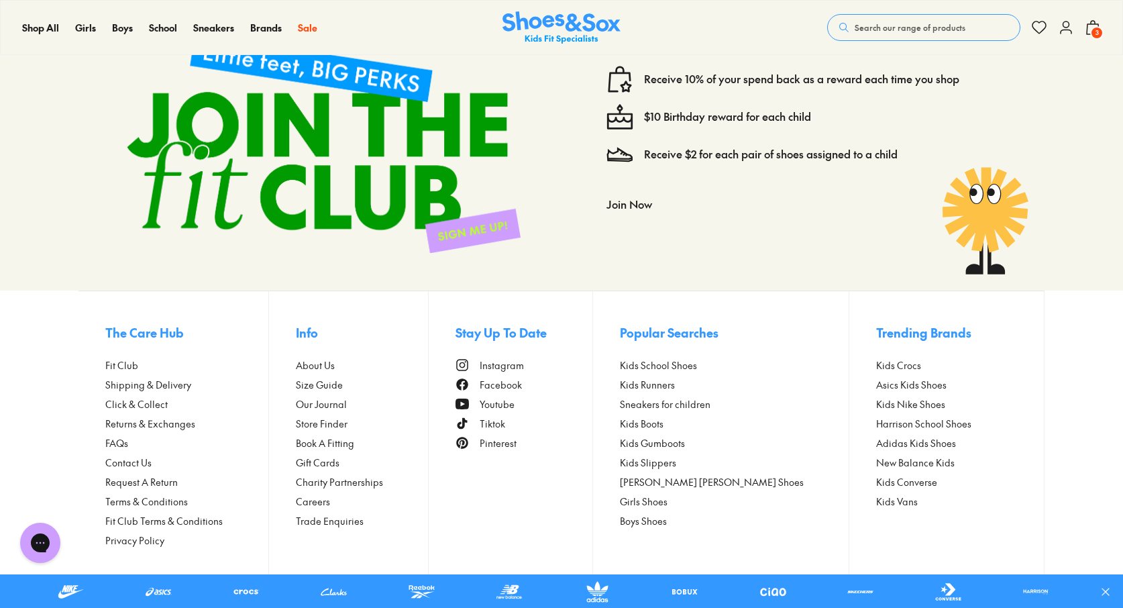
scroll to position [1459, 0]
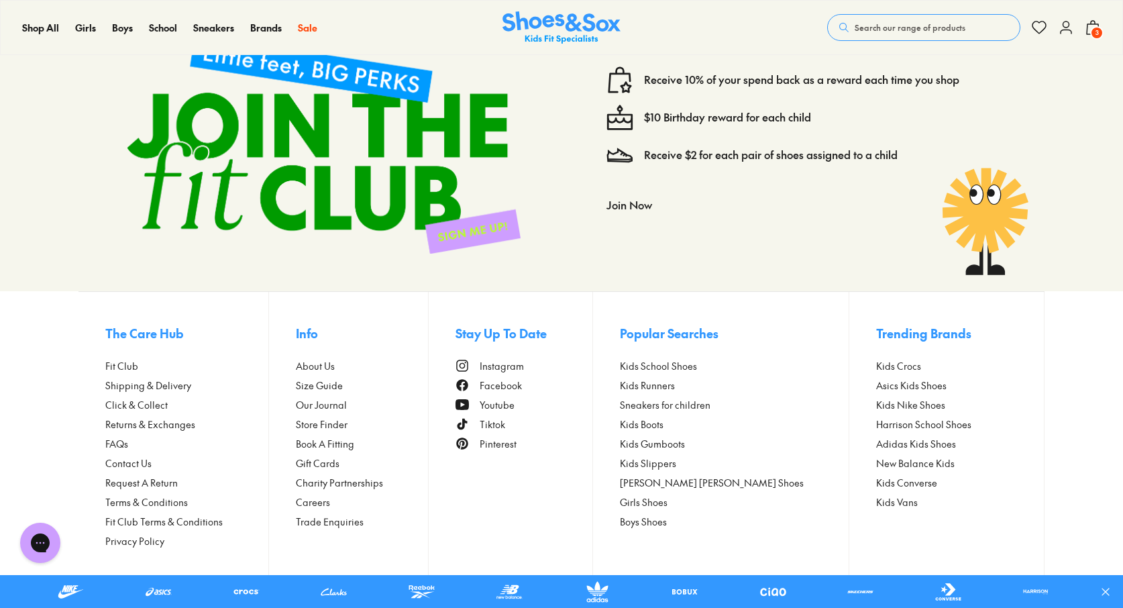
click at [176, 417] on span "Returns & Exchanges" at bounding box center [150, 424] width 90 height 14
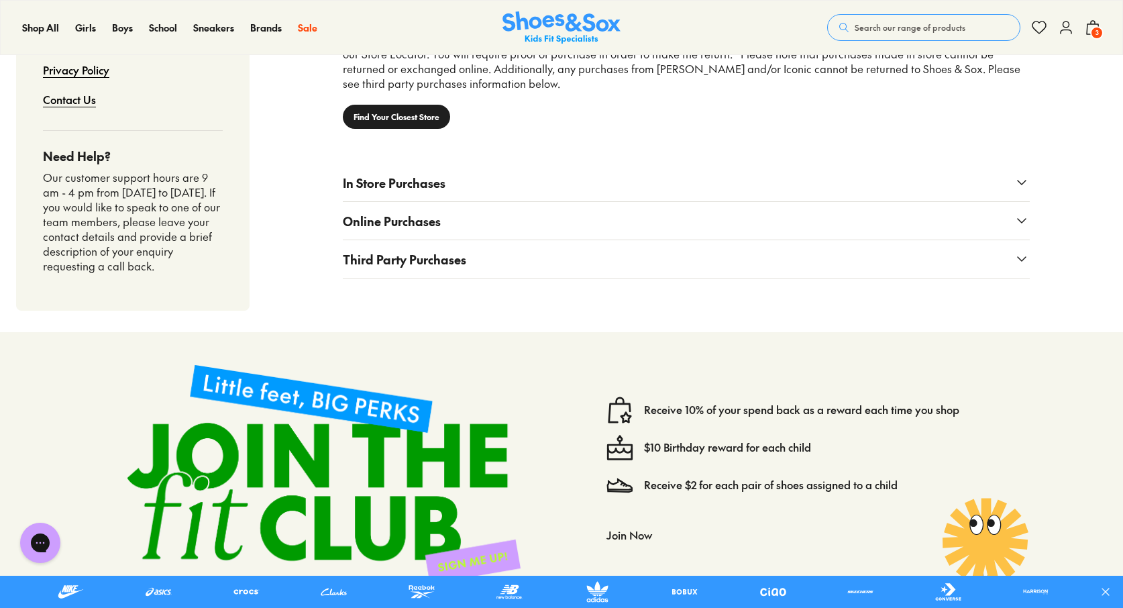
scroll to position [1129, 0]
click at [1088, 28] on use at bounding box center [1093, 27] width 12 height 13
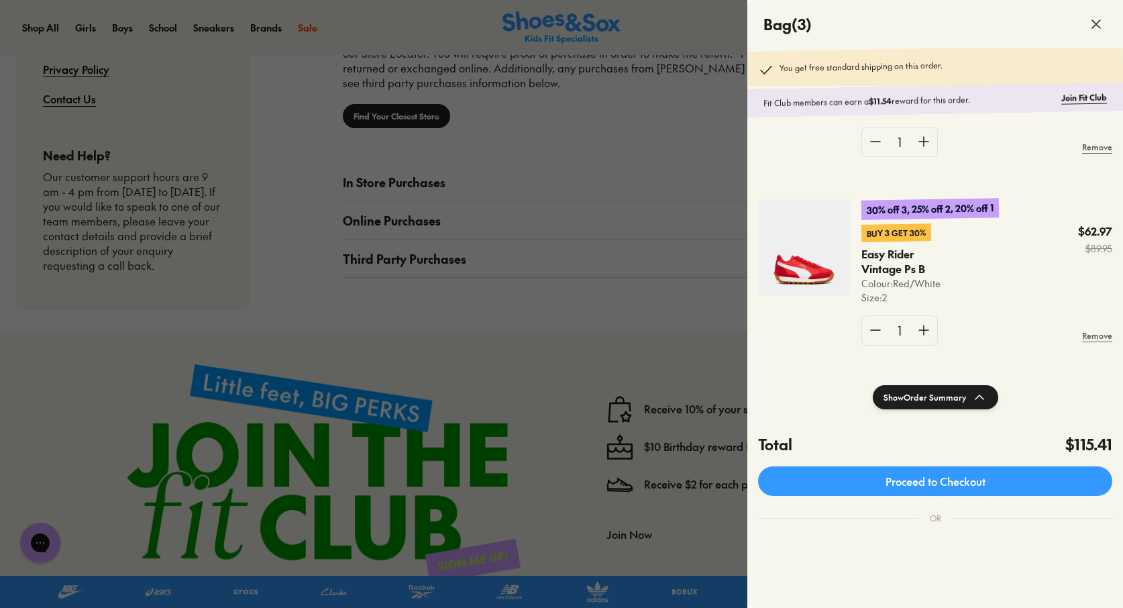
scroll to position [320, 0]
click at [797, 253] on img at bounding box center [804, 247] width 93 height 97
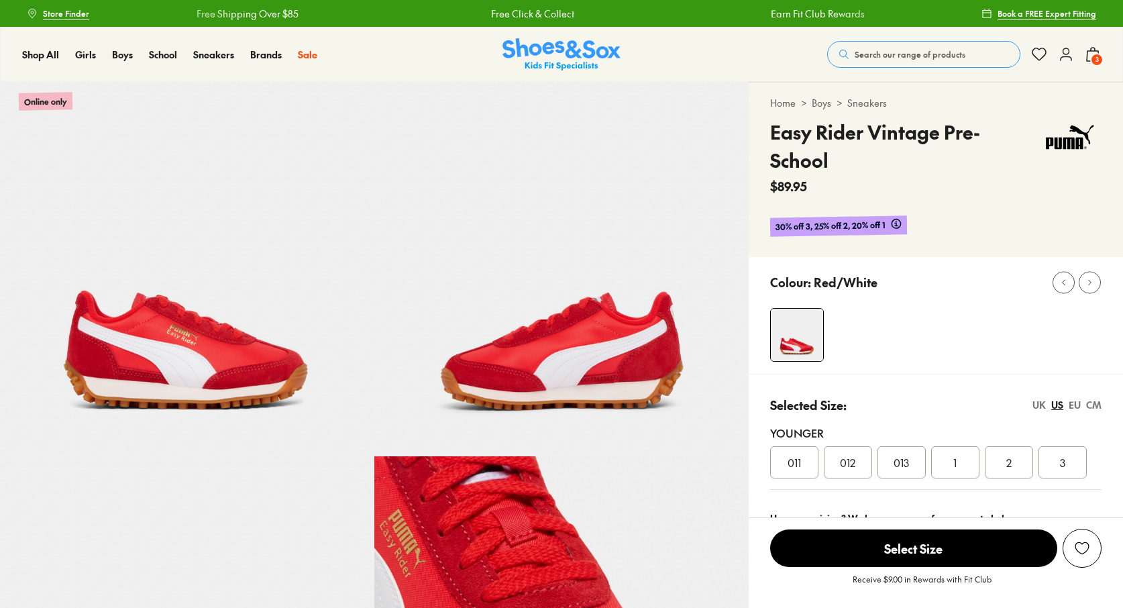
scroll to position [172, 0]
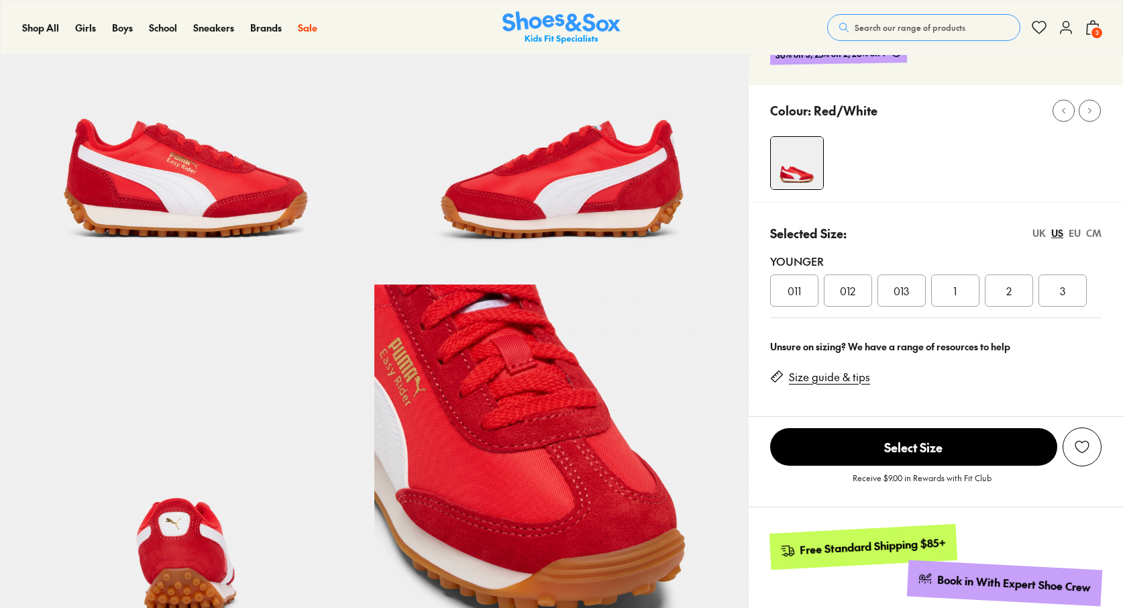
select select "*"
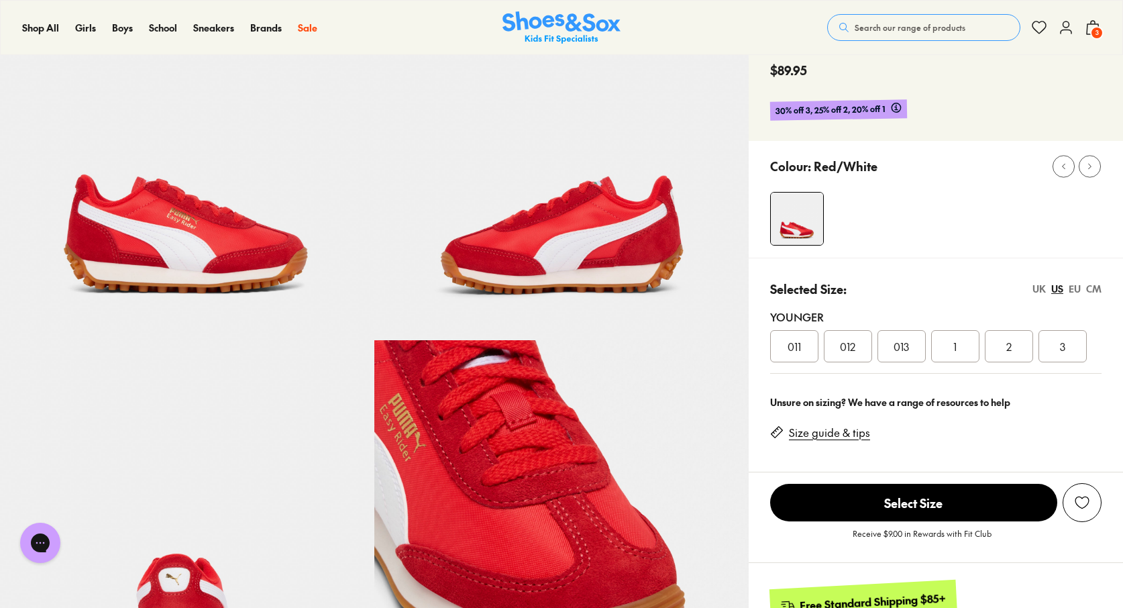
scroll to position [119, 0]
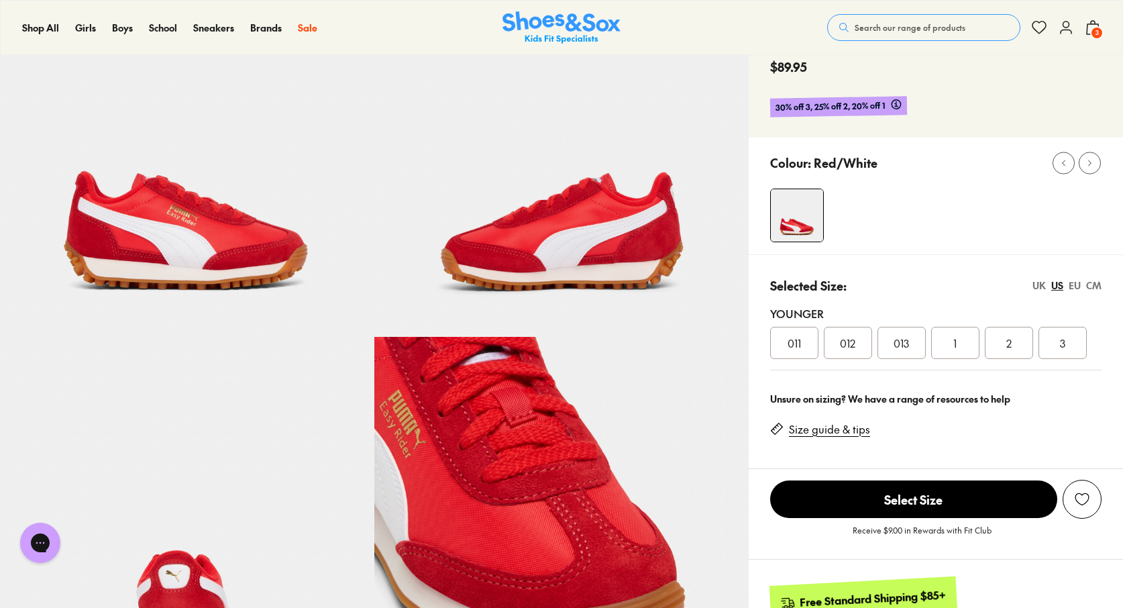
click at [1091, 28] on icon at bounding box center [1093, 27] width 16 height 16
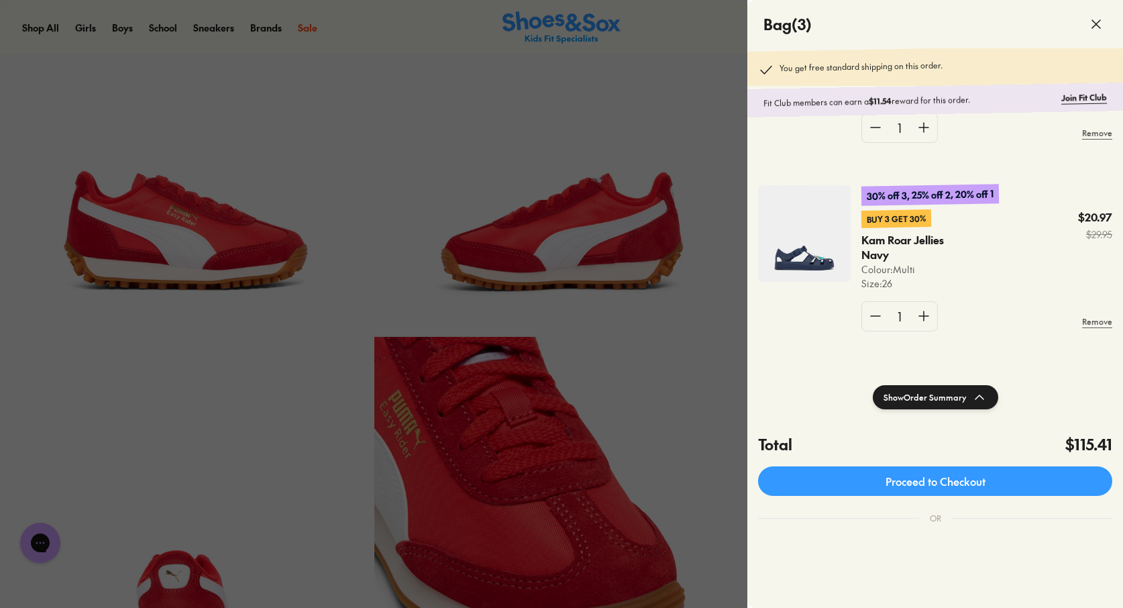
scroll to position [146, 0]
click at [811, 238] on img at bounding box center [804, 231] width 93 height 97
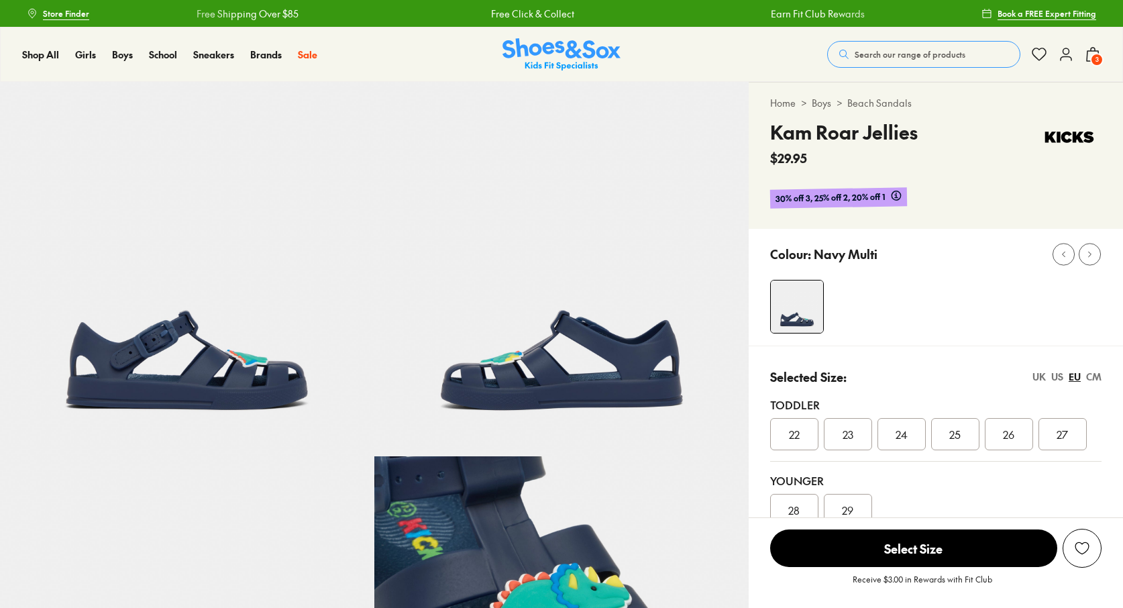
select select "*"
click at [1095, 52] on icon at bounding box center [1093, 54] width 16 height 16
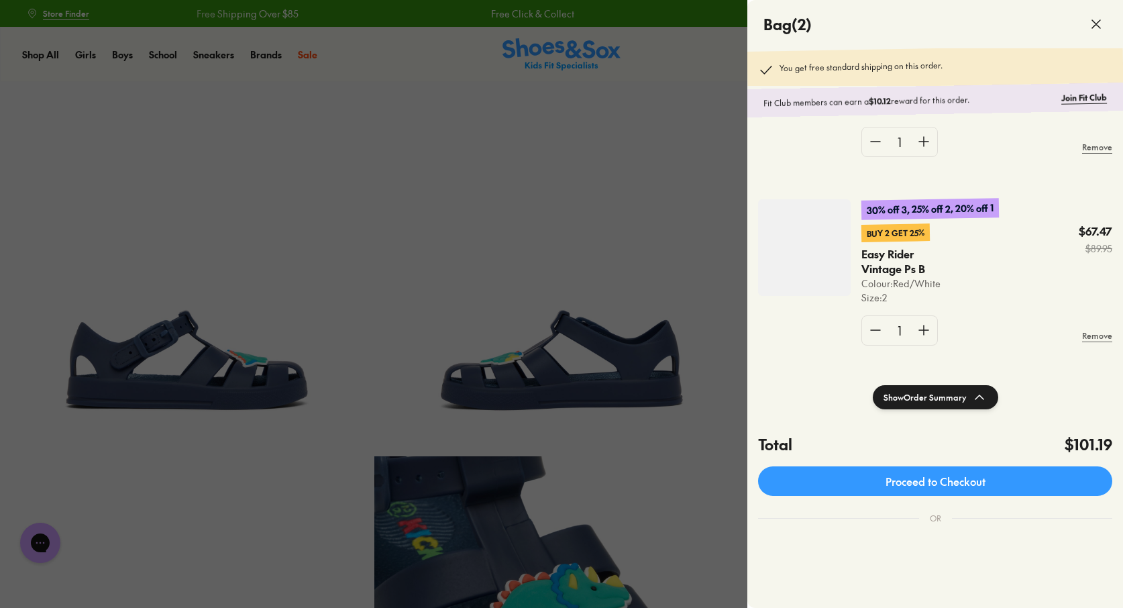
scroll to position [133, 0]
click at [668, 129] on div at bounding box center [561, 304] width 1123 height 608
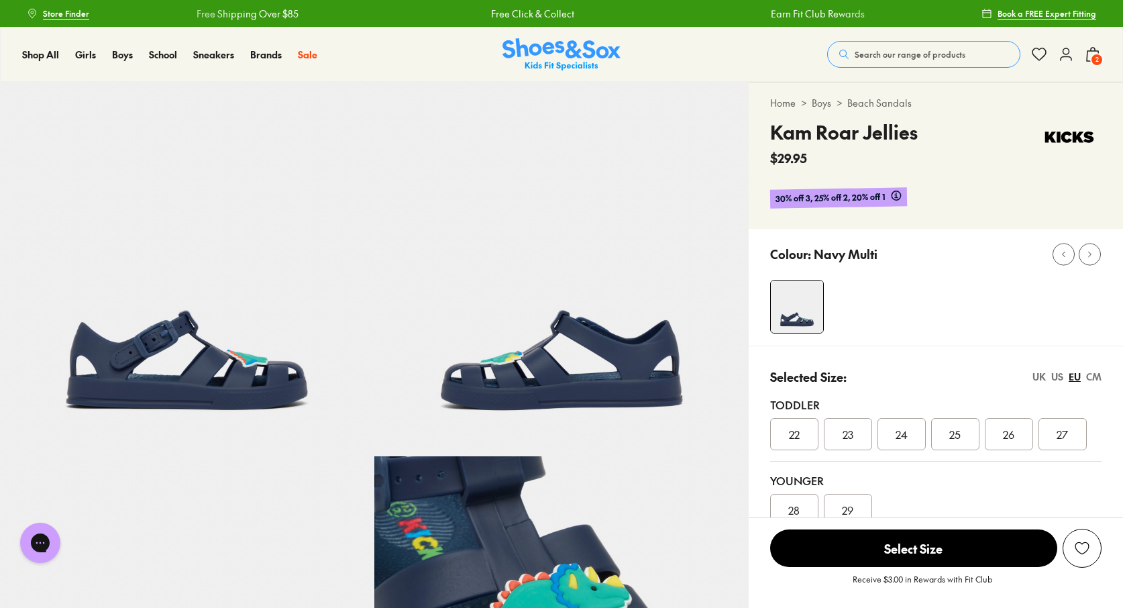
click at [901, 433] on span "24" at bounding box center [902, 434] width 12 height 16
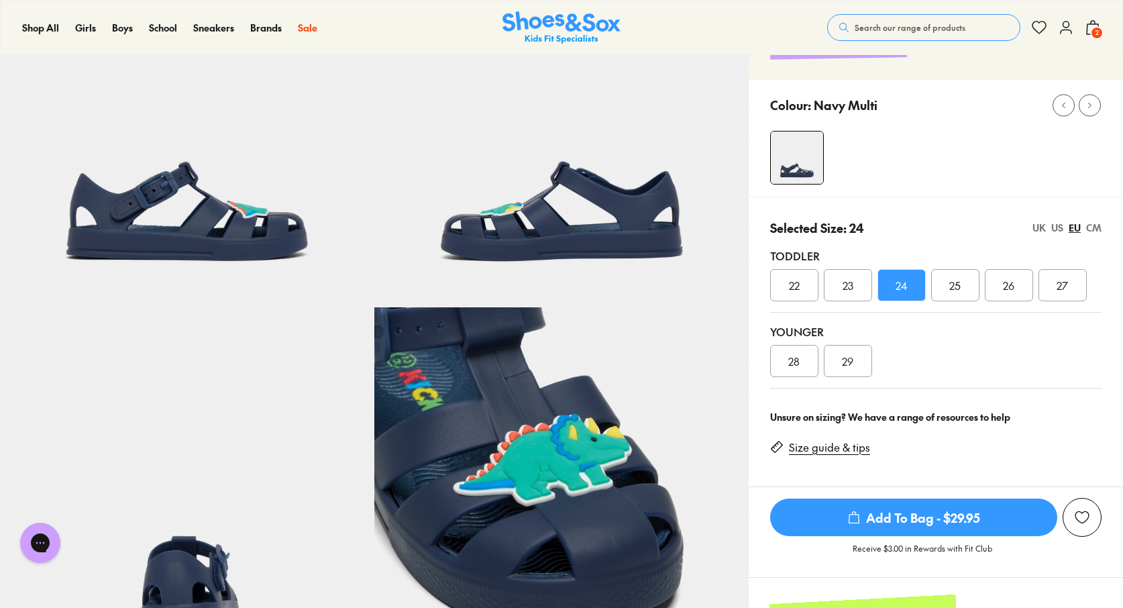
click at [836, 445] on link "Size guide & tips" at bounding box center [829, 447] width 81 height 15
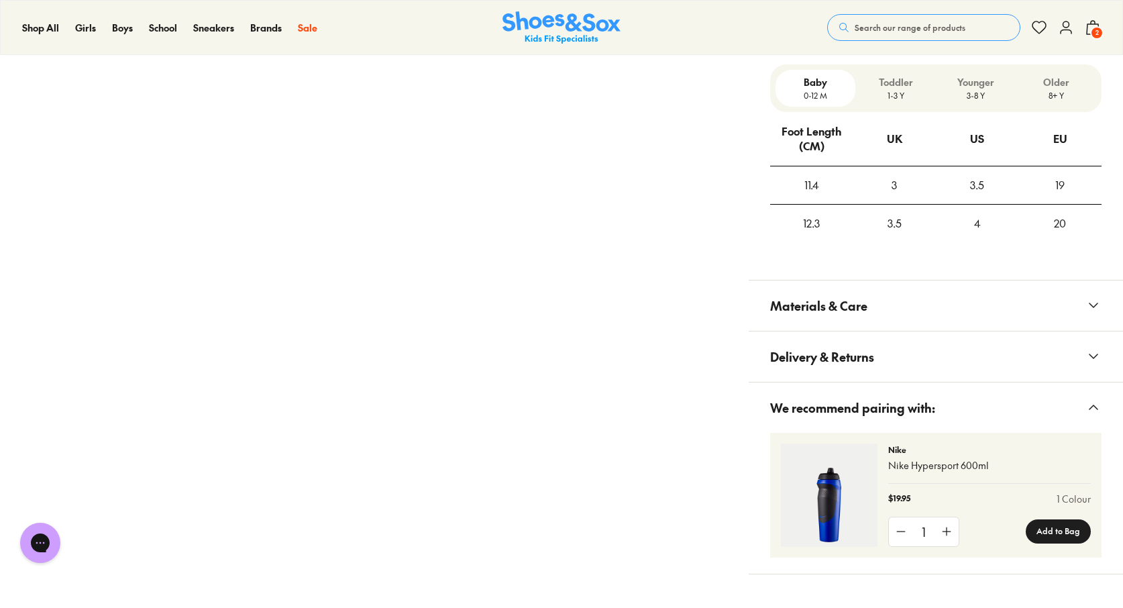
scroll to position [986, 0]
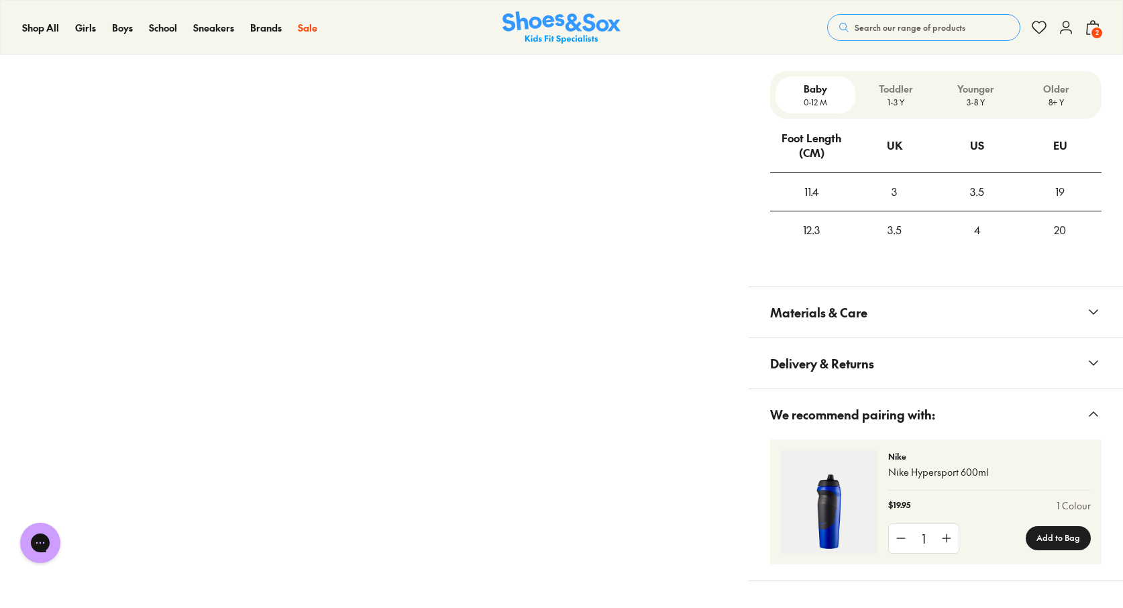
click at [890, 102] on p "1-3 Y" at bounding box center [896, 102] width 70 height 12
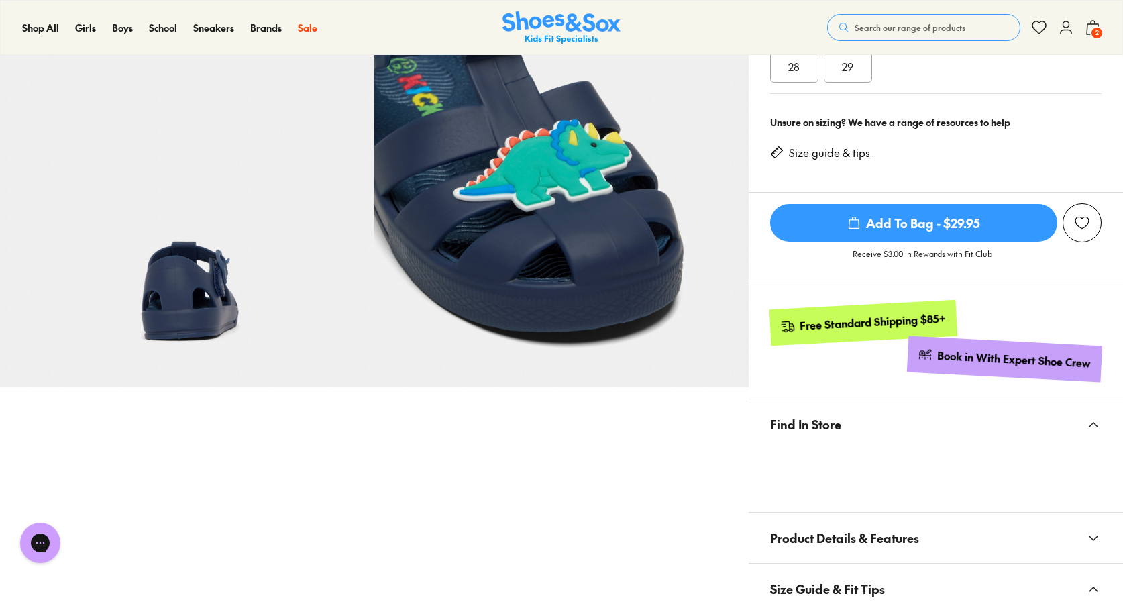
scroll to position [443, 0]
click at [960, 222] on span "Add To Bag - $29.95" at bounding box center [913, 224] width 287 height 38
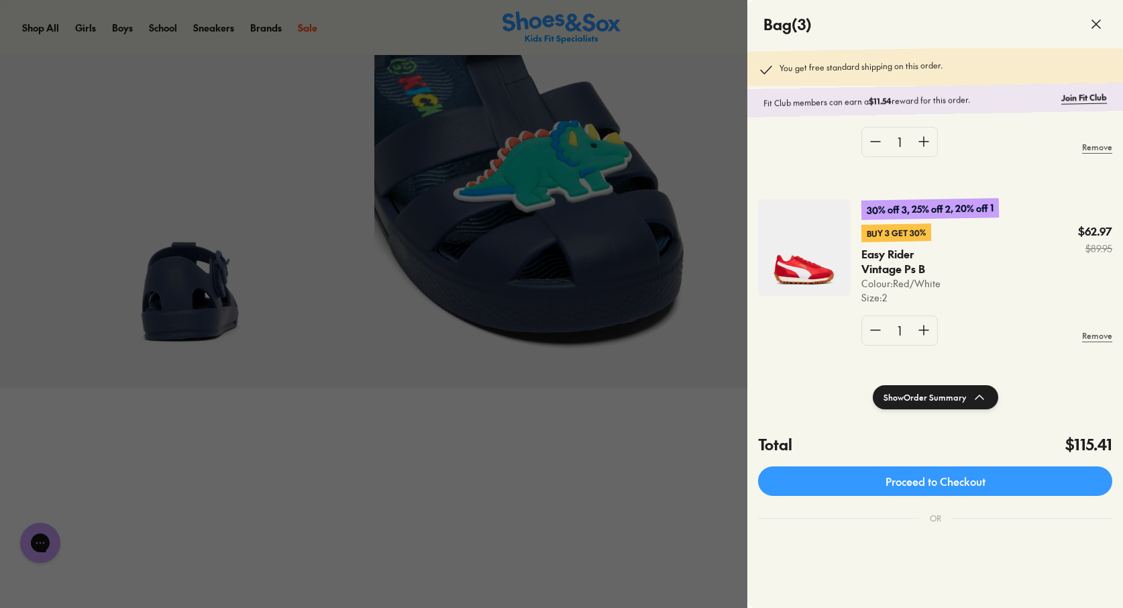
scroll to position [320, 0]
click at [806, 264] on img at bounding box center [804, 247] width 93 height 97
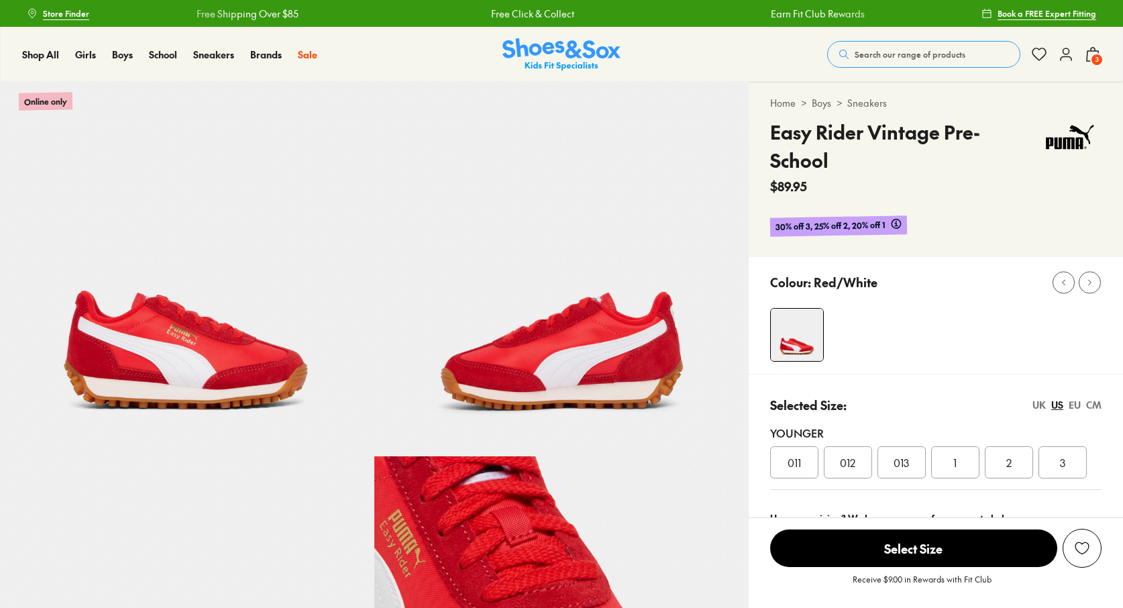
select select "*"
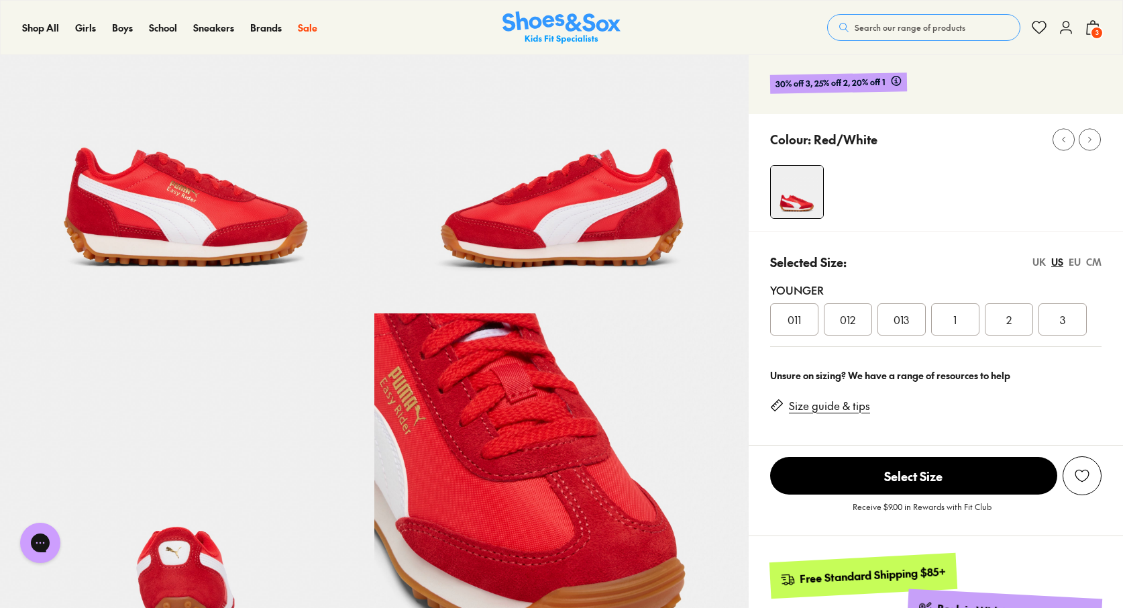
scroll to position [144, 0]
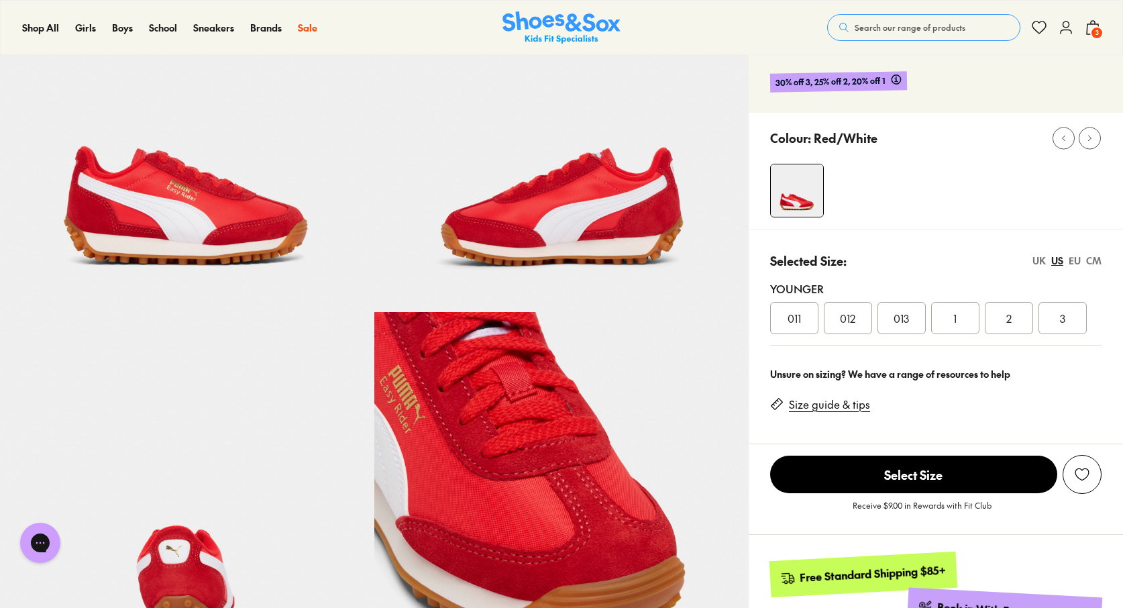
click at [825, 397] on link "Size guide & tips" at bounding box center [829, 404] width 81 height 15
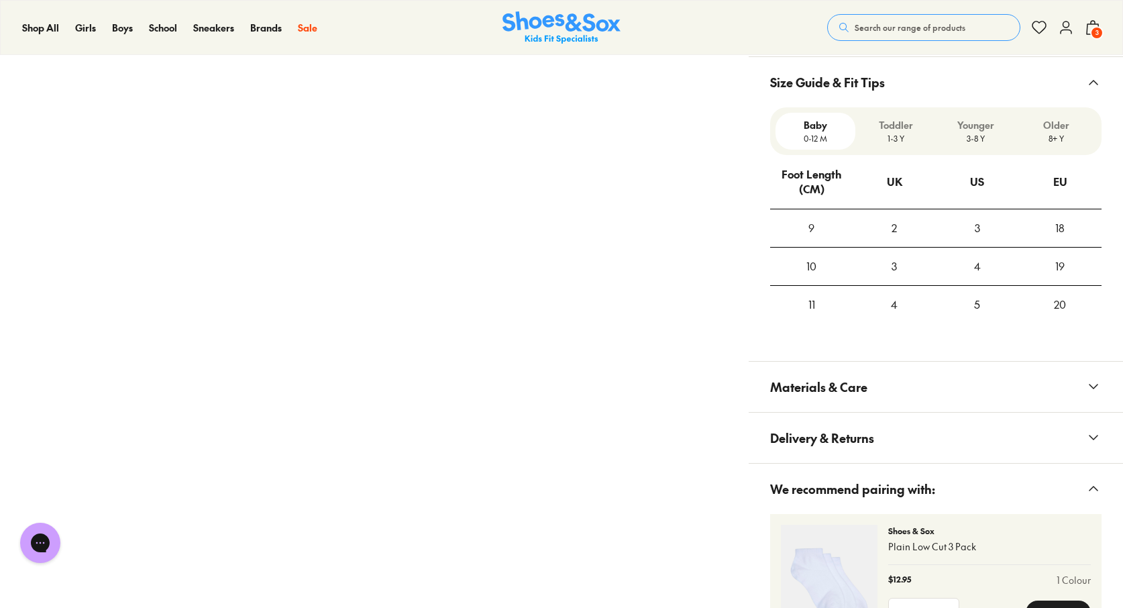
scroll to position [909, 0]
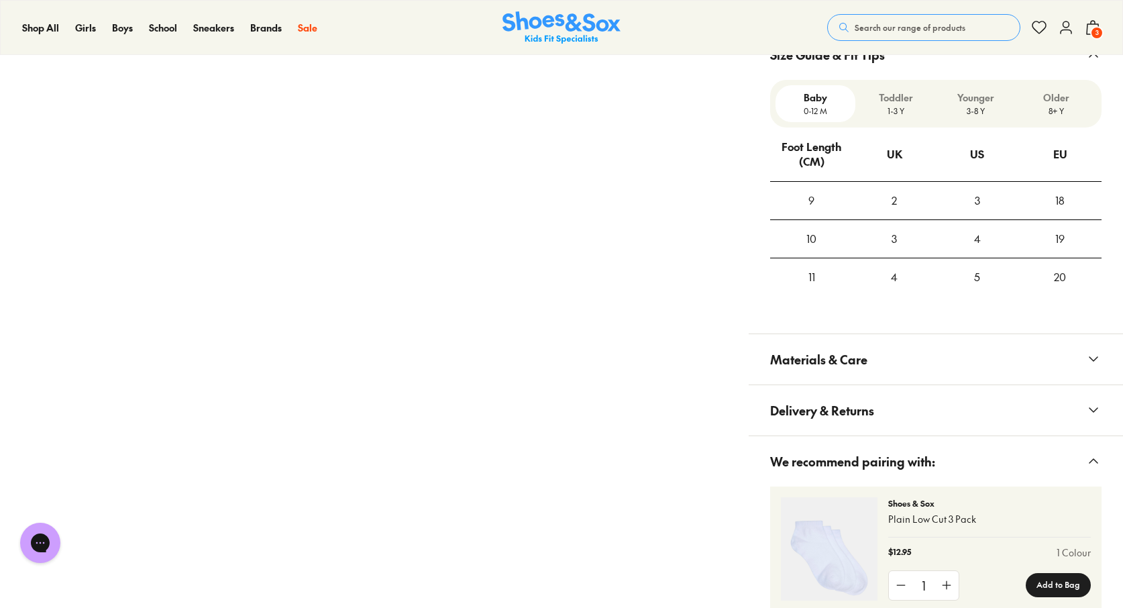
click at [976, 105] on p "3-8 Y" at bounding box center [976, 111] width 70 height 12
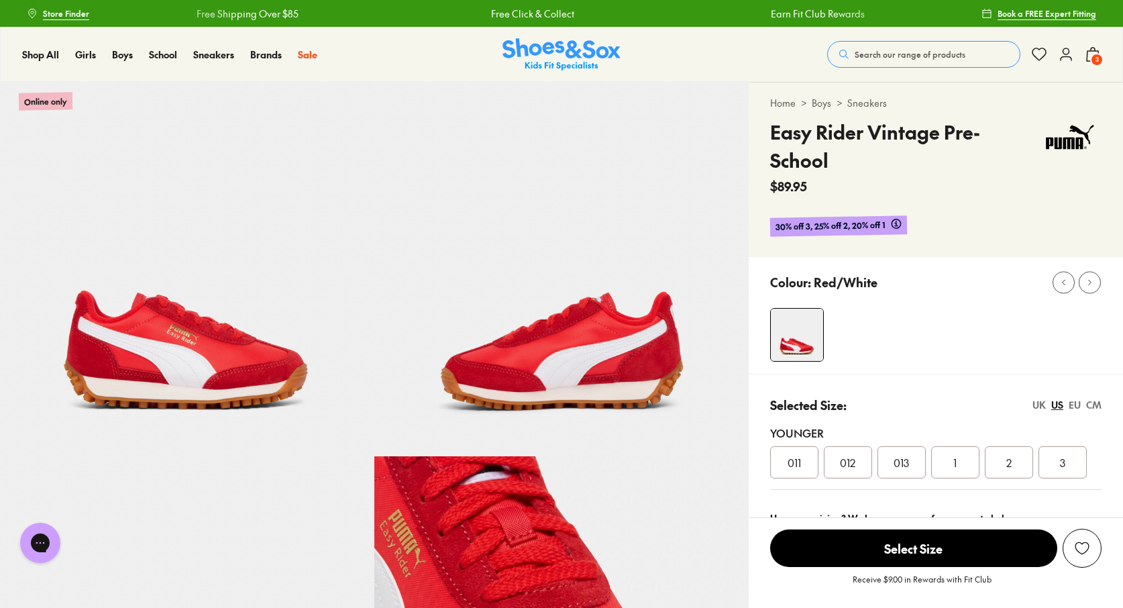
scroll to position [0, 0]
click at [1075, 398] on div "EU" at bounding box center [1075, 405] width 12 height 14
click at [1012, 454] on span "33" at bounding box center [1009, 462] width 11 height 16
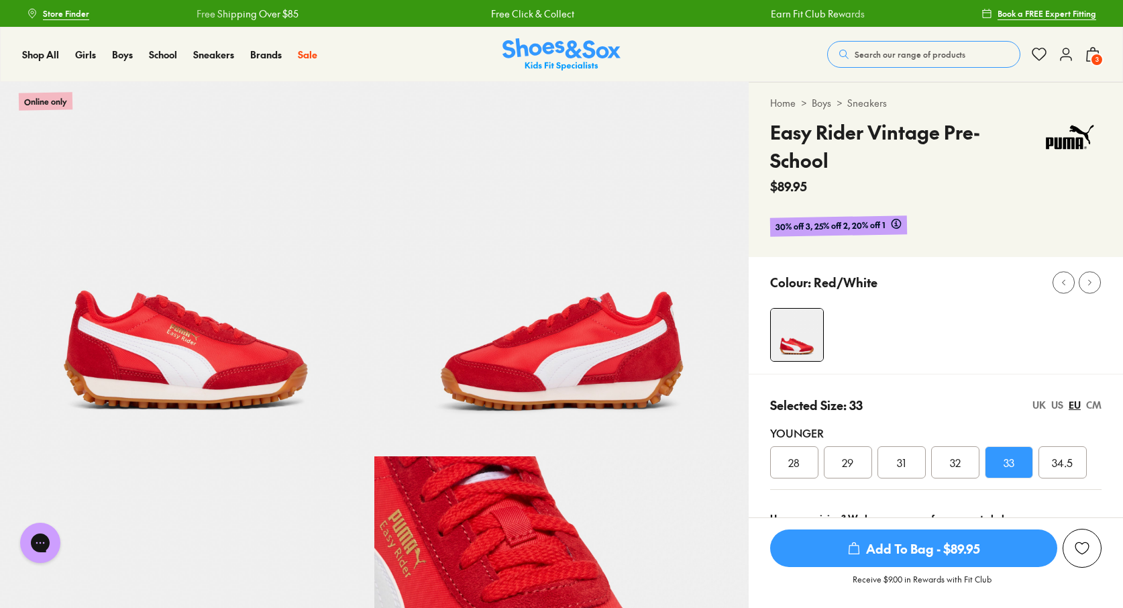
click at [933, 547] on span "Add To Bag - $89.95" at bounding box center [913, 548] width 287 height 38
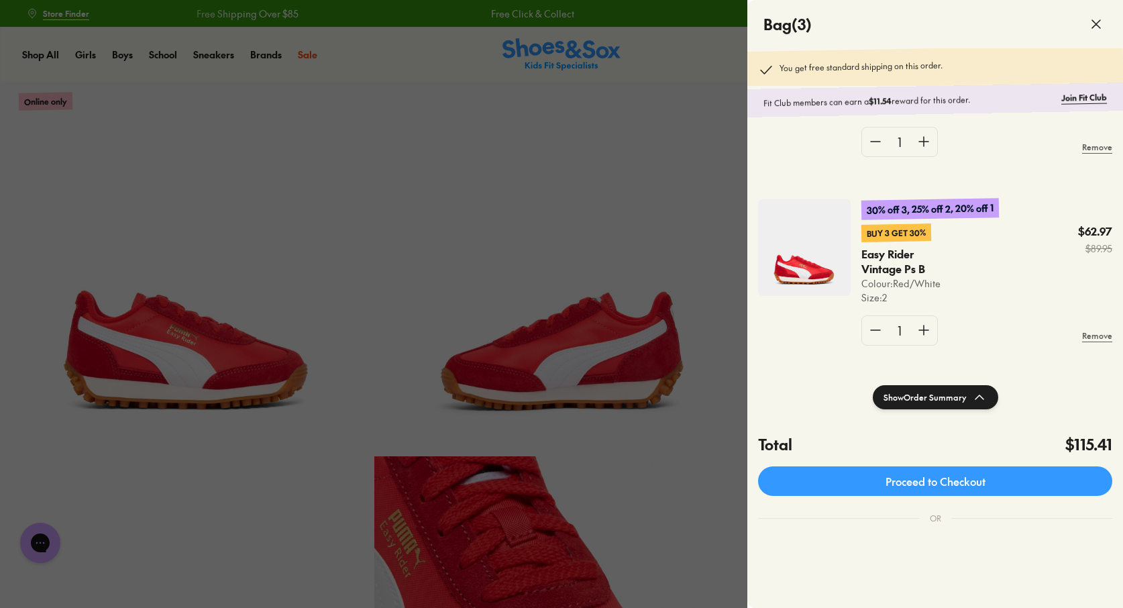
scroll to position [320, 0]
